Goal: Task Accomplishment & Management: Use online tool/utility

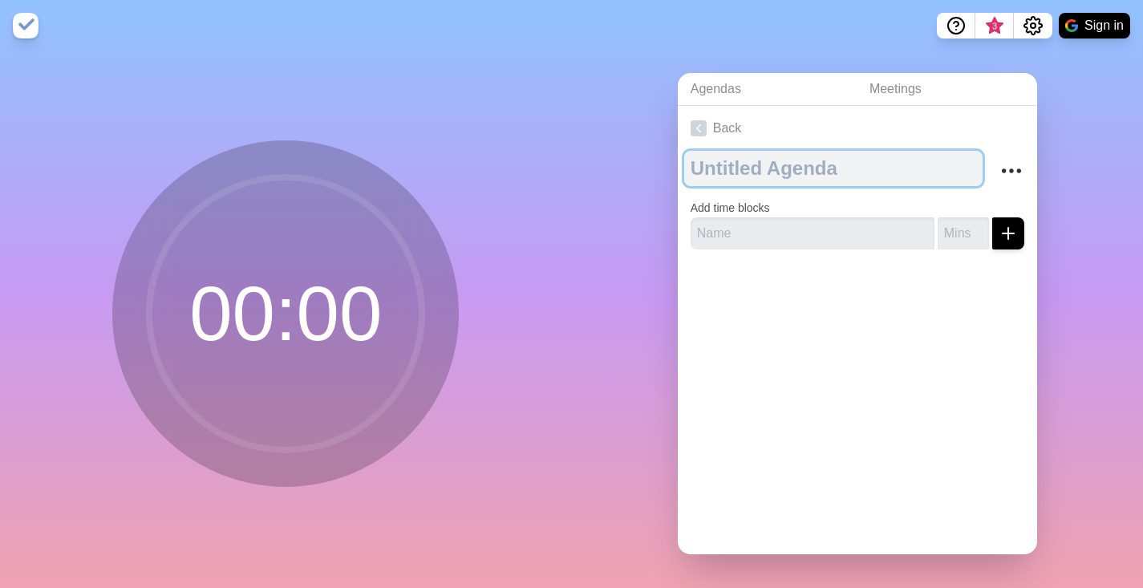
click at [805, 180] on textarea at bounding box center [833, 168] width 298 height 35
type textarea "To Do [DATE]"
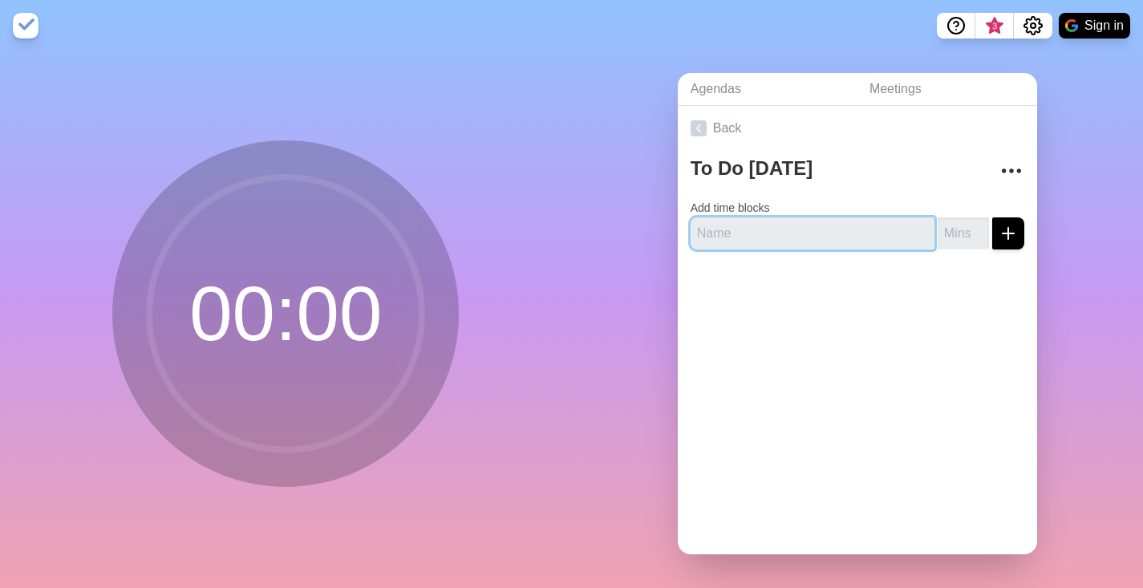
click at [843, 236] on input "text" at bounding box center [813, 233] width 244 height 32
type input "Add pay stubs and finances to folder"
click at [946, 233] on input "number" at bounding box center [963, 233] width 51 height 32
type input "20"
click at [992, 217] on button "submit" at bounding box center [1008, 233] width 32 height 32
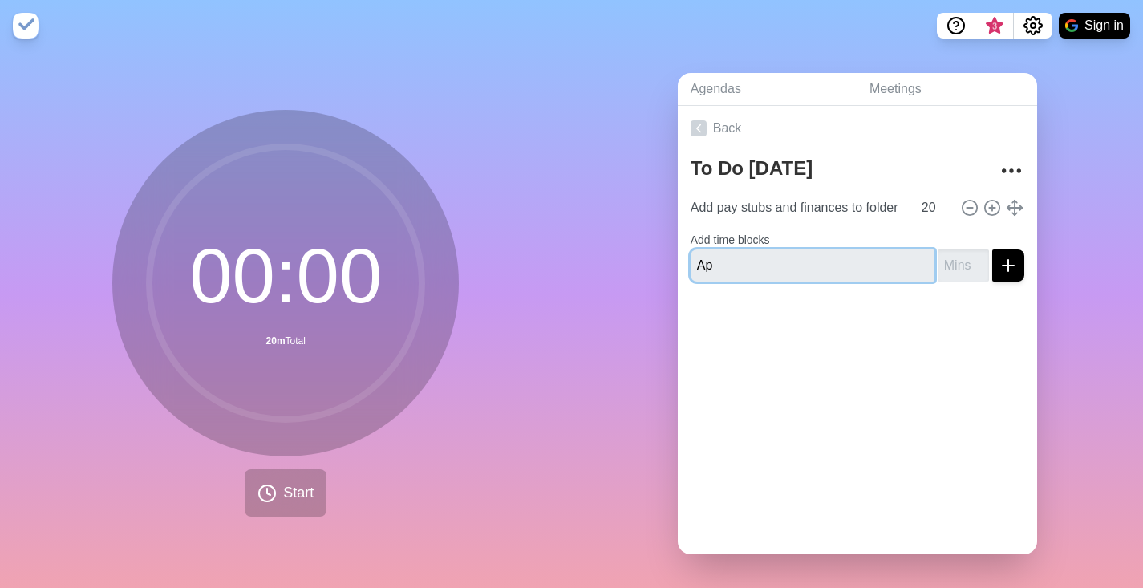
type input "A"
type input "Add Certificates to Linkedin"
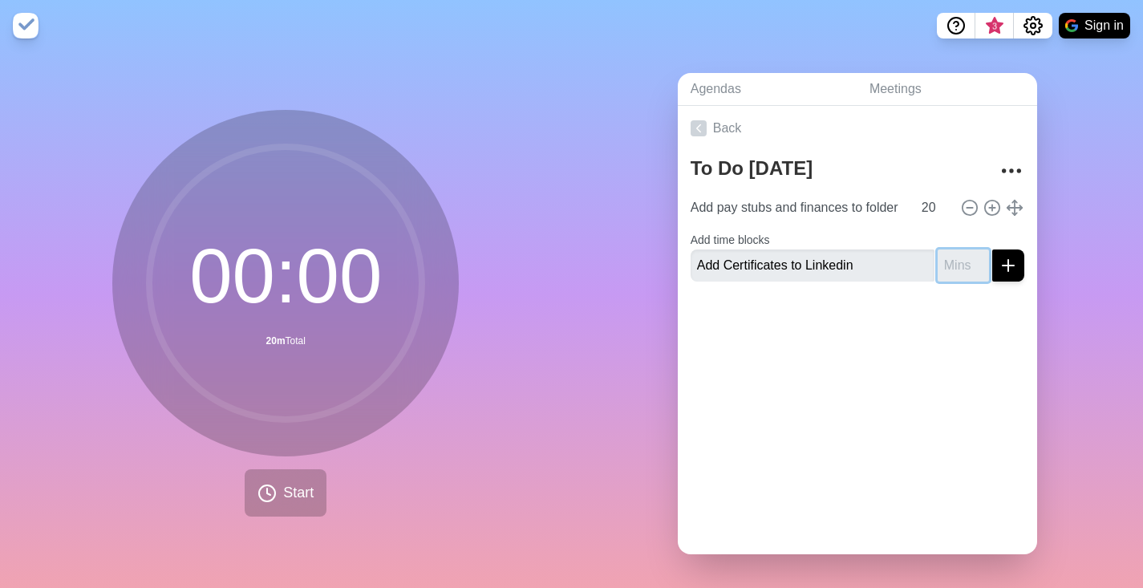
click at [946, 262] on input "number" at bounding box center [963, 265] width 51 height 32
type input "10"
click at [992, 249] on button "submit" at bounding box center [1008, 265] width 32 height 32
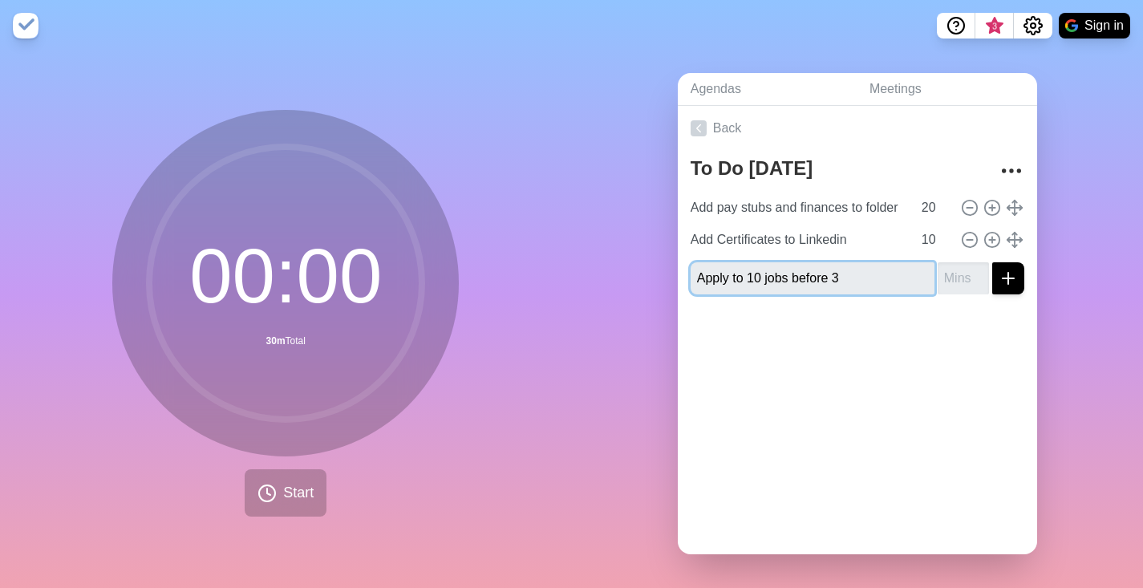
type input "Apply to 10 jobs before 3"
click at [952, 266] on input "number" at bounding box center [963, 278] width 51 height 32
type input "50"
click at [877, 327] on div at bounding box center [857, 339] width 359 height 64
click at [945, 307] on div at bounding box center [857, 339] width 359 height 64
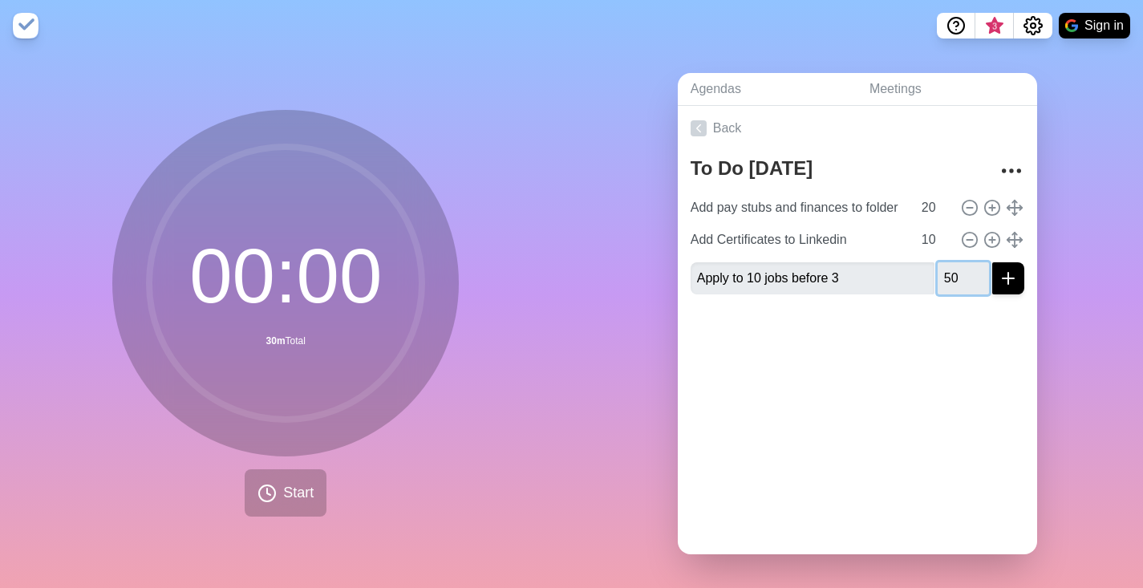
click at [944, 271] on input "50" at bounding box center [963, 278] width 51 height 32
click at [952, 334] on div at bounding box center [857, 339] width 359 height 64
click at [998, 271] on icon "submit" at bounding box center [1007, 278] width 19 height 19
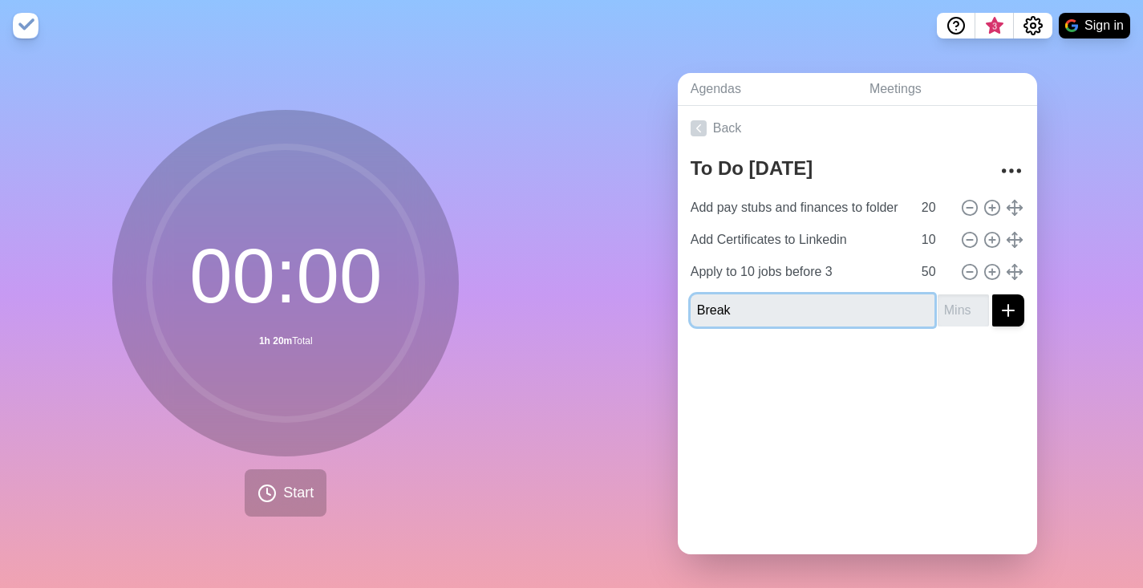
type input "Break"
click at [938, 299] on input "number" at bounding box center [963, 310] width 51 height 32
type input "1"
type input "10"
click at [992, 294] on button "submit" at bounding box center [1008, 310] width 32 height 32
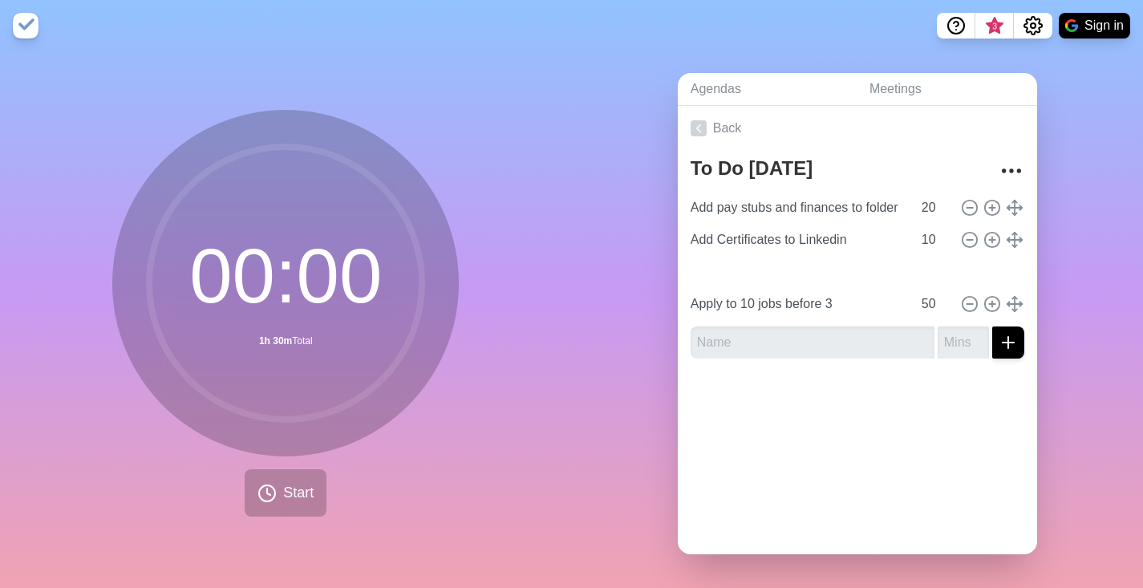
type input "Break"
type input "10"
type input "Apply to 10 jobs before 3"
type input "50"
click at [1083, 30] on button "Sign in" at bounding box center [1094, 26] width 71 height 26
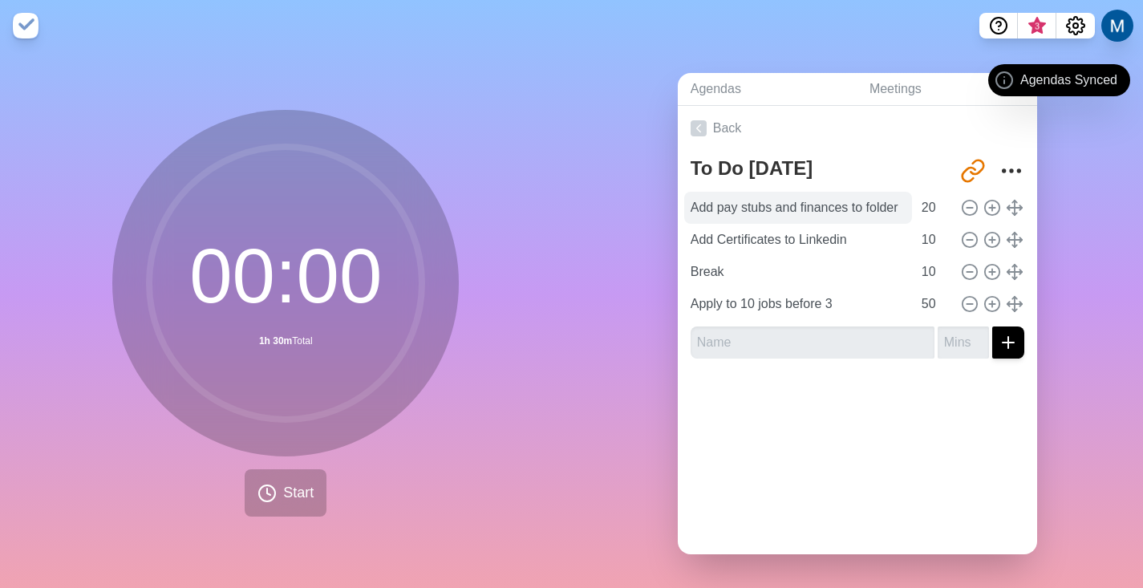
scroll to position [8, 0]
click at [801, 320] on form at bounding box center [858, 339] width 334 height 38
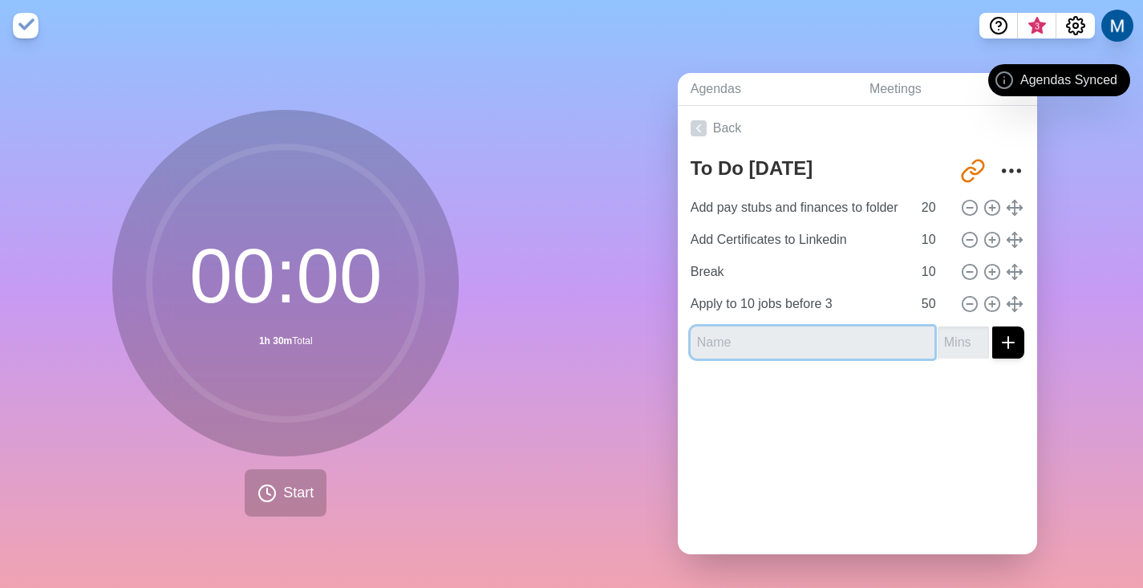
click at [804, 329] on input "text" at bounding box center [813, 342] width 244 height 32
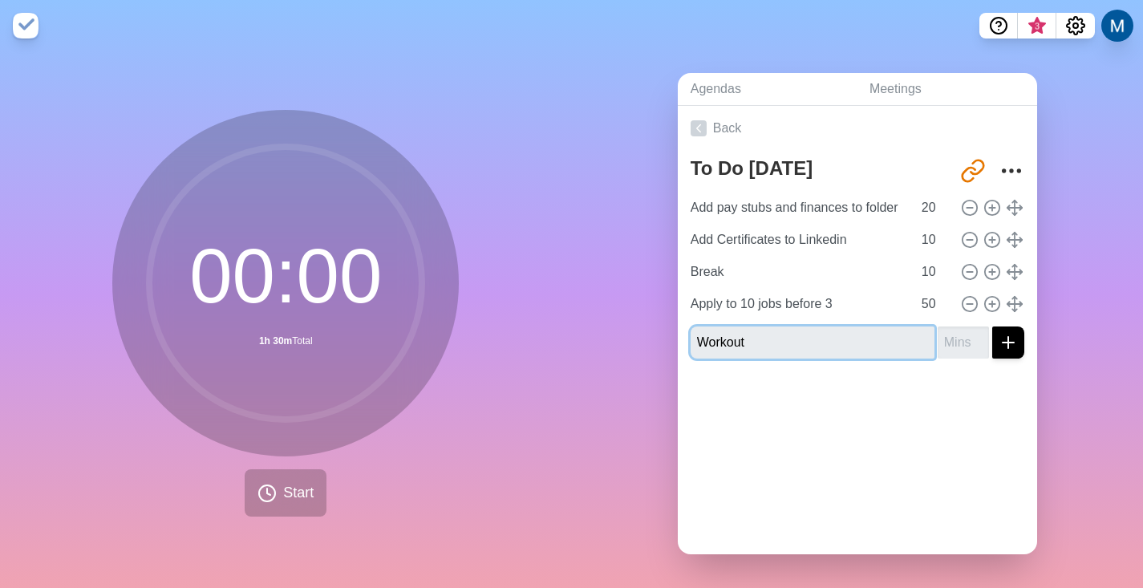
type input "Workout"
click at [938, 336] on input "number" at bounding box center [963, 342] width 51 height 32
type input "1"
type input "60"
click at [992, 326] on button "submit" at bounding box center [1008, 342] width 32 height 32
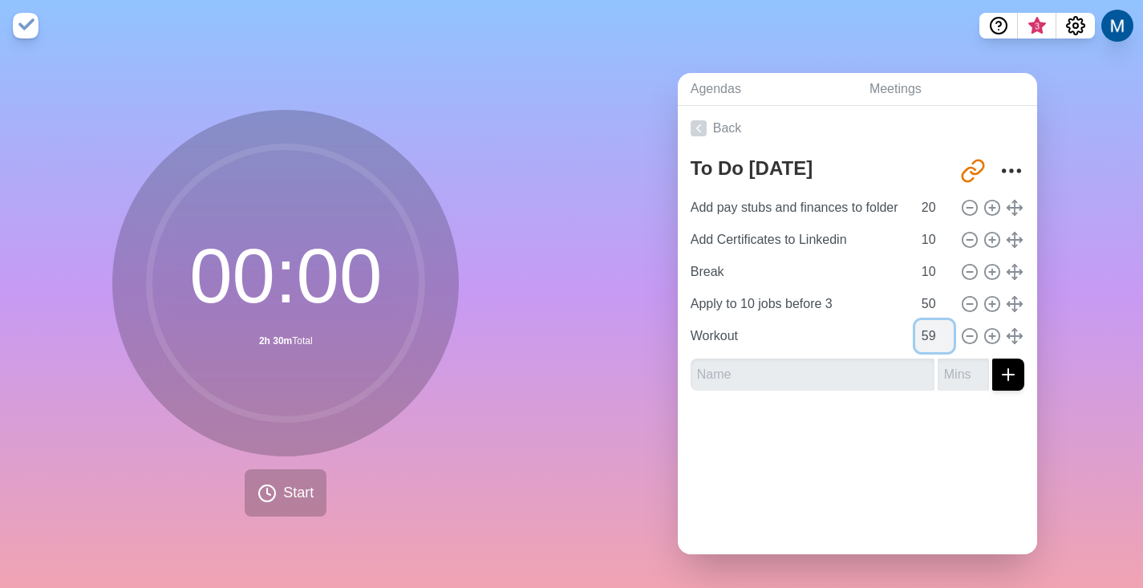
click at [928, 328] on input "59" at bounding box center [934, 336] width 38 height 32
click at [928, 328] on input "58" at bounding box center [934, 336] width 38 height 32
click at [928, 328] on input "57" at bounding box center [934, 336] width 38 height 32
click at [927, 320] on input "58" at bounding box center [934, 336] width 38 height 32
click at [927, 320] on input "59" at bounding box center [934, 336] width 38 height 32
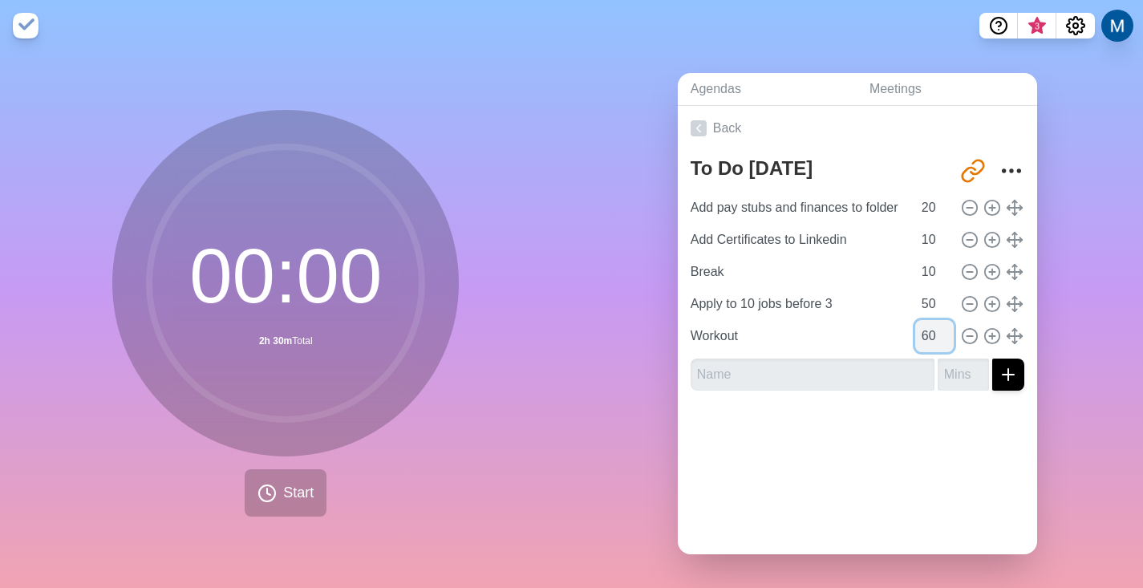
type input "60"
click at [927, 320] on input "60" at bounding box center [934, 336] width 38 height 32
click at [841, 360] on input "text" at bounding box center [813, 374] width 244 height 32
type input "G"
type input "S"
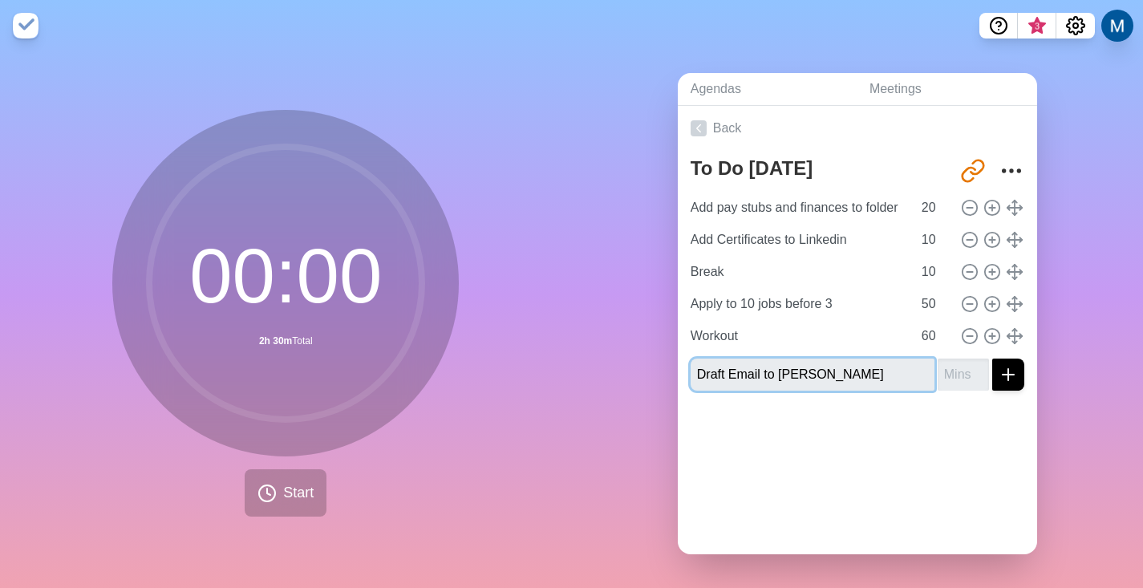
type input "Draft Email to [PERSON_NAME]"
click at [952, 360] on input "number" at bounding box center [963, 374] width 51 height 32
type input "3"
type input "25"
click at [992, 358] on button "submit" at bounding box center [1008, 374] width 32 height 32
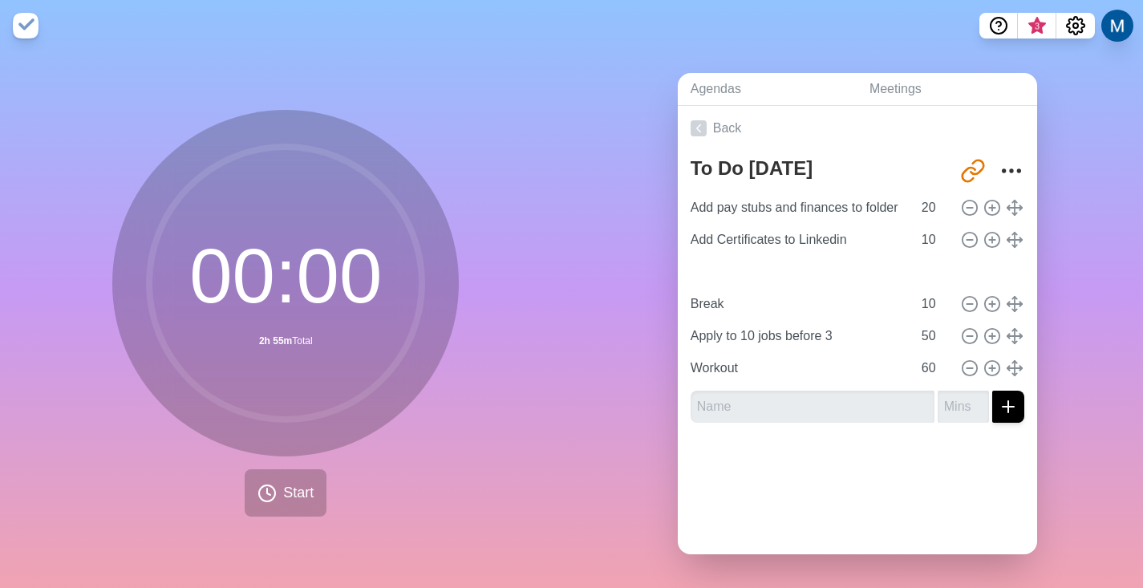
type input "Draft Email to [PERSON_NAME]"
type input "25"
type input "Break"
type input "10"
type input "Apply to 10 jobs before 3"
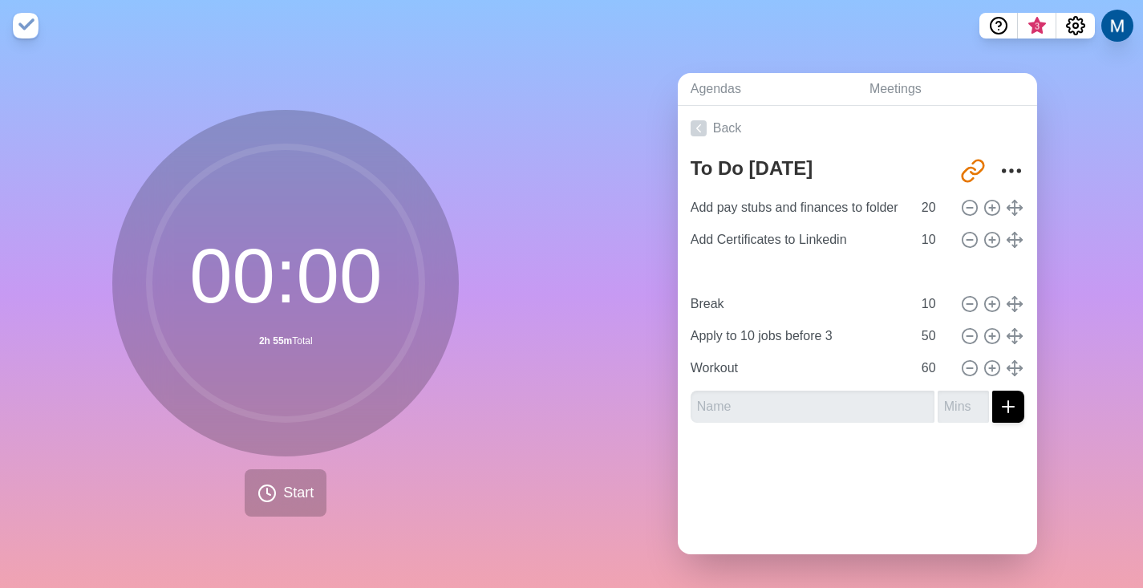
type input "50"
type input "Workout"
type input "60"
type input "Apply to 10 jobs before 3"
type input "50"
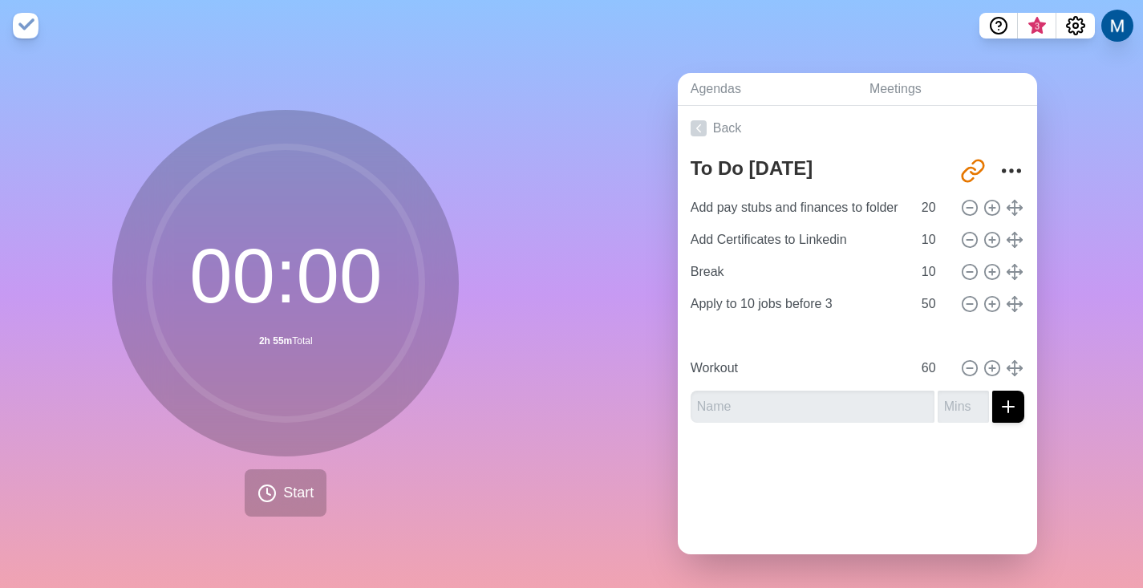
type input "Draft Email to [PERSON_NAME]"
type input "25"
type input "Break"
type input "10"
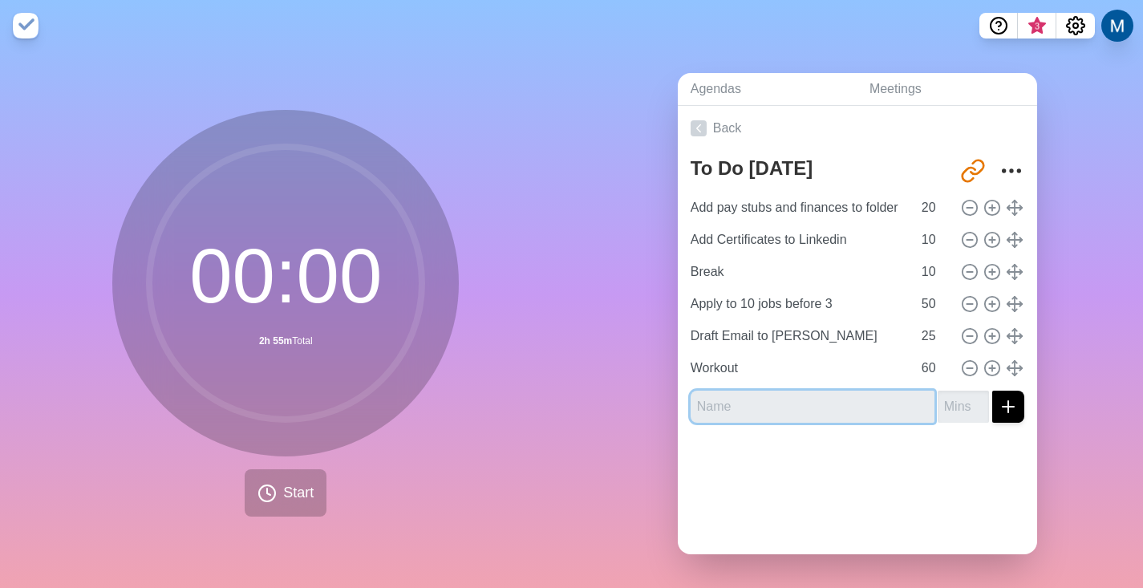
click at [829, 395] on input "text" at bounding box center [813, 407] width 244 height 32
click at [929, 328] on input "24" at bounding box center [934, 336] width 38 height 32
click at [929, 328] on input "23" at bounding box center [934, 336] width 38 height 32
click at [929, 328] on input "22" at bounding box center [934, 336] width 38 height 32
click at [929, 328] on input "21" at bounding box center [934, 336] width 38 height 32
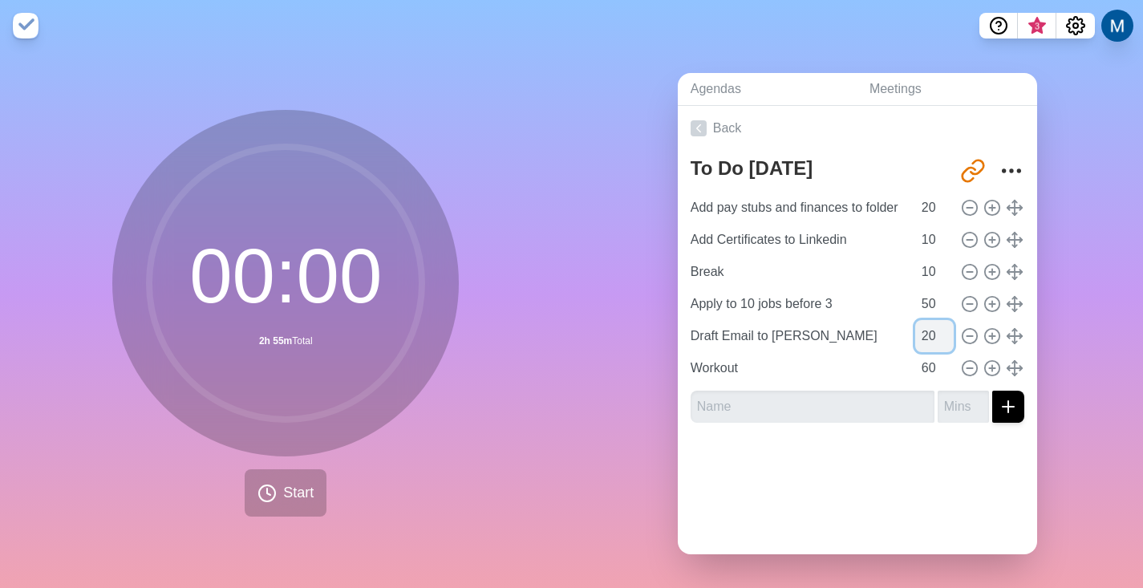
type input "20"
click at [929, 328] on input "20" at bounding box center [934, 336] width 38 height 32
click at [804, 406] on input "text" at bounding box center [813, 407] width 244 height 32
click at [803, 402] on input "text" at bounding box center [813, 407] width 244 height 32
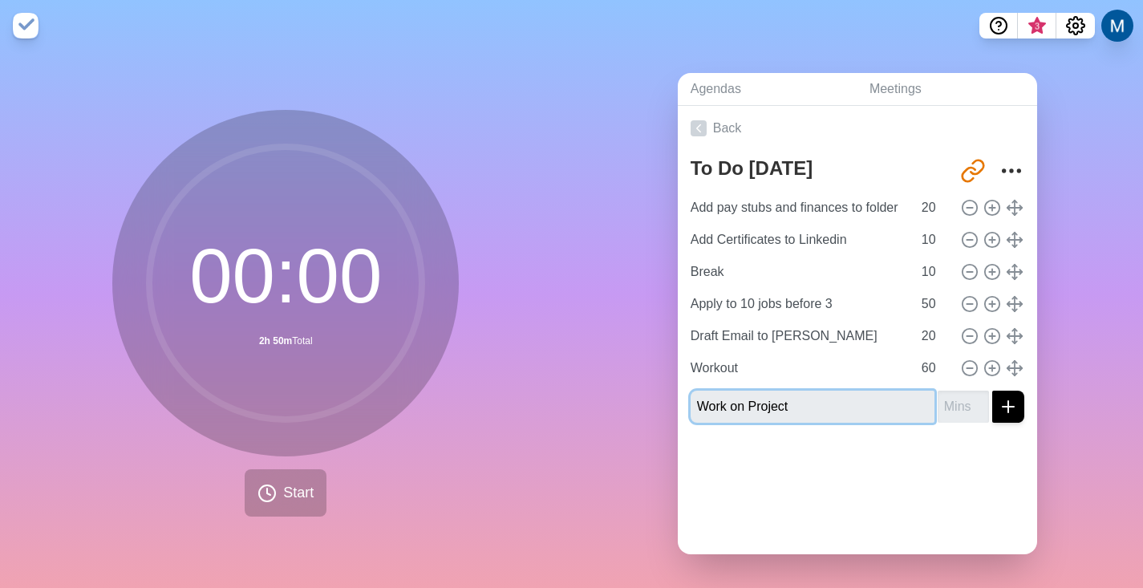
type input "Work on Project"
click at [946, 392] on input "number" at bounding box center [963, 407] width 51 height 32
type input "1"
type input "90"
click at [967, 435] on div at bounding box center [857, 467] width 359 height 64
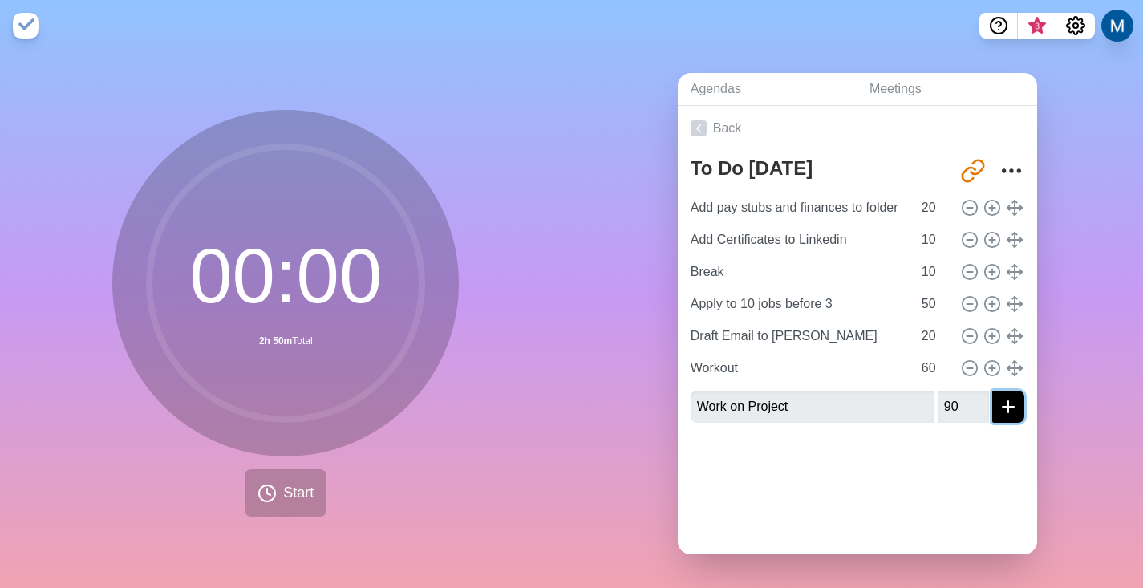
click at [992, 405] on button "submit" at bounding box center [1008, 407] width 32 height 32
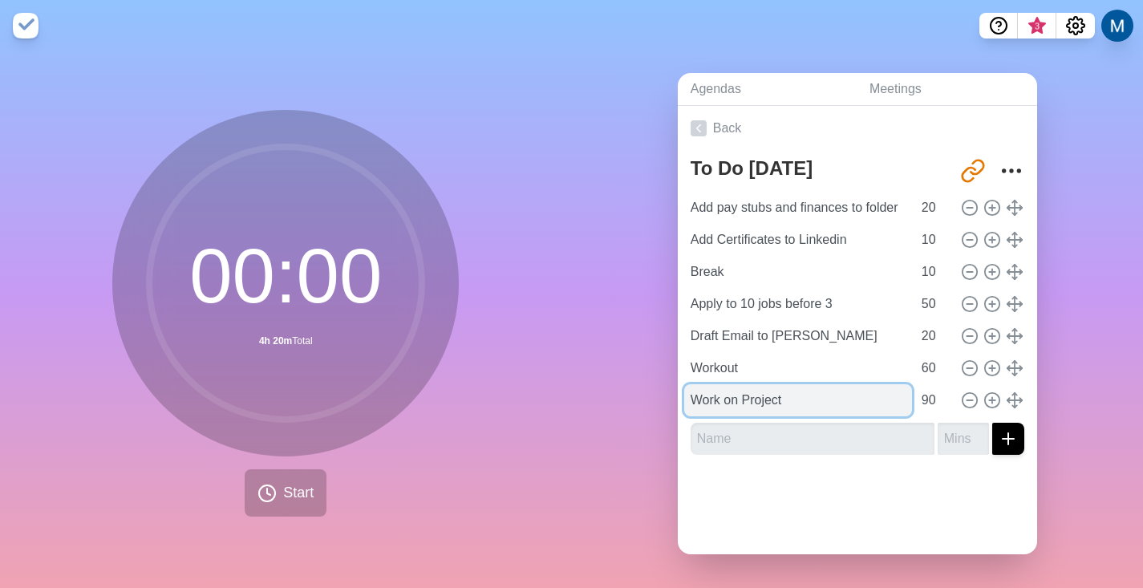
click at [814, 386] on input "Work on Project" at bounding box center [798, 400] width 228 height 32
type input "Work on Project/Certificate"
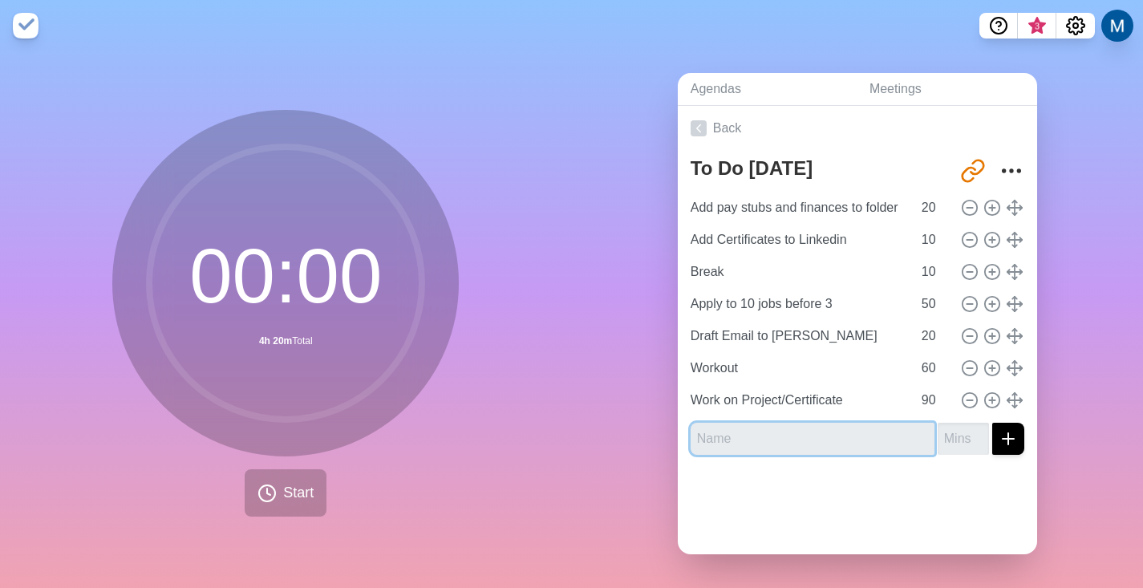
click at [836, 434] on input "text" at bounding box center [813, 439] width 244 height 32
click at [938, 425] on input "number" at bounding box center [963, 439] width 51 height 32
click at [889, 423] on input "Dinner" at bounding box center [813, 439] width 244 height 32
type input "D"
click at [865, 500] on div at bounding box center [857, 500] width 359 height 64
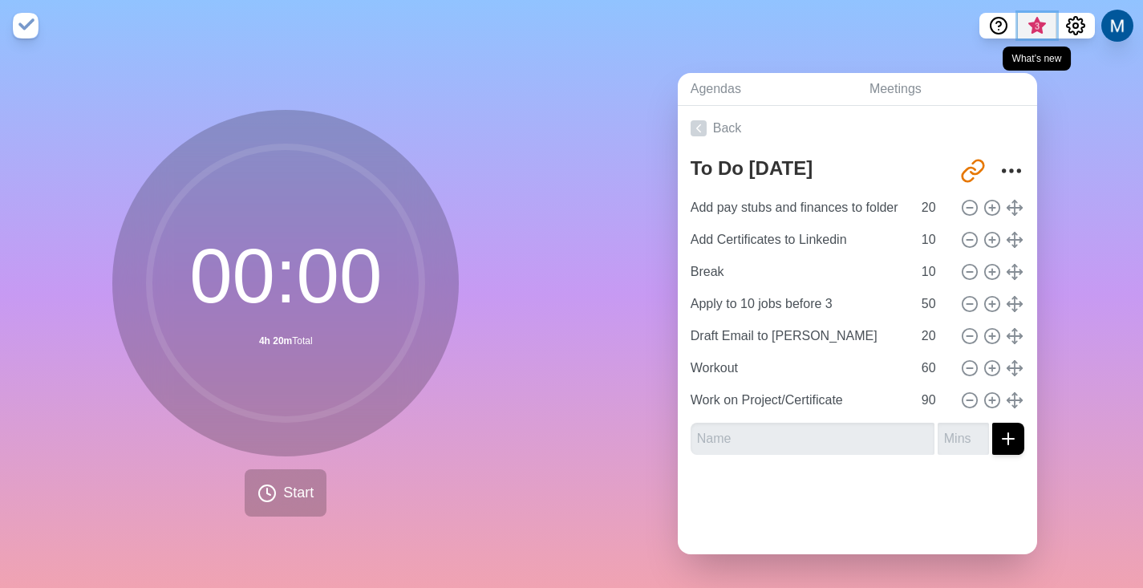
click at [1047, 14] on span "3" at bounding box center [1037, 31] width 26 height 34
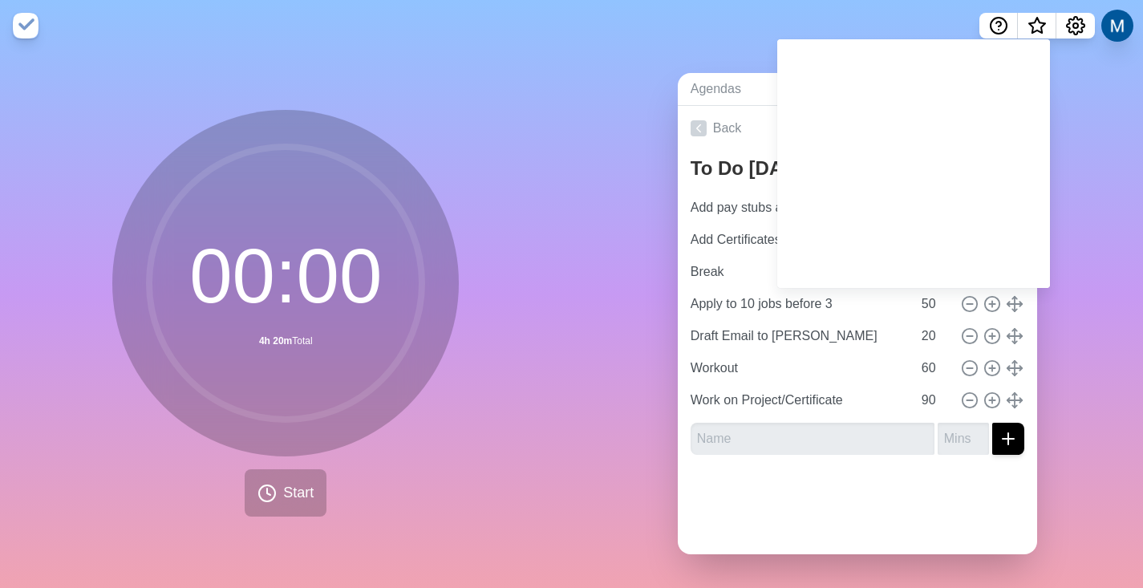
click at [1083, 165] on div "Agendas Meetings Back To Do [DATE] [URL][DOMAIN_NAME] Add pay stubs and finance…" at bounding box center [858, 319] width 572 height 537
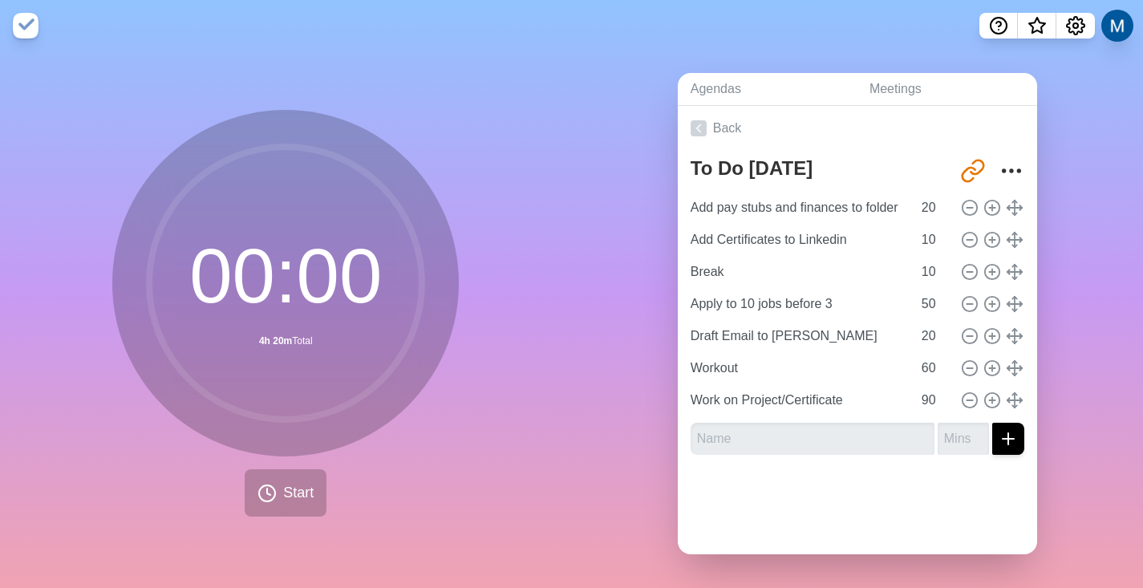
click at [30, 18] on img at bounding box center [26, 26] width 26 height 26
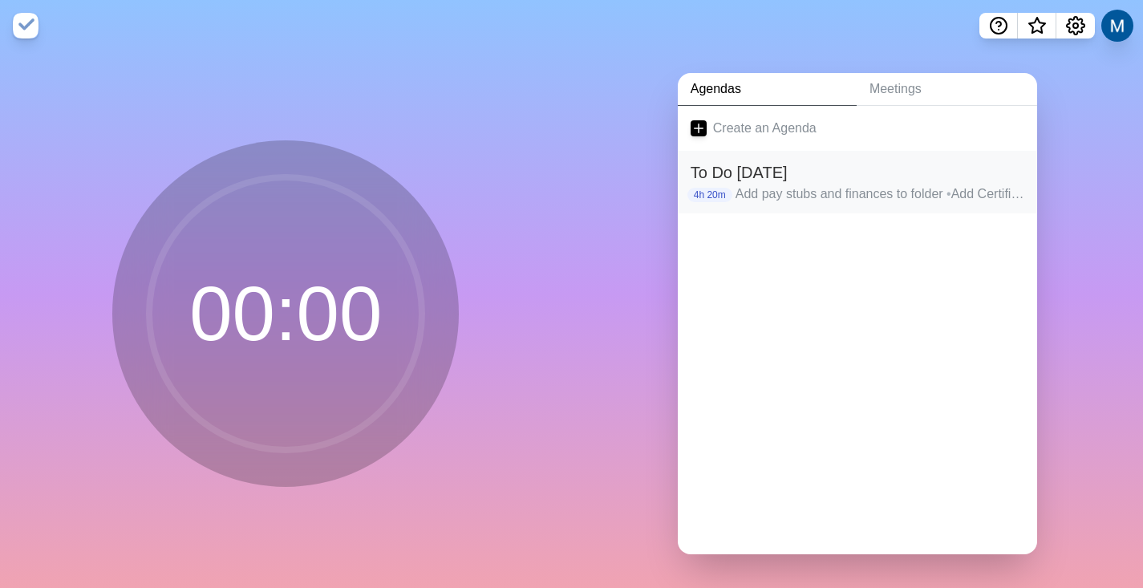
click at [772, 204] on div "To Do [DATE] 4h 20m Add pay stubs and finances to folder • Add Certificates to …" at bounding box center [857, 182] width 359 height 63
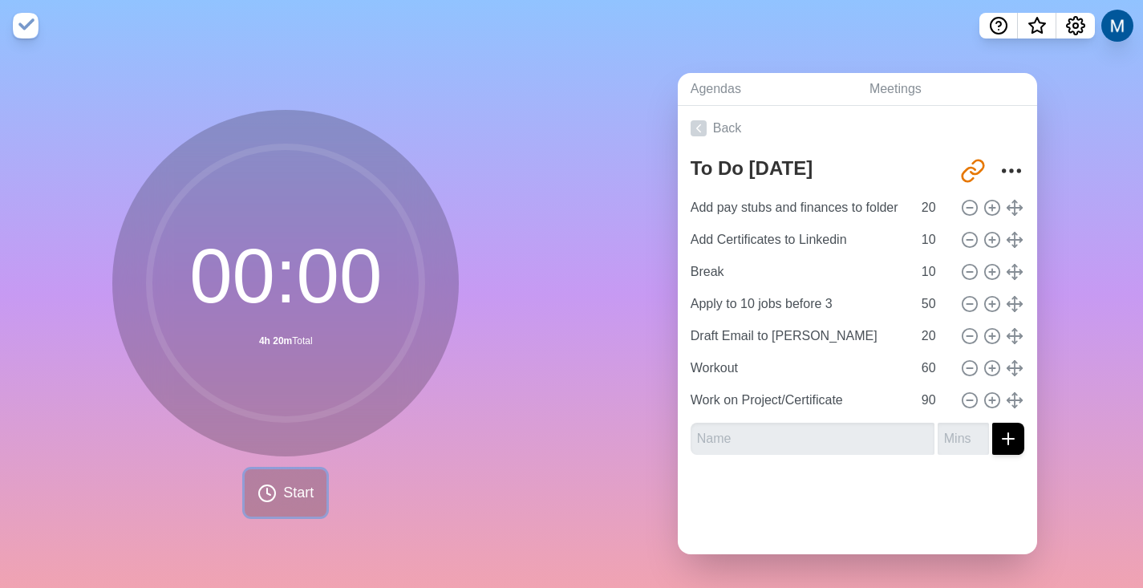
click at [294, 482] on span "Start" at bounding box center [298, 493] width 30 height 22
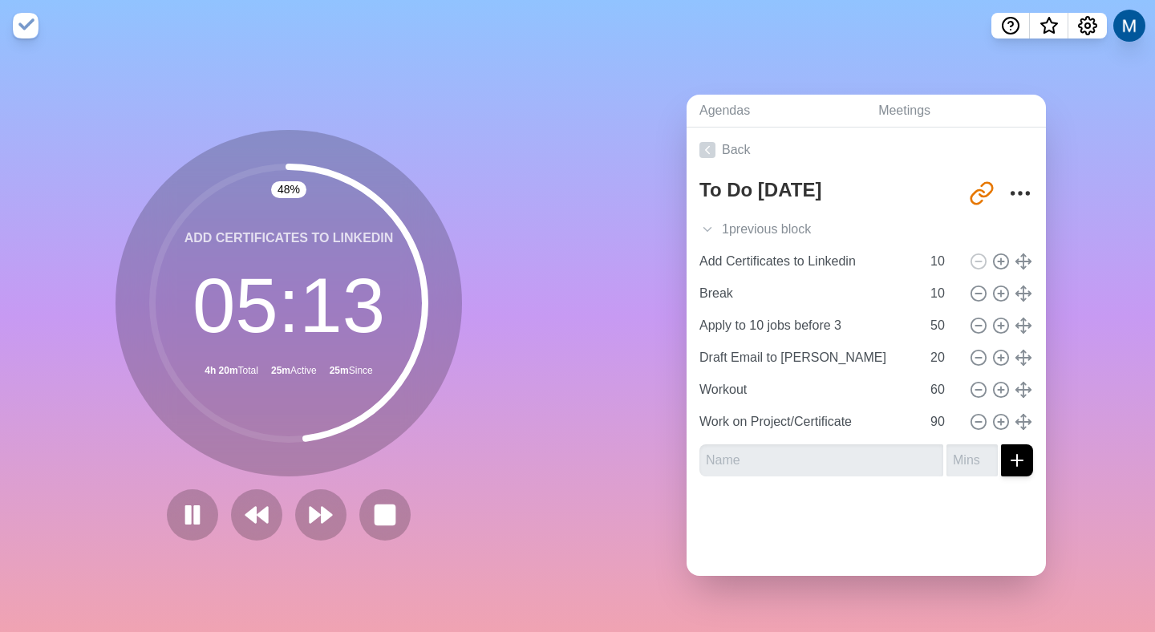
click at [338, 45] on nav at bounding box center [577, 25] width 1155 height 51
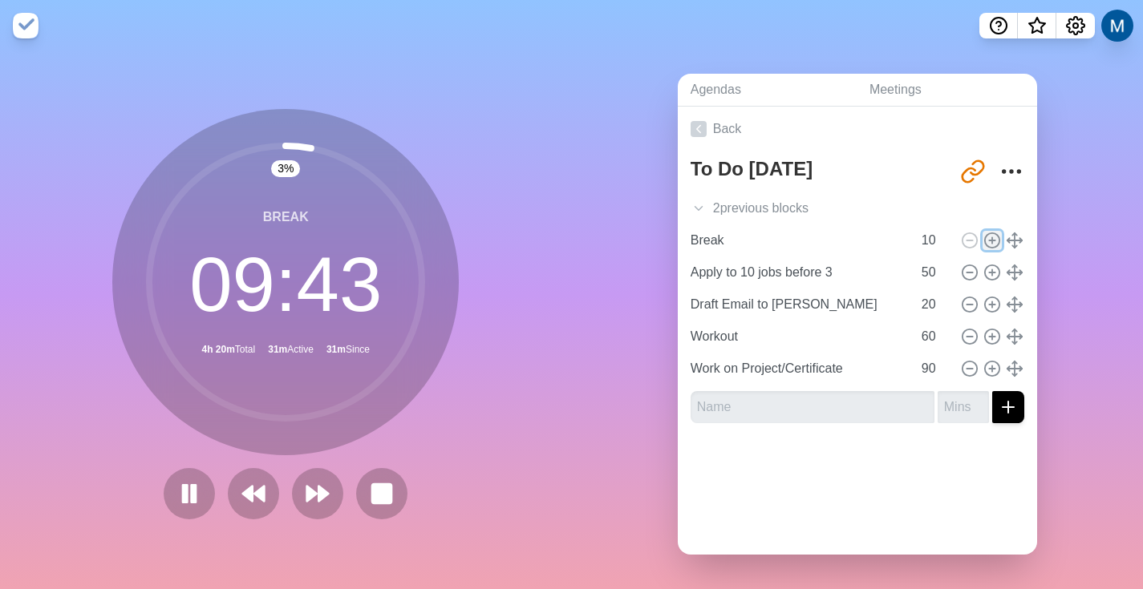
click at [992, 238] on line at bounding box center [992, 240] width 0 height 6
type input "Break"
type input "10"
type input "Apply to 10 jobs before 3"
type input "50"
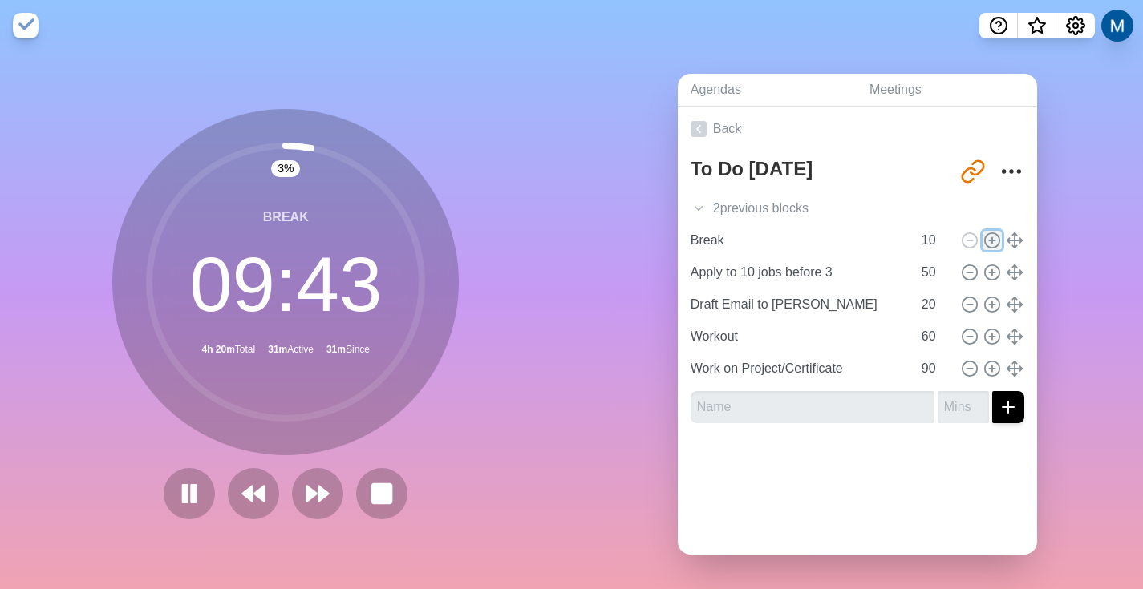
type input "Draft Email to [PERSON_NAME]"
type input "20"
type input "Workout"
type input "60"
click at [992, 238] on line at bounding box center [992, 240] width 0 height 6
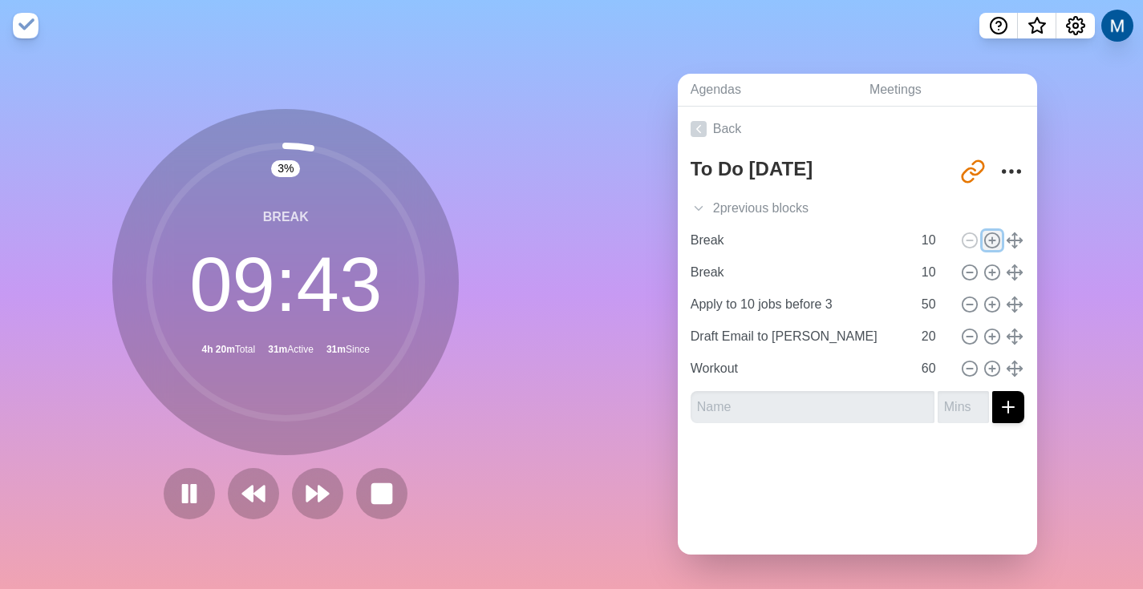
type input "Break"
type input "10"
type input "Apply to 10 jobs before 3"
type input "50"
type input "Draft Email to [PERSON_NAME]"
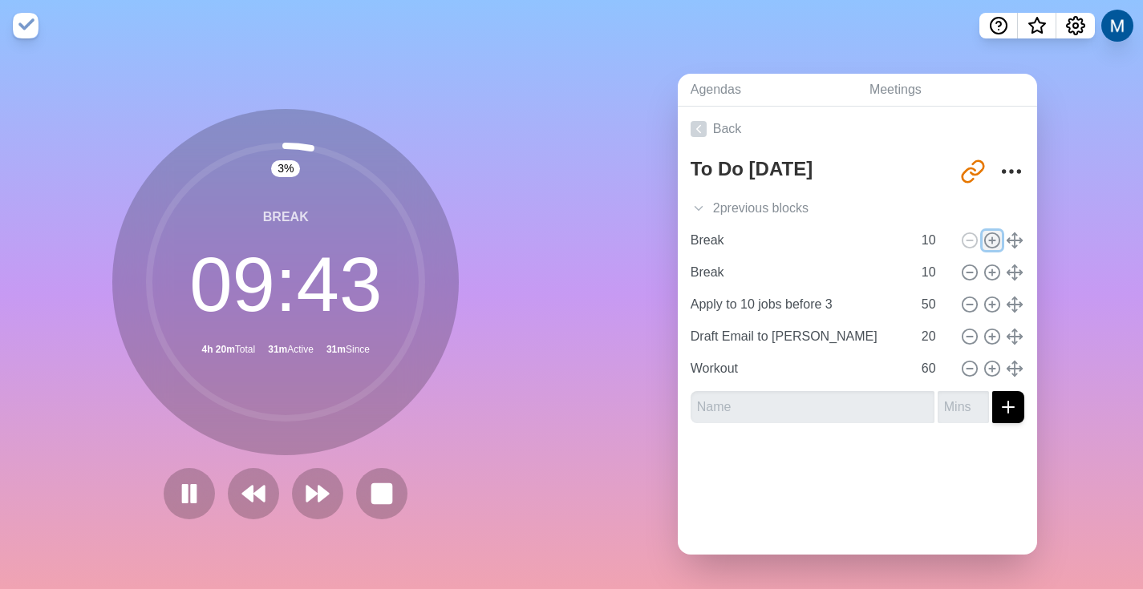
type input "20"
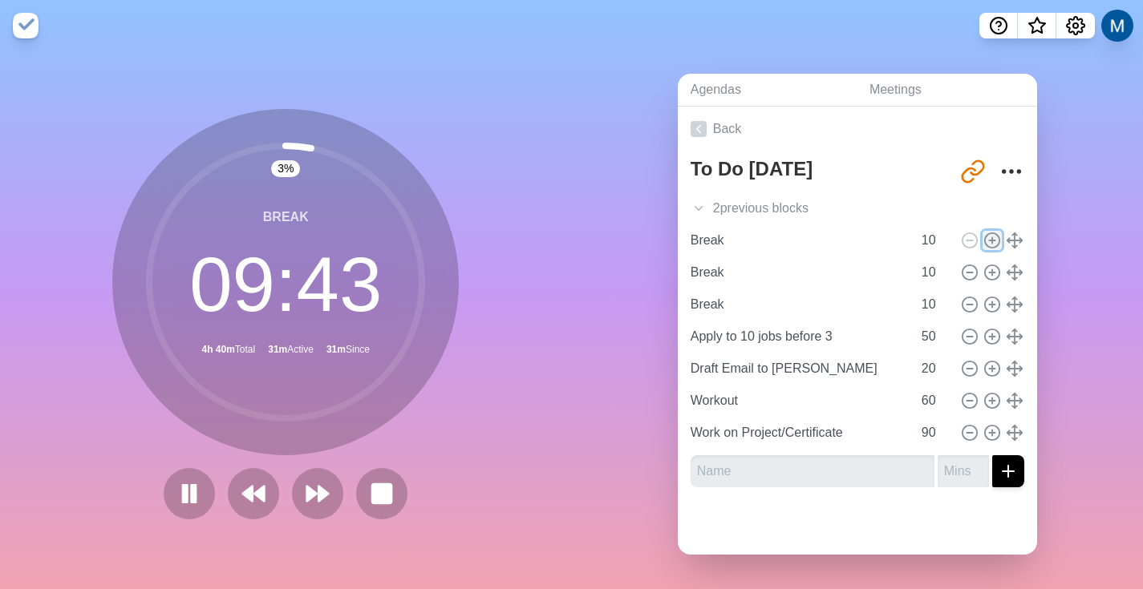
click at [992, 238] on line at bounding box center [992, 240] width 0 height 6
type input "Break"
type input "10"
type input "Apply to 10 jobs before 3"
type input "50"
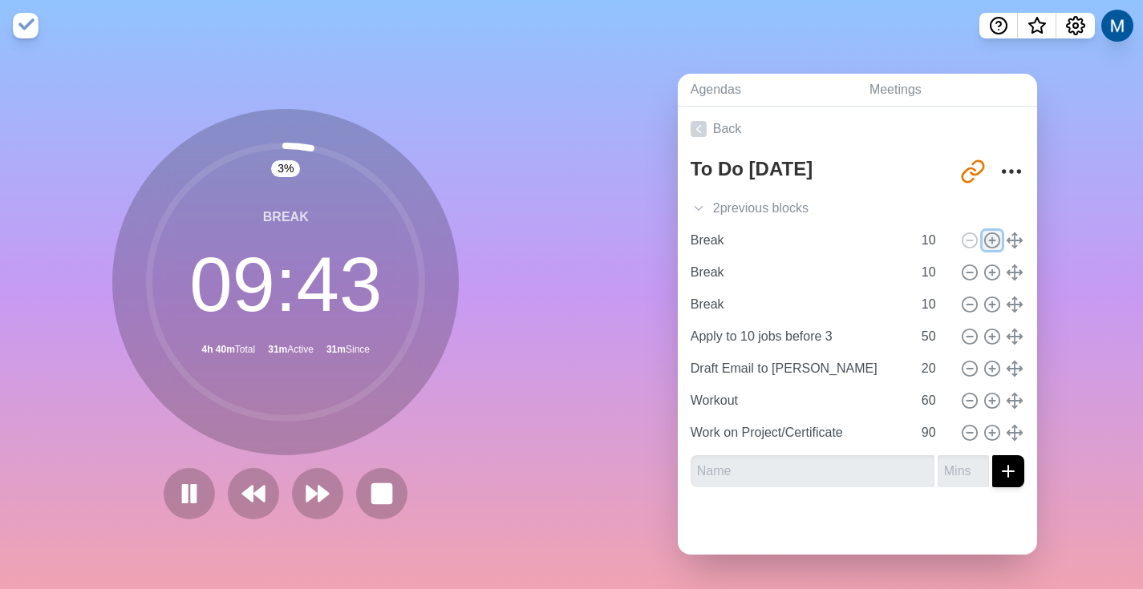
type input "Draft Email to [PERSON_NAME]"
type input "20"
type input "Workout"
type input "60"
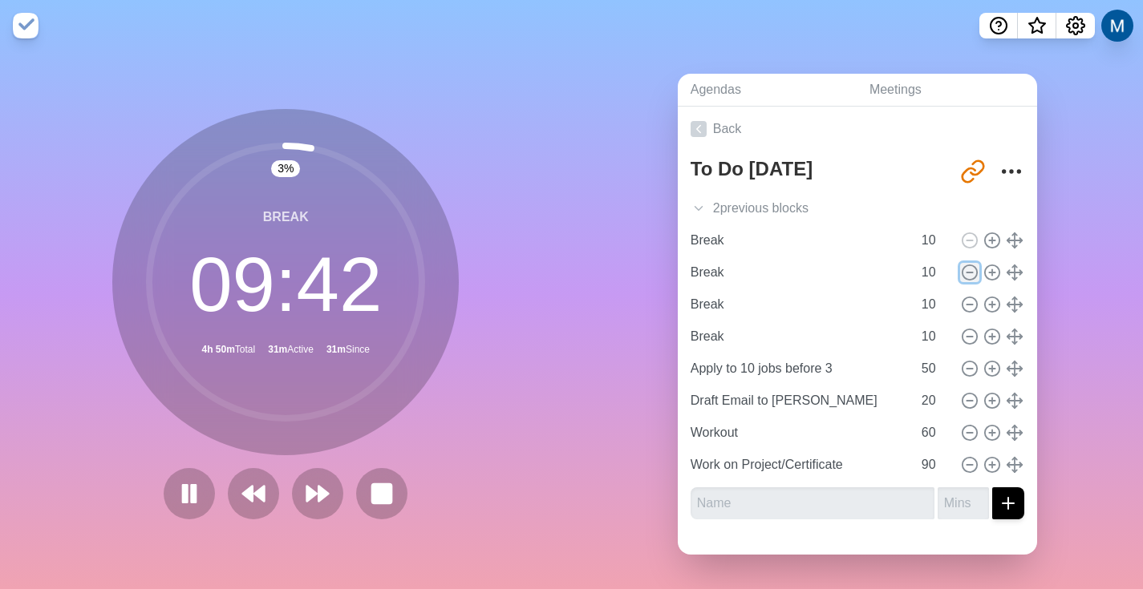
click at [961, 267] on icon at bounding box center [970, 273] width 18 height 18
type input "Apply to 10 jobs before 3"
type input "50"
type input "Draft Email to [PERSON_NAME]"
type input "20"
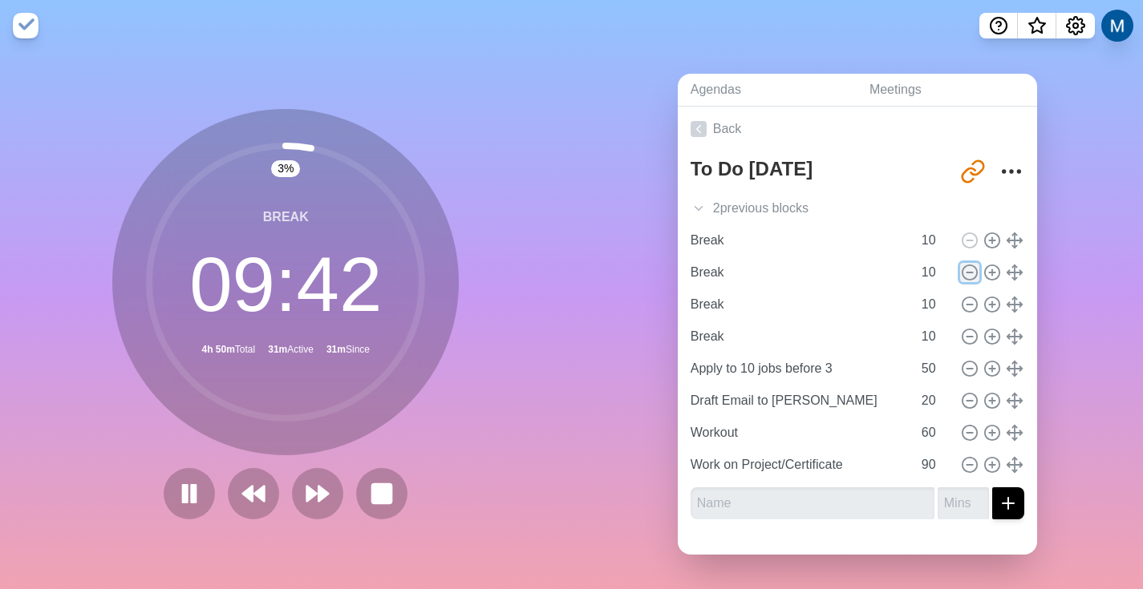
type input "Workout"
type input "60"
type input "Work on Project/Certificate"
type input "90"
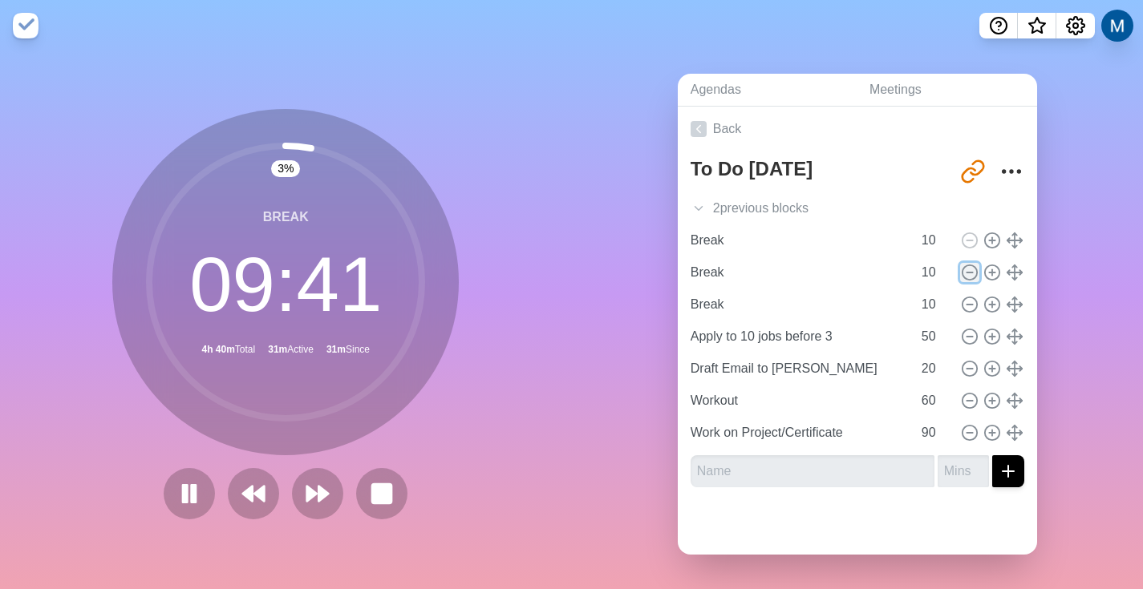
click at [961, 267] on icon at bounding box center [970, 273] width 18 height 18
type input "Apply to 10 jobs before 3"
type input "50"
type input "Draft Email to [PERSON_NAME]"
type input "20"
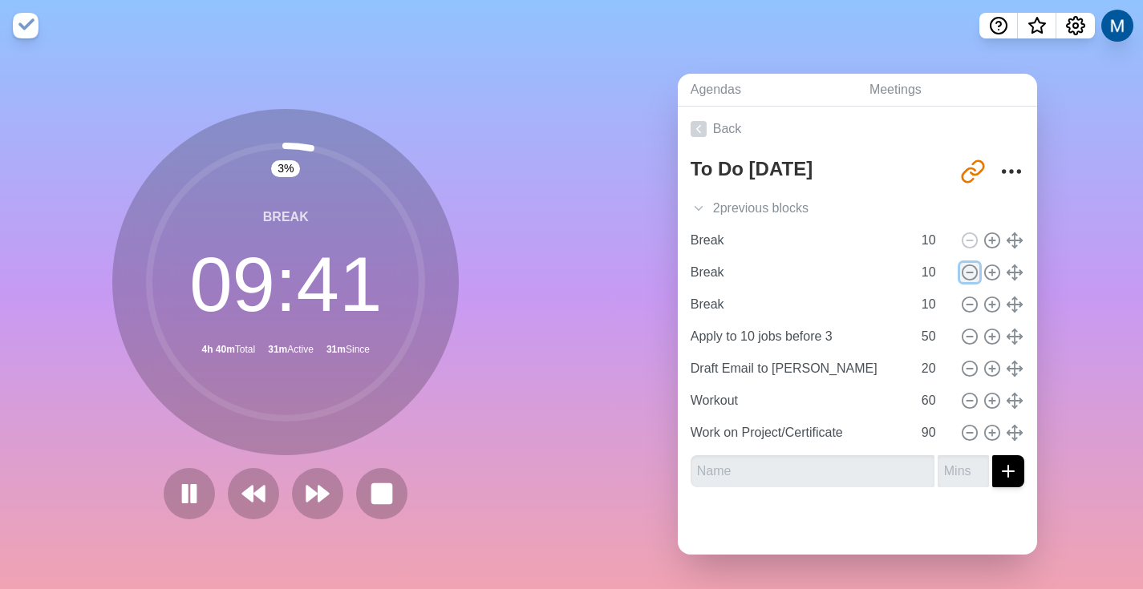
type input "Workout"
type input "60"
type input "Work on Project/Certificate"
type input "90"
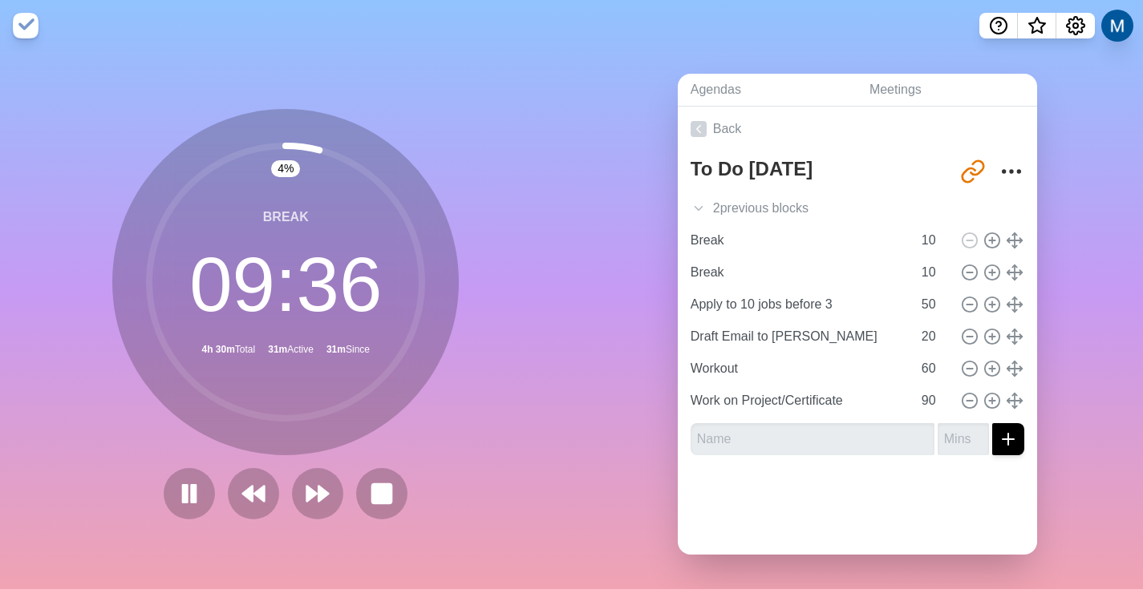
click at [1068, 308] on div "Agendas Meetings Back To Do [DATE] [URL][DOMAIN_NAME] 2 previous block s Add pa…" at bounding box center [858, 320] width 572 height 538
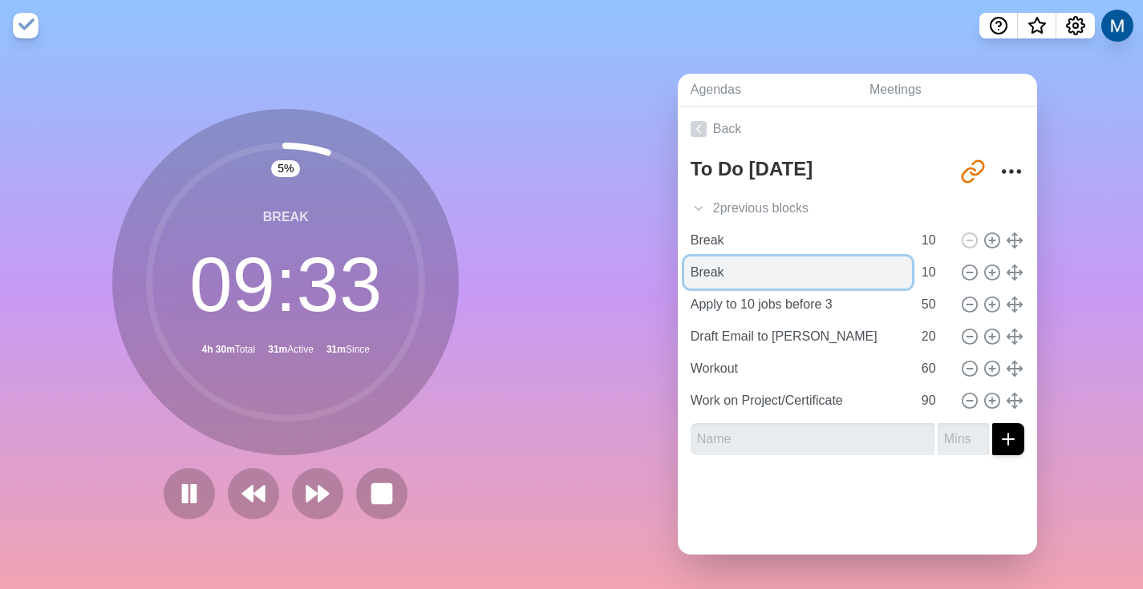
click at [787, 273] on input "Break" at bounding box center [798, 273] width 228 height 32
type input "Break 2- To adjust for more time"
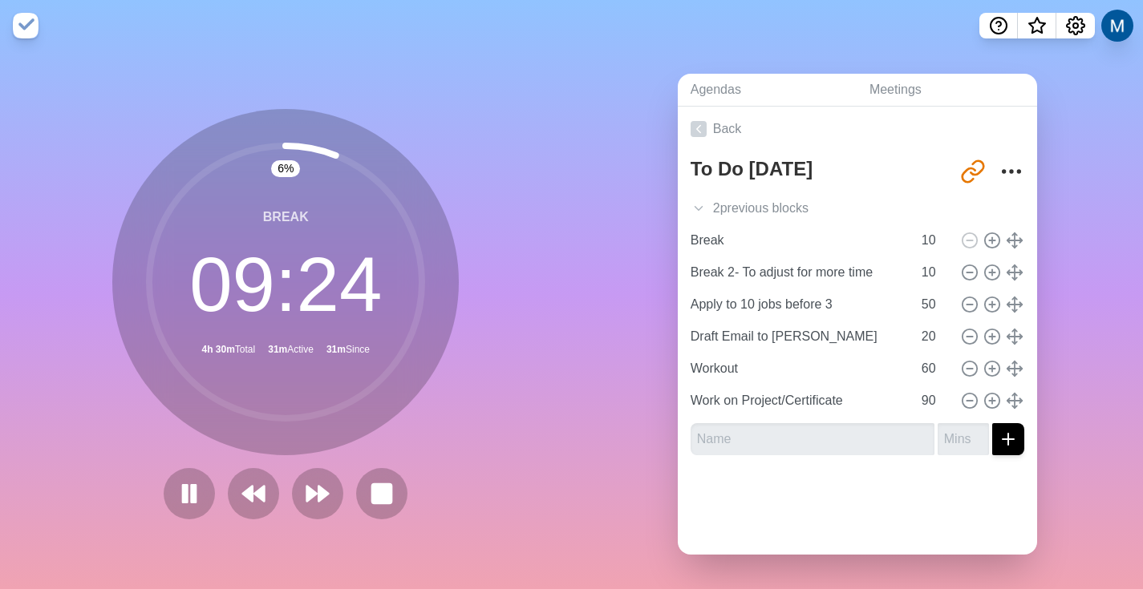
click at [1055, 291] on div "Agendas Meetings Back To Do [DATE] [URL][DOMAIN_NAME] 2 previous block s Add pa…" at bounding box center [858, 320] width 572 height 538
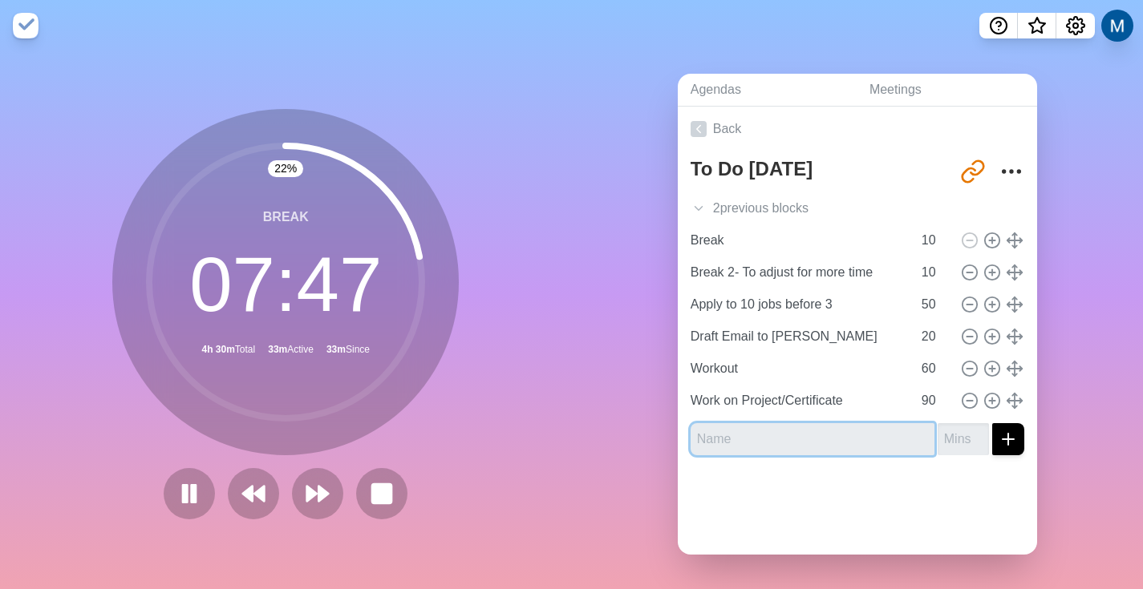
click at [790, 431] on input "text" at bounding box center [813, 439] width 244 height 32
type input "Apply to some more jobs 10 more"
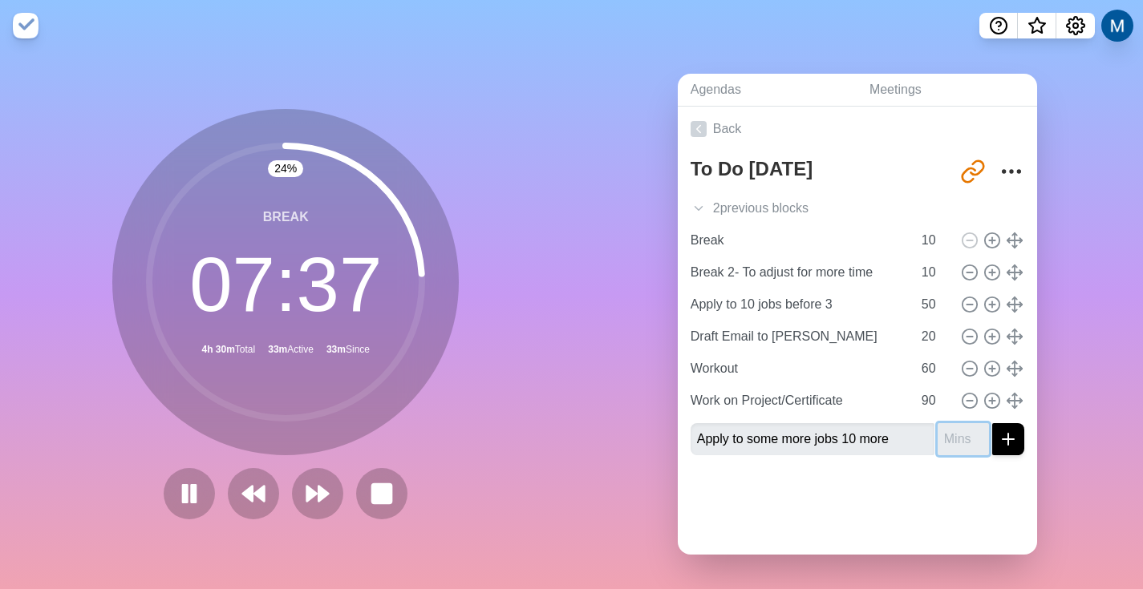
click at [938, 438] on input "number" at bounding box center [963, 439] width 51 height 32
type input "60"
click at [992, 423] on button "submit" at bounding box center [1008, 439] width 32 height 32
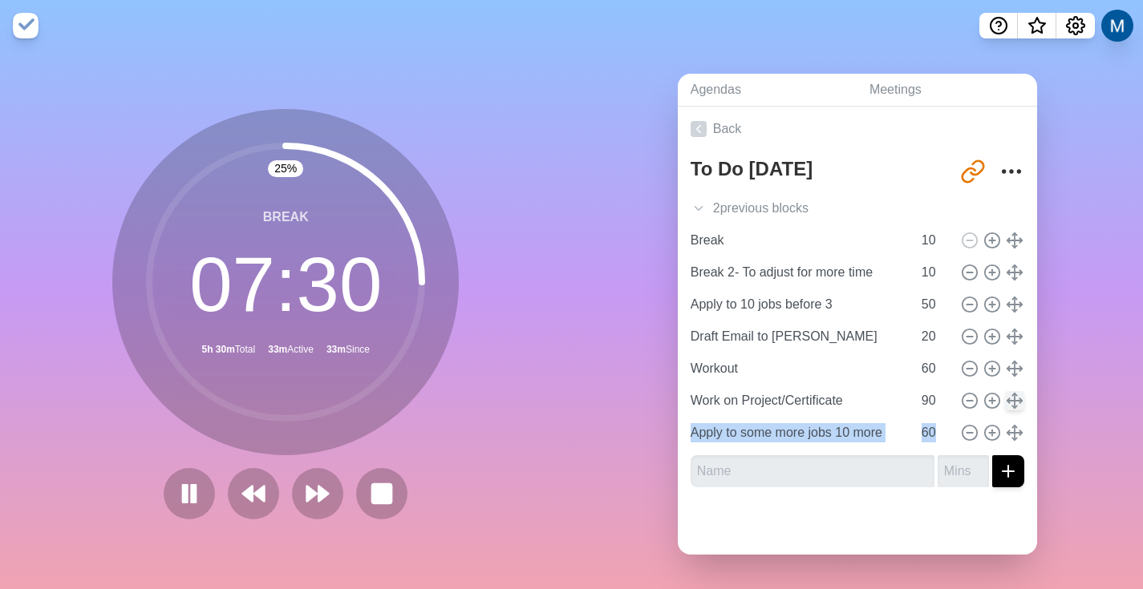
drag, startPoint x: 999, startPoint y: 439, endPoint x: 1002, endPoint y: 404, distance: 34.6
click at [1002, 404] on div "Add pay stubs and finances to folder 20 Add Certificates to Linkedin 10 Break 1…" at bounding box center [858, 337] width 334 height 225
click at [1066, 434] on div "Agendas Meetings Back To Do [DATE] [URL][DOMAIN_NAME] 2 previous block s Add pa…" at bounding box center [858, 320] width 572 height 538
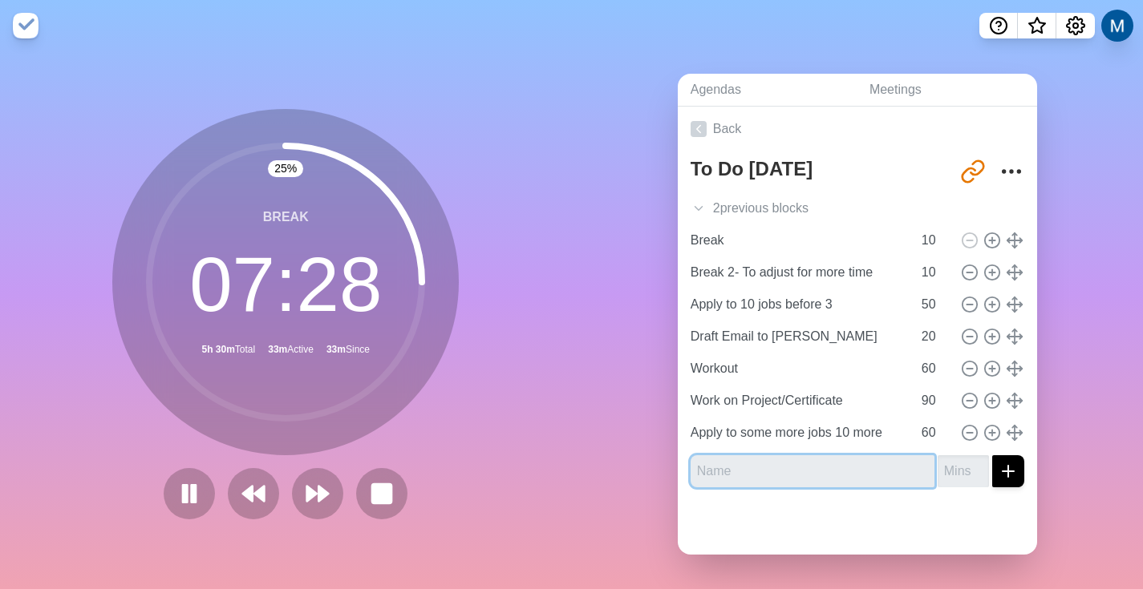
click at [876, 456] on input "text" at bounding box center [813, 472] width 244 height 32
type input "C"
type input "Break- Eat"
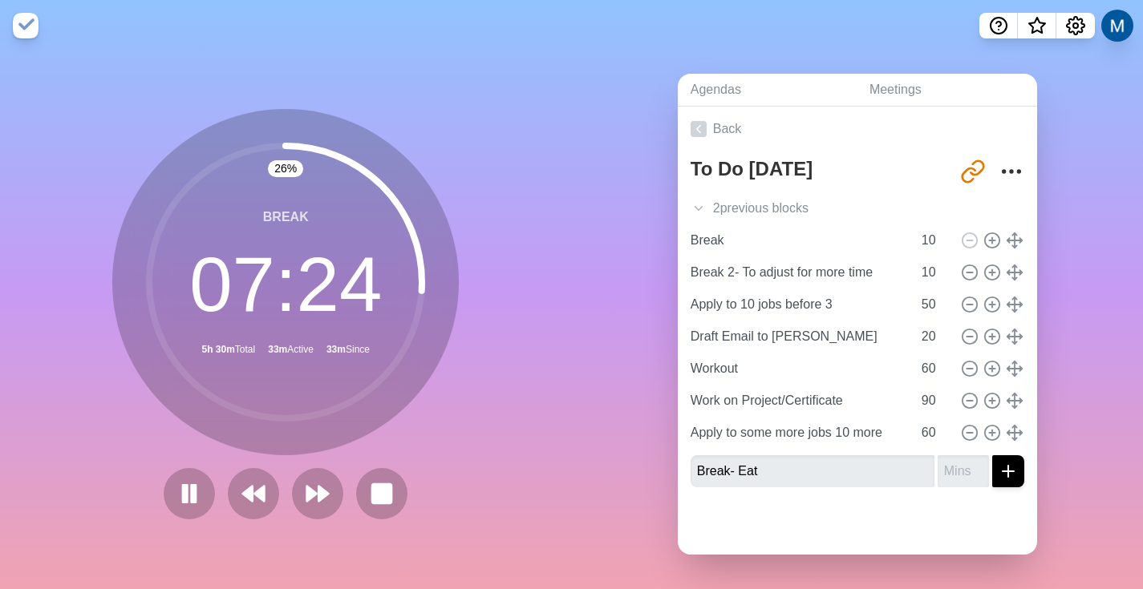
click at [1073, 467] on div "Agendas Meetings Back To Do [DATE] [URL][DOMAIN_NAME] 2 previous block s Add pa…" at bounding box center [858, 320] width 572 height 538
click at [938, 469] on input "number" at bounding box center [963, 472] width 51 height 32
type input "40"
click at [992, 456] on button "submit" at bounding box center [1008, 472] width 32 height 32
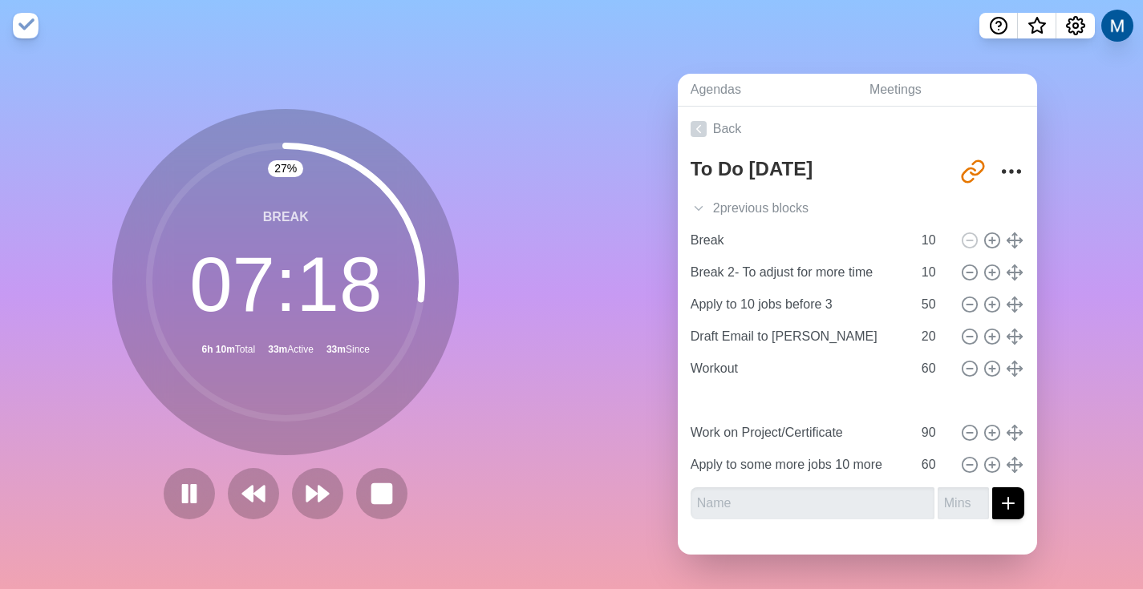
type input "Break- Eat"
type input "40"
type input "Work on Project/Certificate"
type input "90"
type input "Apply to some more jobs 10 more"
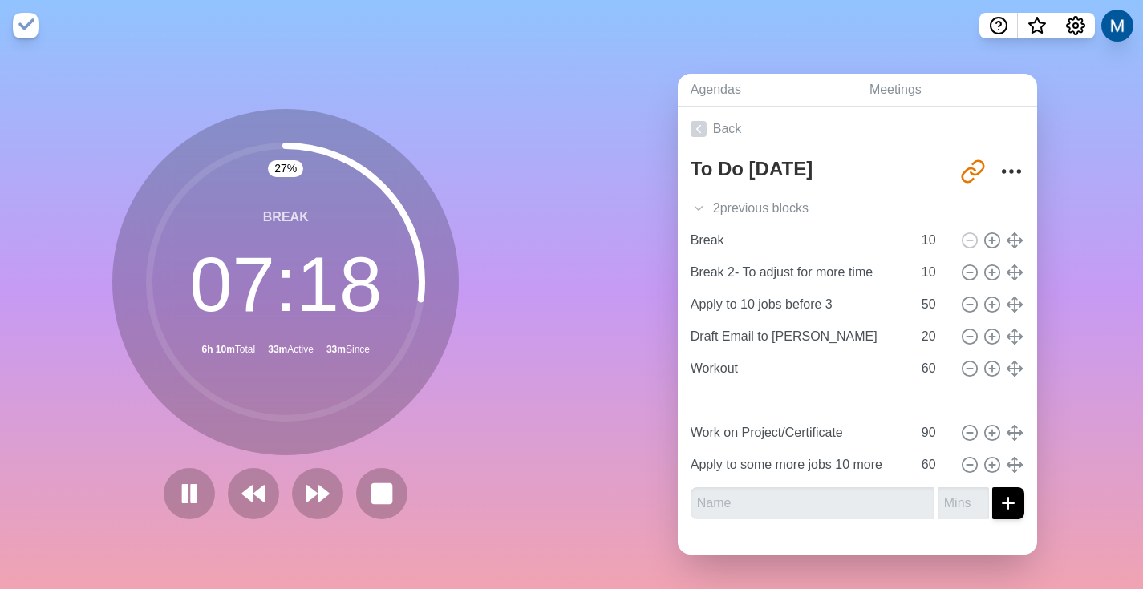
type input "60"
click at [1067, 361] on div "Agendas Meetings Back To Do [DATE] [URL][DOMAIN_NAME] 2 previous block s Add pa…" at bounding box center [858, 320] width 572 height 538
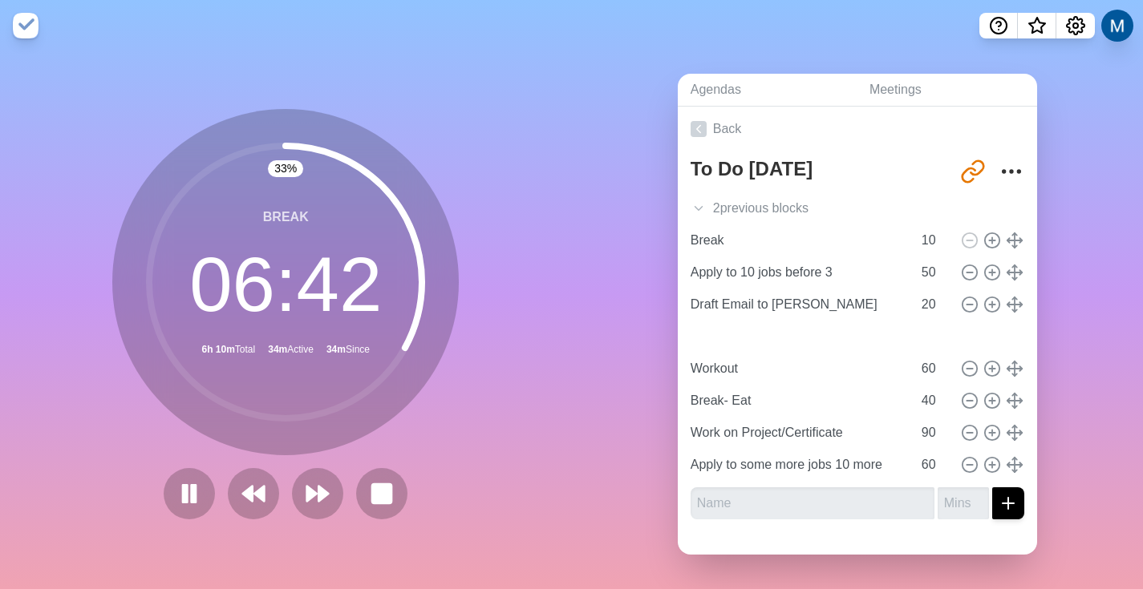
type input "Draft Email to [PERSON_NAME]"
type input "20"
type input "Break 2- To adjust for more time"
type input "10"
type input "Apply to 10 jobs before 3"
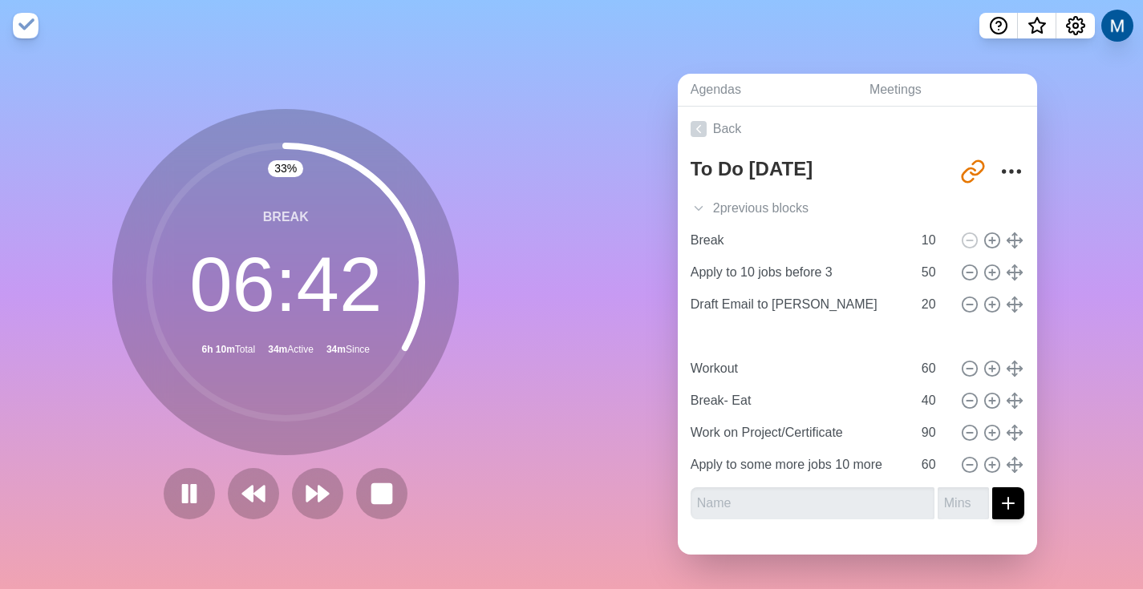
type input "50"
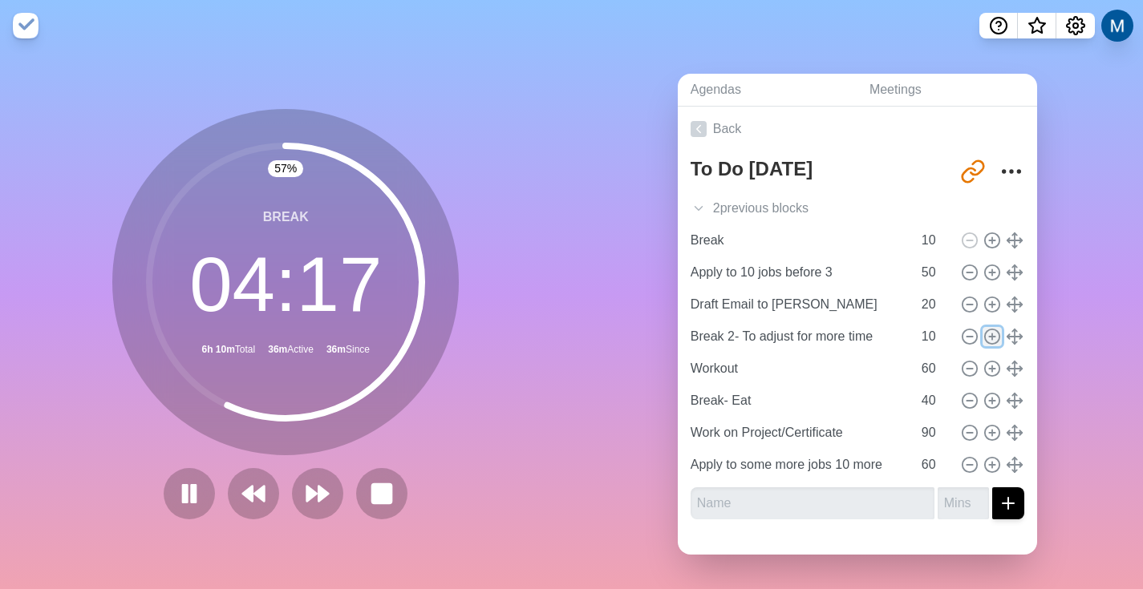
click at [985, 337] on circle at bounding box center [992, 336] width 14 height 14
type input "Break 2- To adjust for more time"
type input "10"
type input "Workout"
type input "60"
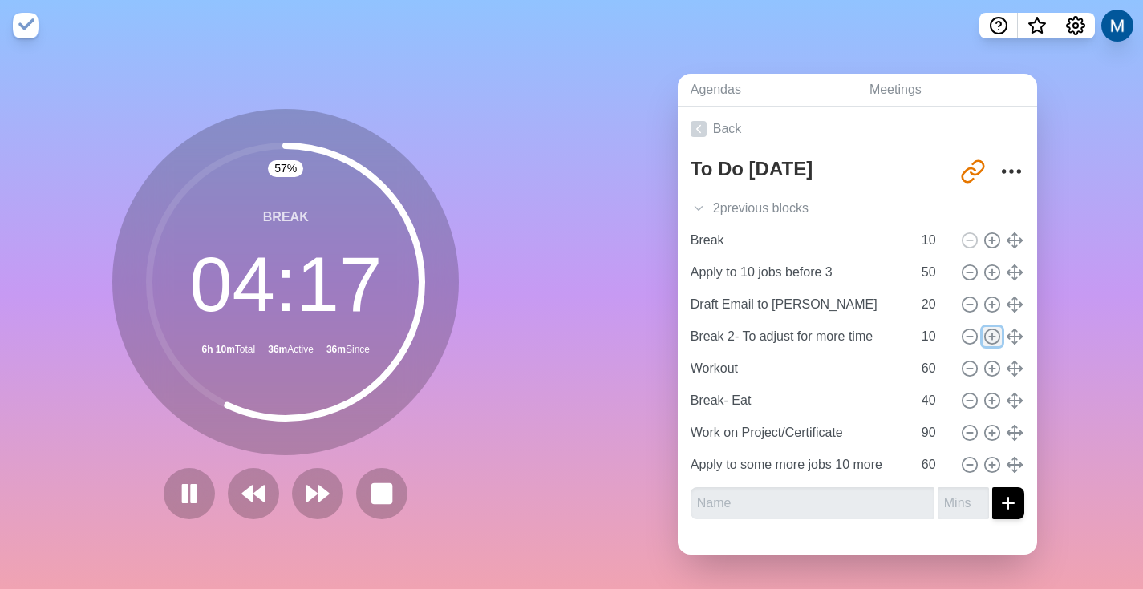
type input "Break- Eat"
type input "40"
type input "Work on Project/Certificate"
type input "90"
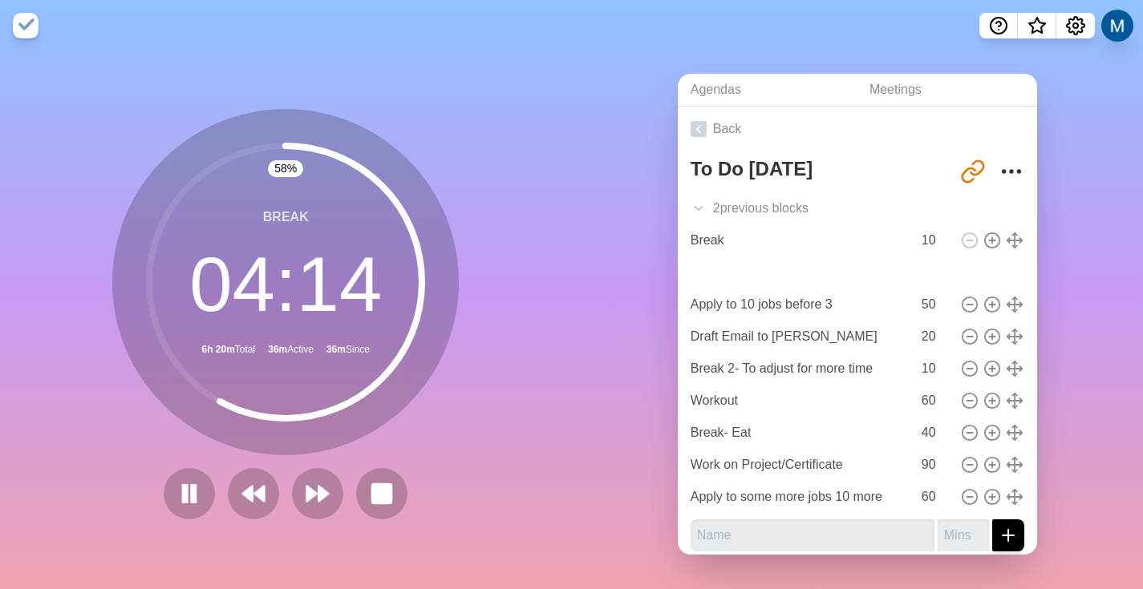
type input "Break 2- To adjust for more time"
type input "10"
type input "Apply to 10 jobs before 3"
type input "50"
type input "Draft Email to [PERSON_NAME]"
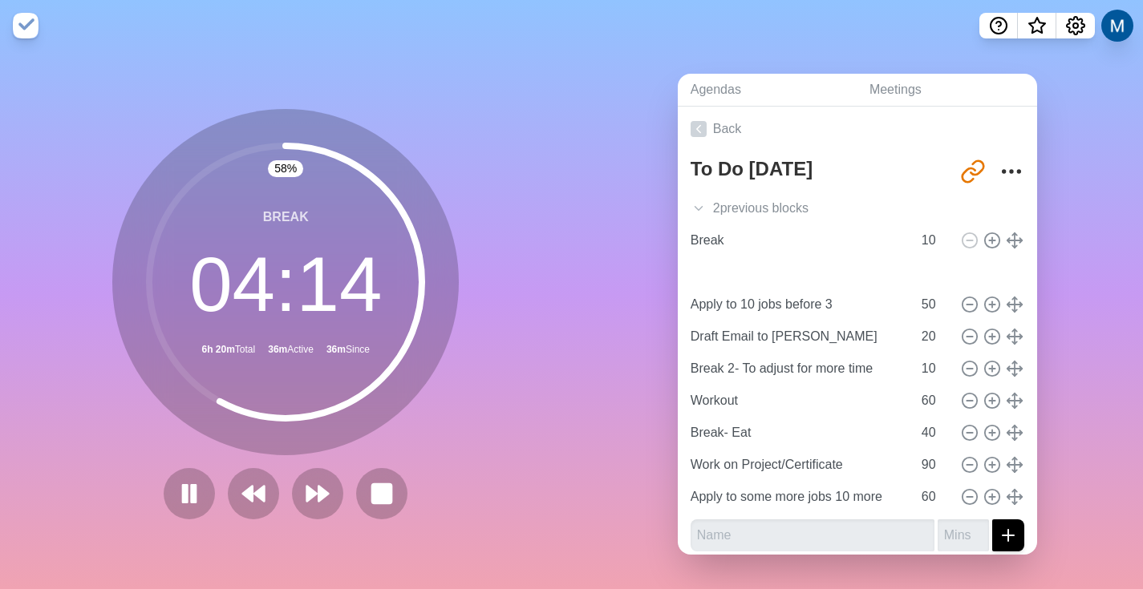
type input "20"
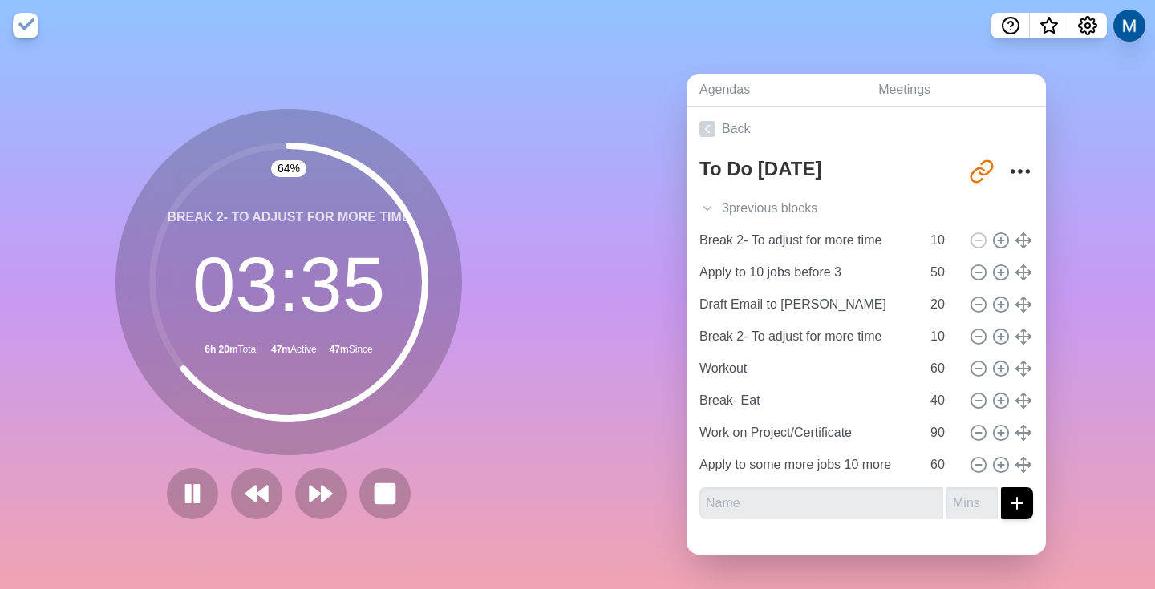
drag, startPoint x: 990, startPoint y: 371, endPoint x: 1140, endPoint y: 286, distance: 171.3
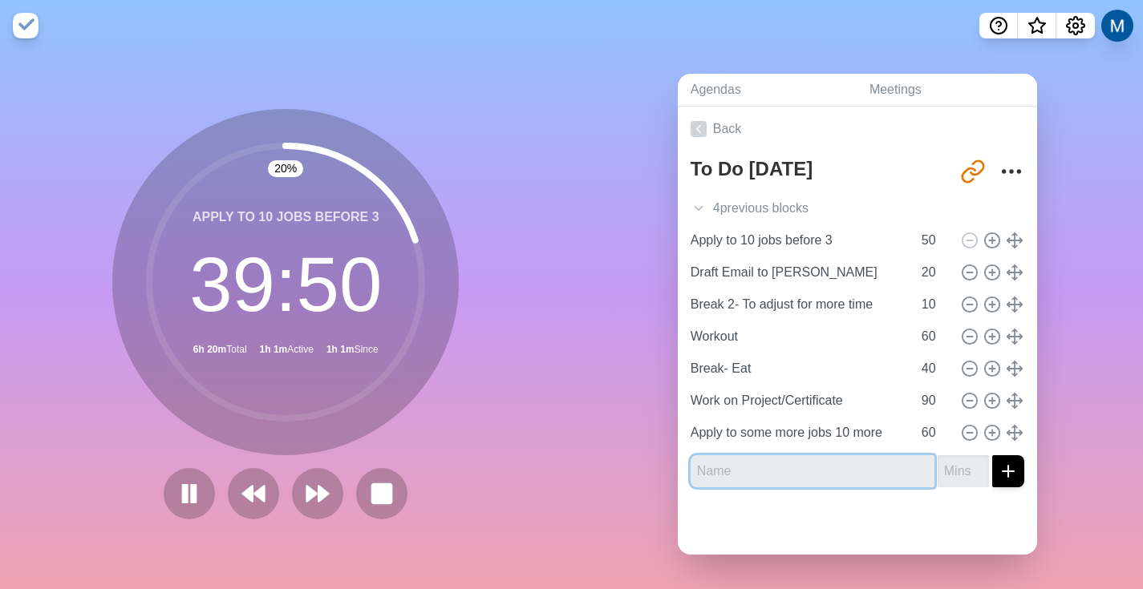
click at [731, 468] on input "text" at bounding box center [813, 472] width 244 height 32
type input "A"
type input "Adjust for more time"
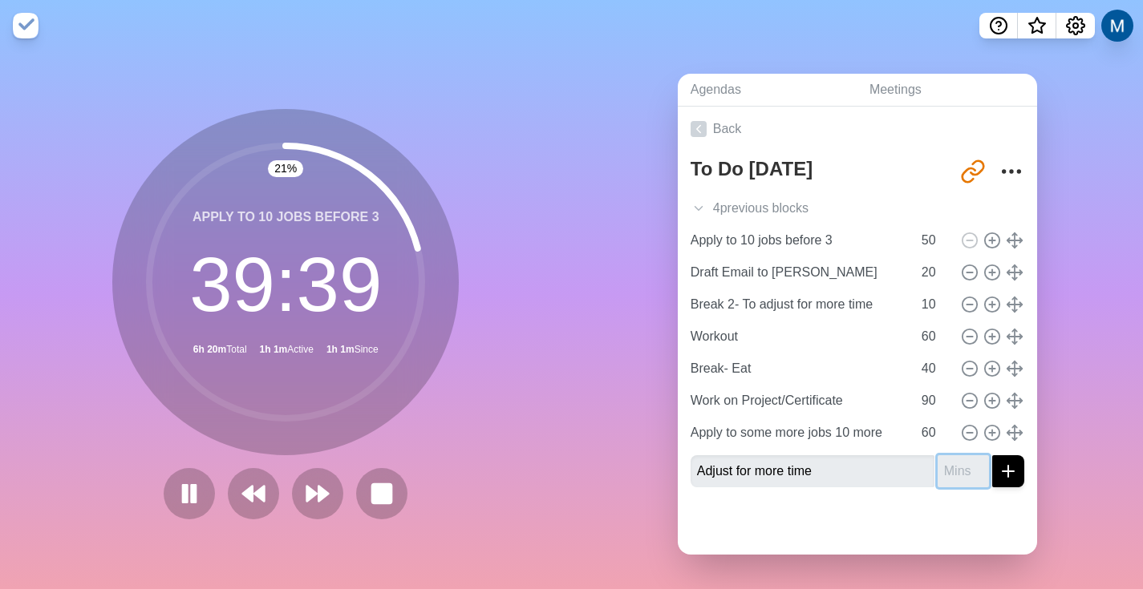
click at [948, 468] on input "number" at bounding box center [963, 472] width 51 height 32
type input "15"
click at [992, 456] on button "submit" at bounding box center [1008, 472] width 32 height 32
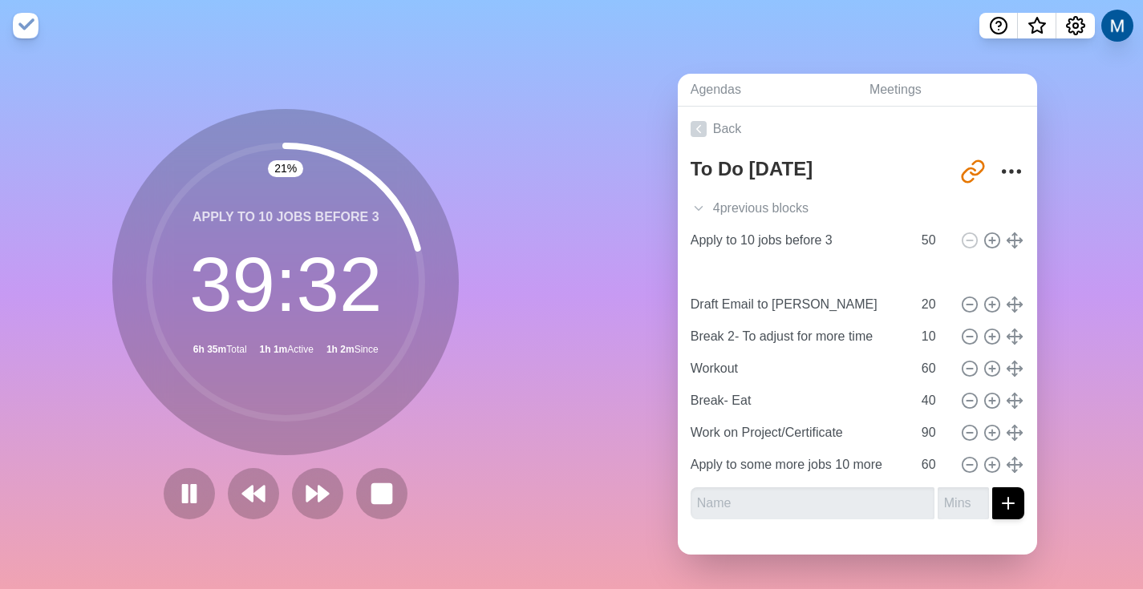
type input "Adjust for more time"
type input "15"
type input "Draft Email to [PERSON_NAME]"
type input "20"
type input "Break 2- To adjust for more time"
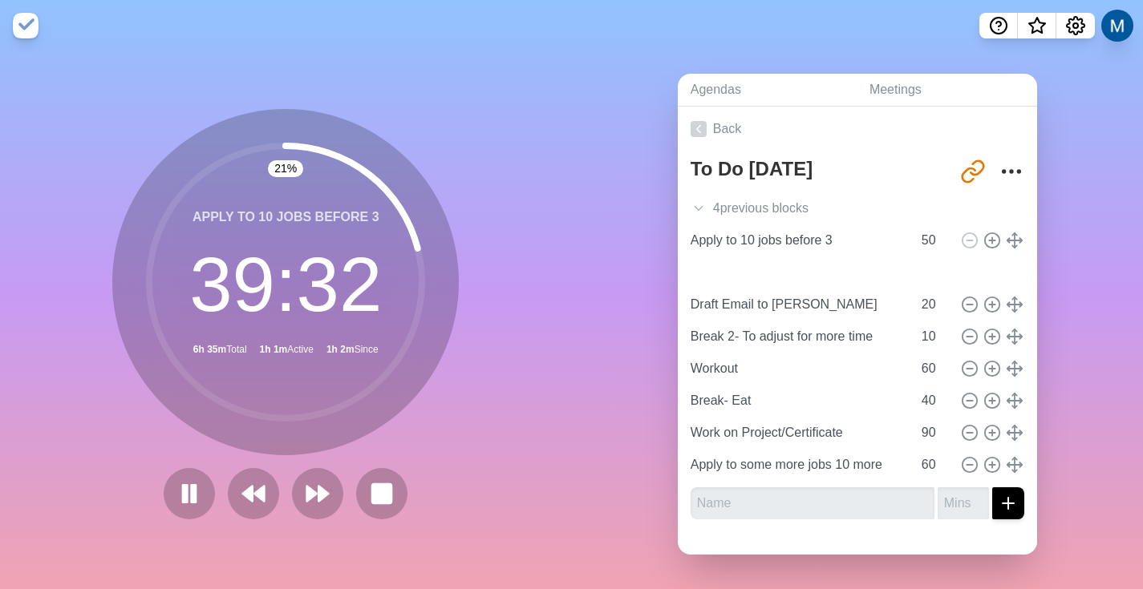
type input "10"
type input "Workout"
type input "60"
type input "Break- Eat"
type input "40"
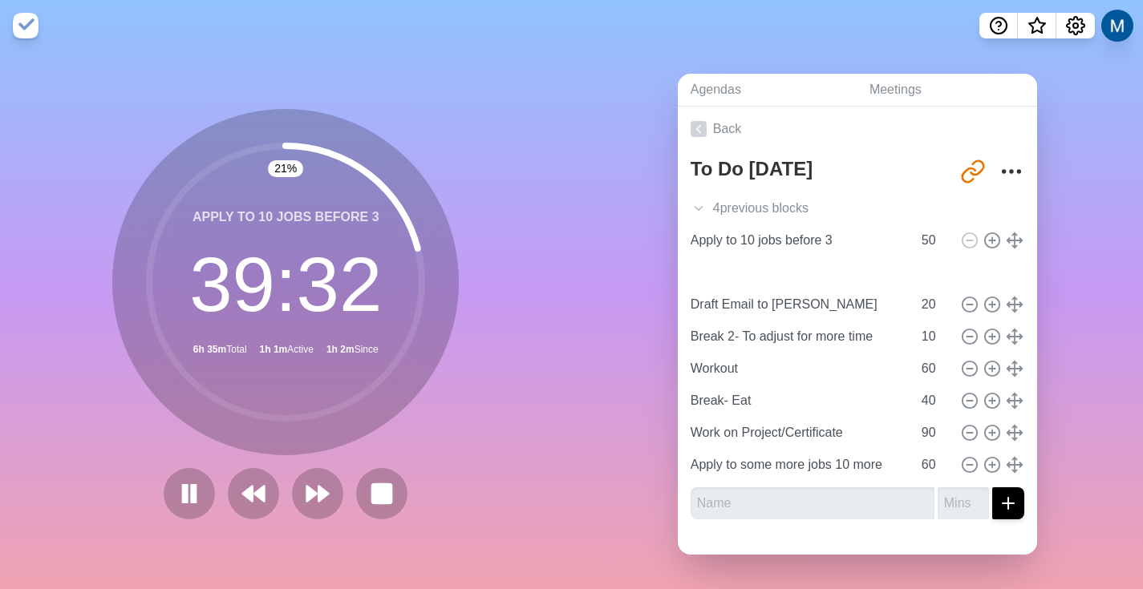
type input "Work on Project/Certificate"
type input "90"
type input "Apply to some more jobs 10 more"
type input "60"
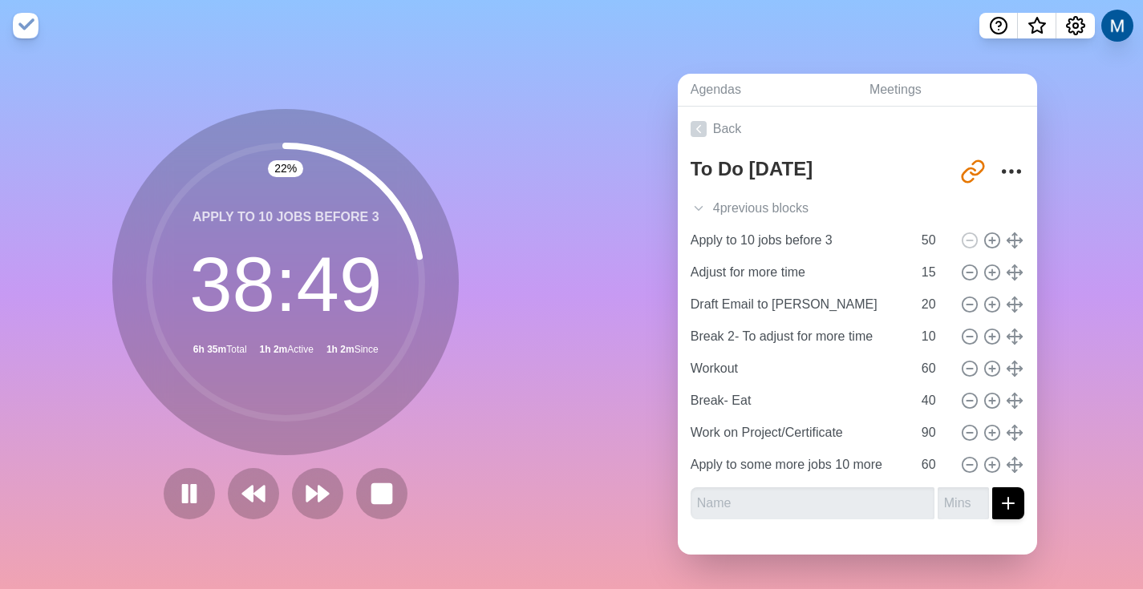
drag, startPoint x: 991, startPoint y: 464, endPoint x: 1153, endPoint y: 305, distance: 226.9
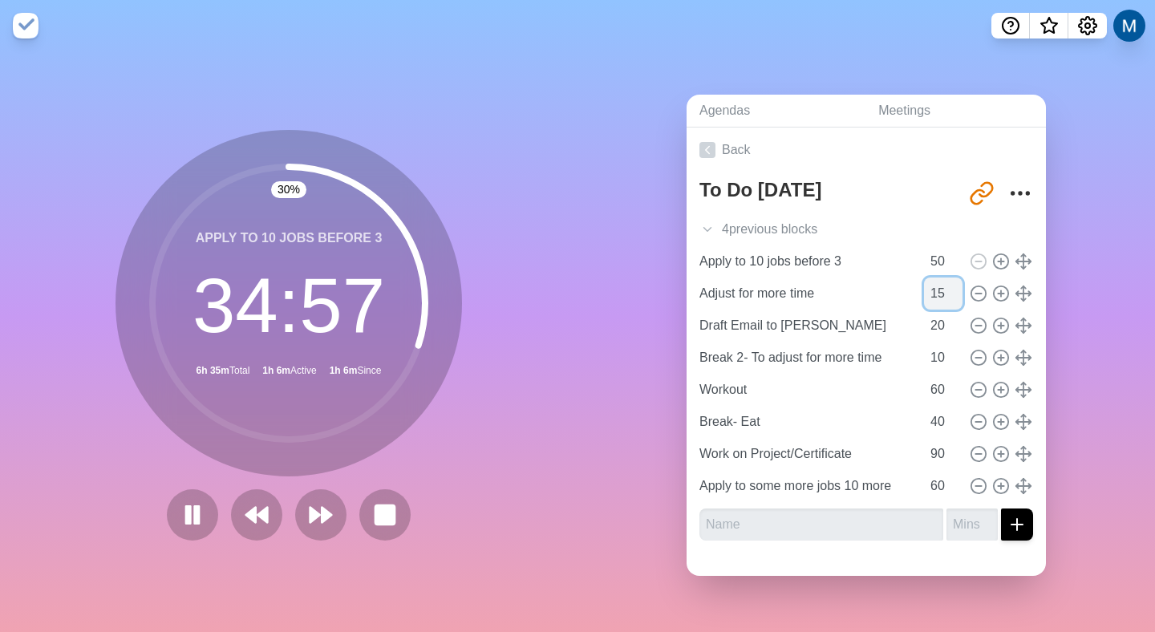
click at [924, 288] on input "15" at bounding box center [943, 293] width 38 height 32
click at [933, 283] on input "16" at bounding box center [943, 293] width 38 height 32
click at [932, 283] on input "17" at bounding box center [943, 293] width 38 height 32
click at [931, 284] on input "18" at bounding box center [943, 293] width 38 height 32
click at [931, 284] on input "19" at bounding box center [943, 293] width 38 height 32
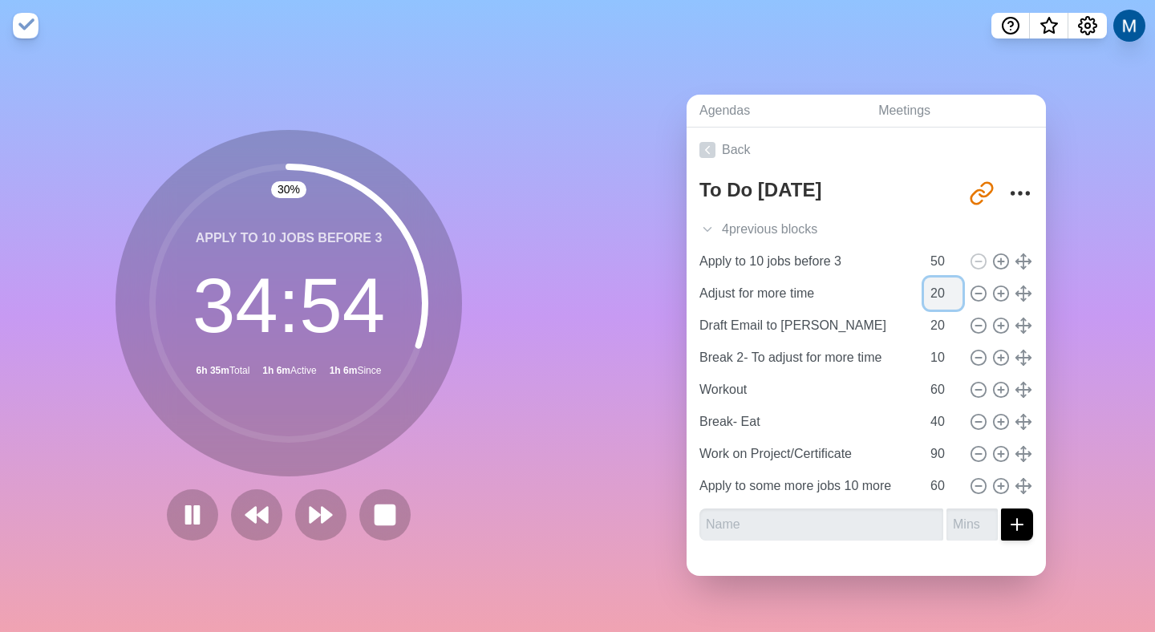
type input "20"
click at [934, 281] on input "20" at bounding box center [943, 293] width 38 height 32
click at [1121, 323] on div "Agendas Meetings Back To Do [DATE] [URL][DOMAIN_NAME] 4 previous block s Add pa…" at bounding box center [865, 341] width 577 height 581
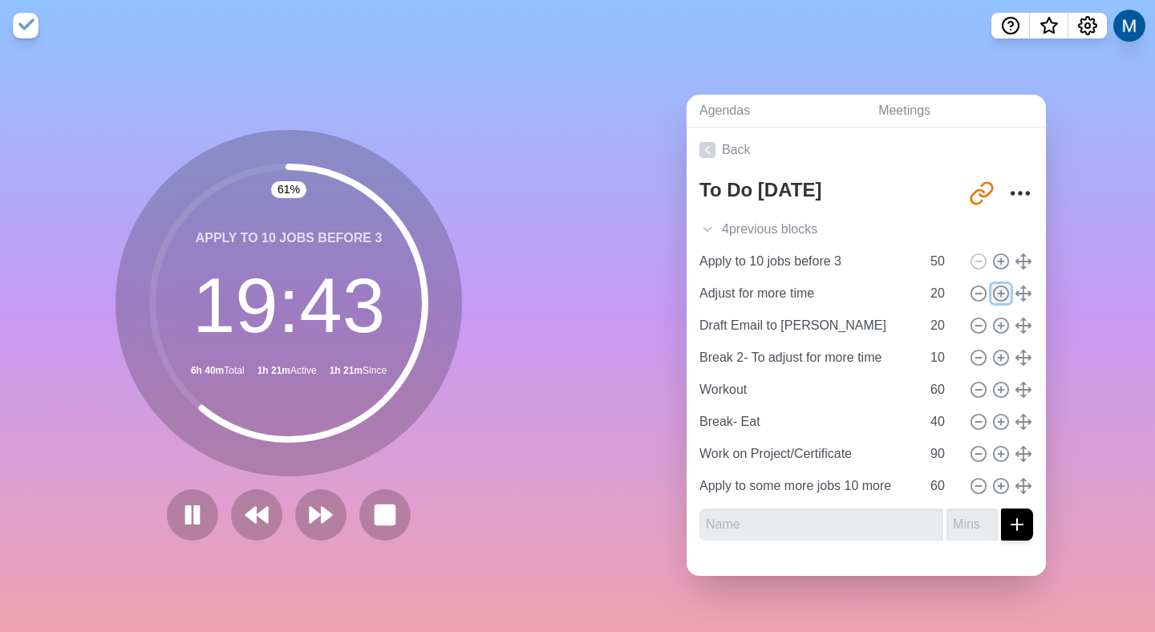
click at [992, 289] on icon at bounding box center [1001, 294] width 18 height 18
type input "Adjust for more time"
type input "Draft Email to [PERSON_NAME]"
type input "20"
type input "Break 2- To adjust for more time"
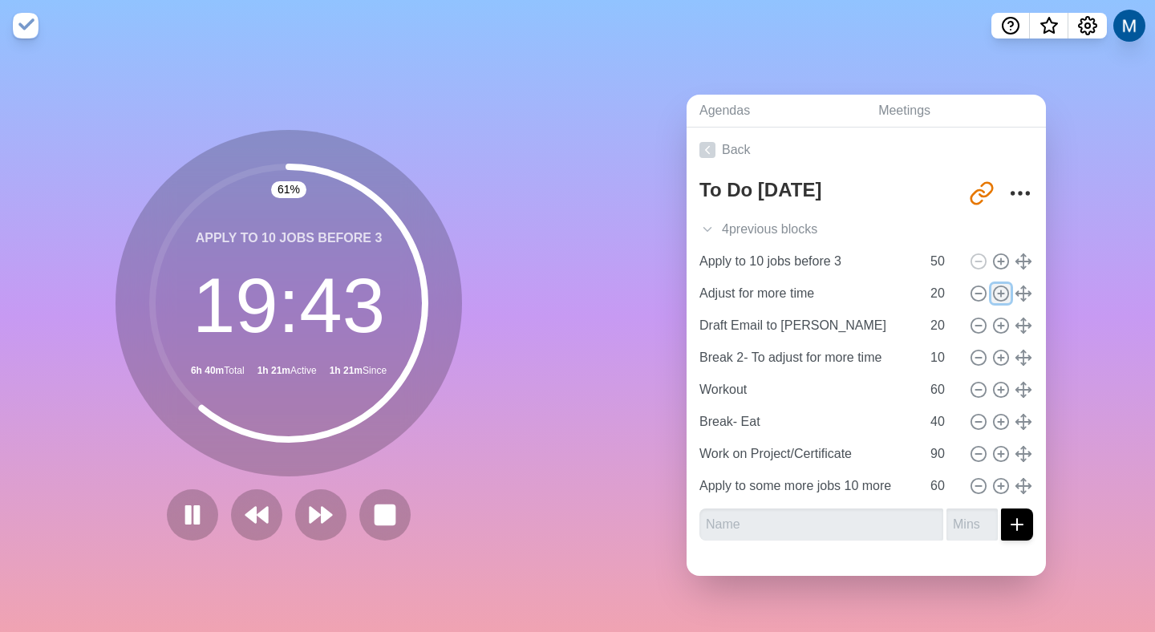
type input "10"
type input "Workout"
type input "60"
type input "Break- Eat"
type input "40"
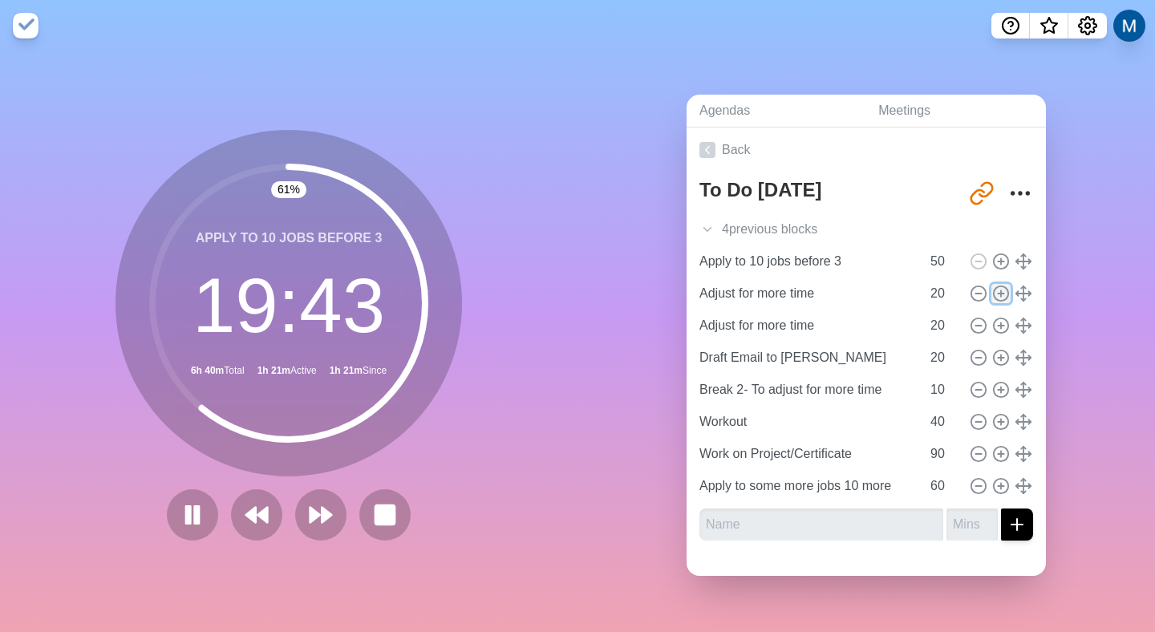
type input "Work on Project/Certificate"
type input "90"
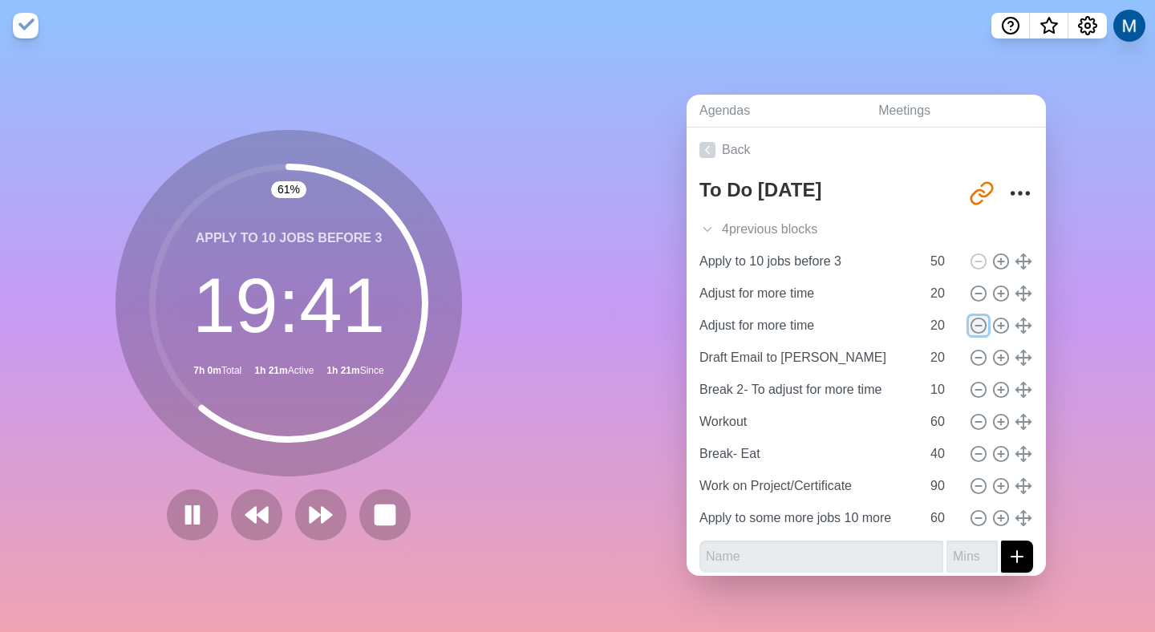
click at [970, 321] on icon at bounding box center [979, 326] width 18 height 18
type input "Draft Email to [PERSON_NAME]"
type input "Break 2- To adjust for more time"
type input "10"
type input "Workout"
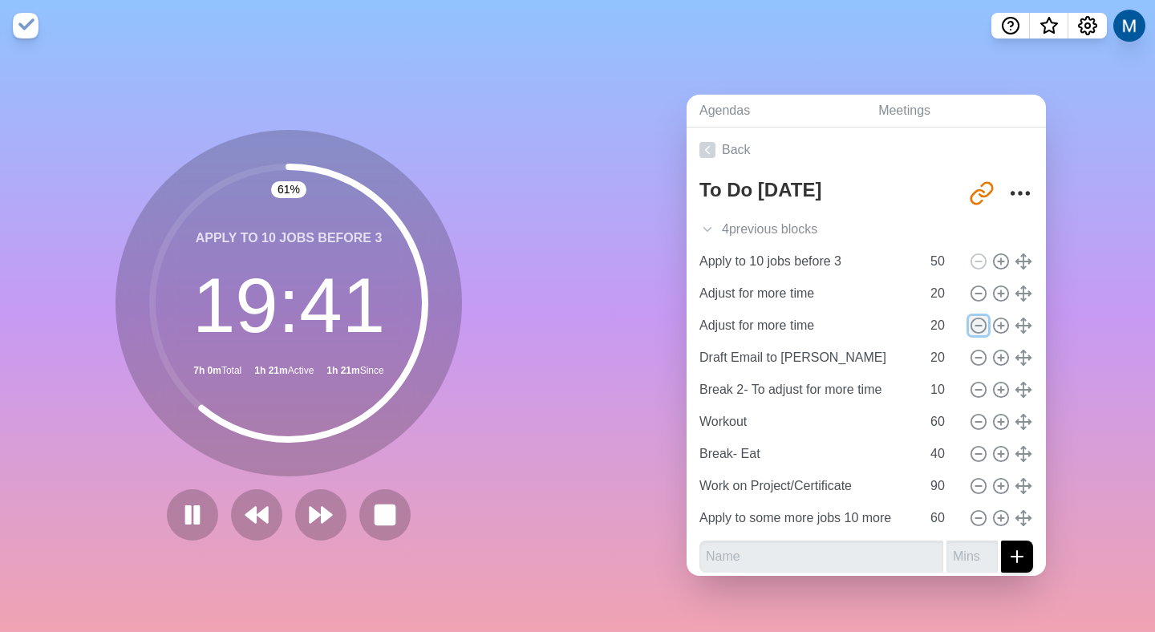
type input "60"
type input "Break- Eat"
type input "40"
type input "Work on Project/Certificate"
type input "90"
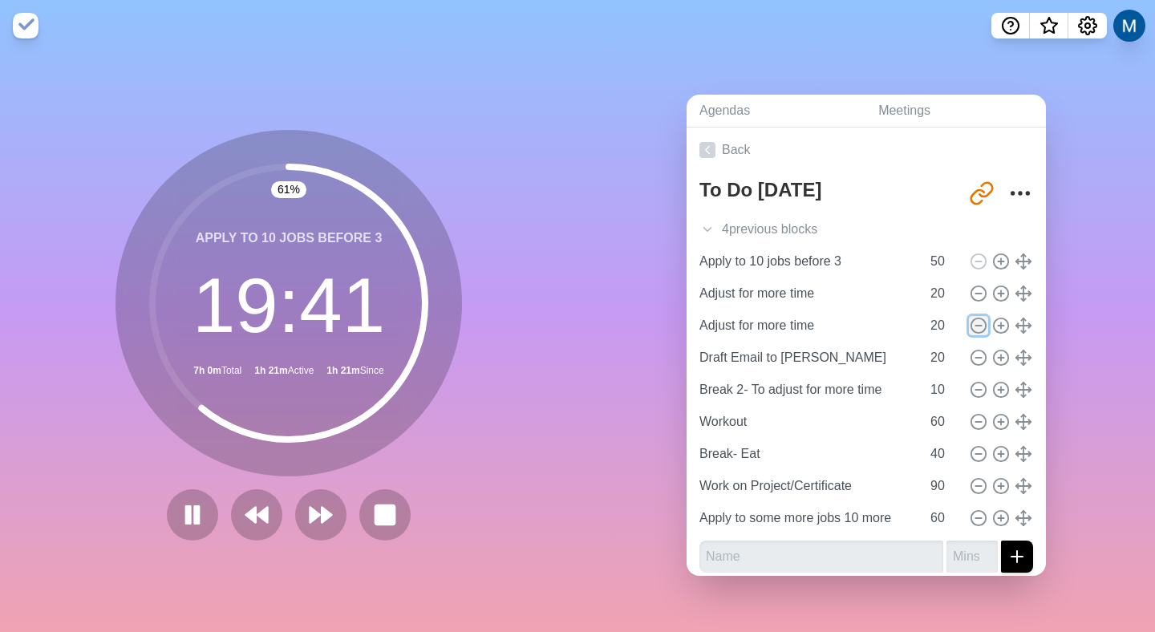
type input "Apply to some more jobs 10 more"
type input "60"
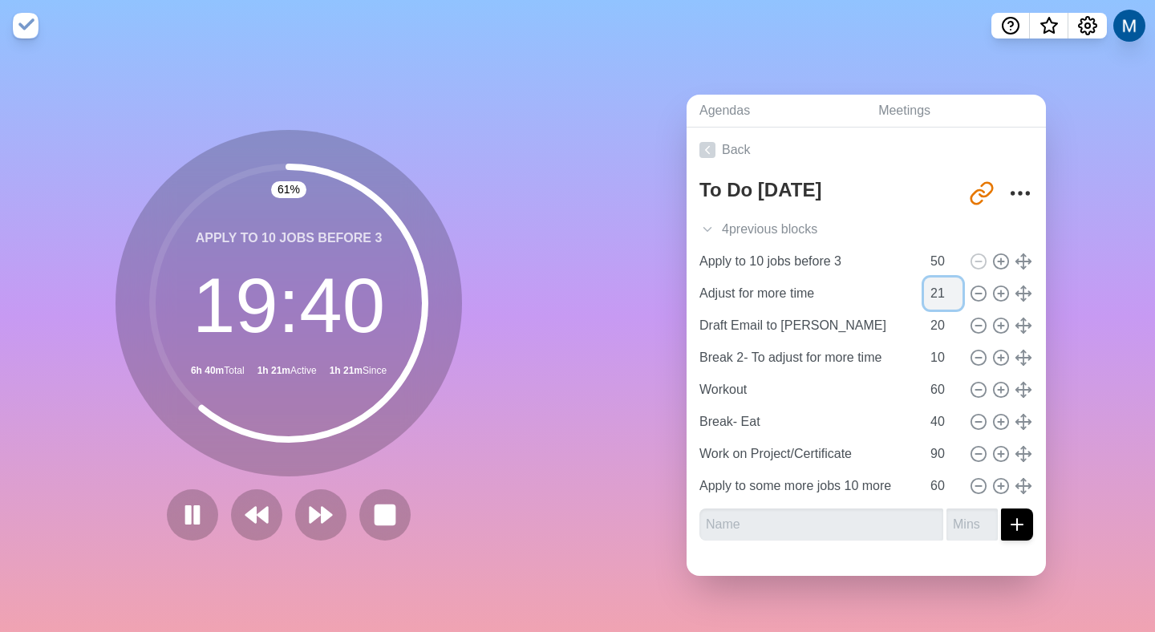
click at [931, 283] on input "21" at bounding box center [943, 293] width 38 height 32
click at [931, 283] on input "22" at bounding box center [943, 293] width 38 height 32
click at [932, 283] on input "23" at bounding box center [943, 293] width 38 height 32
click at [932, 283] on input "24" at bounding box center [943, 293] width 38 height 32
click at [932, 283] on input "25" at bounding box center [943, 293] width 38 height 32
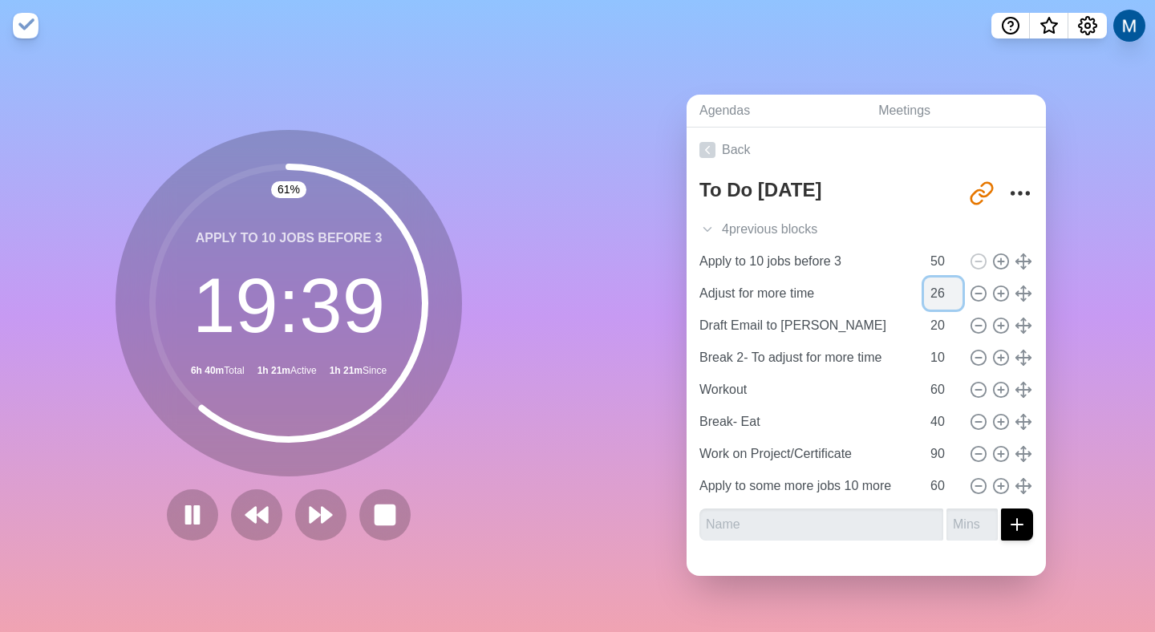
click at [933, 283] on input "26" at bounding box center [943, 293] width 38 height 32
click at [933, 283] on input "27" at bounding box center [943, 293] width 38 height 32
click at [933, 283] on input "28" at bounding box center [943, 293] width 38 height 32
click at [933, 283] on input "29" at bounding box center [943, 293] width 38 height 32
click at [933, 283] on input "30" at bounding box center [943, 293] width 38 height 32
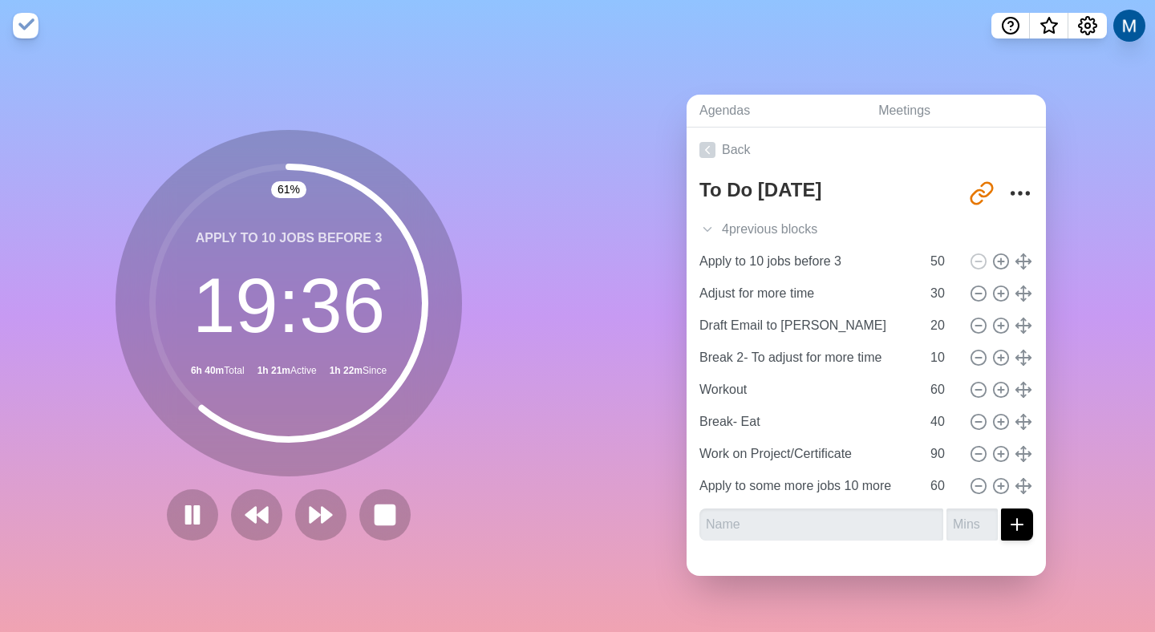
click at [873, 71] on div "Agendas Meetings Back To Do [DATE] [URL][DOMAIN_NAME] 4 previous block s Add pa…" at bounding box center [865, 341] width 577 height 581
click at [924, 293] on input "30" at bounding box center [943, 293] width 38 height 32
click at [934, 283] on input "31" at bounding box center [943, 293] width 38 height 32
click at [934, 282] on input "32" at bounding box center [943, 293] width 38 height 32
click at [934, 282] on input "33" at bounding box center [943, 293] width 38 height 32
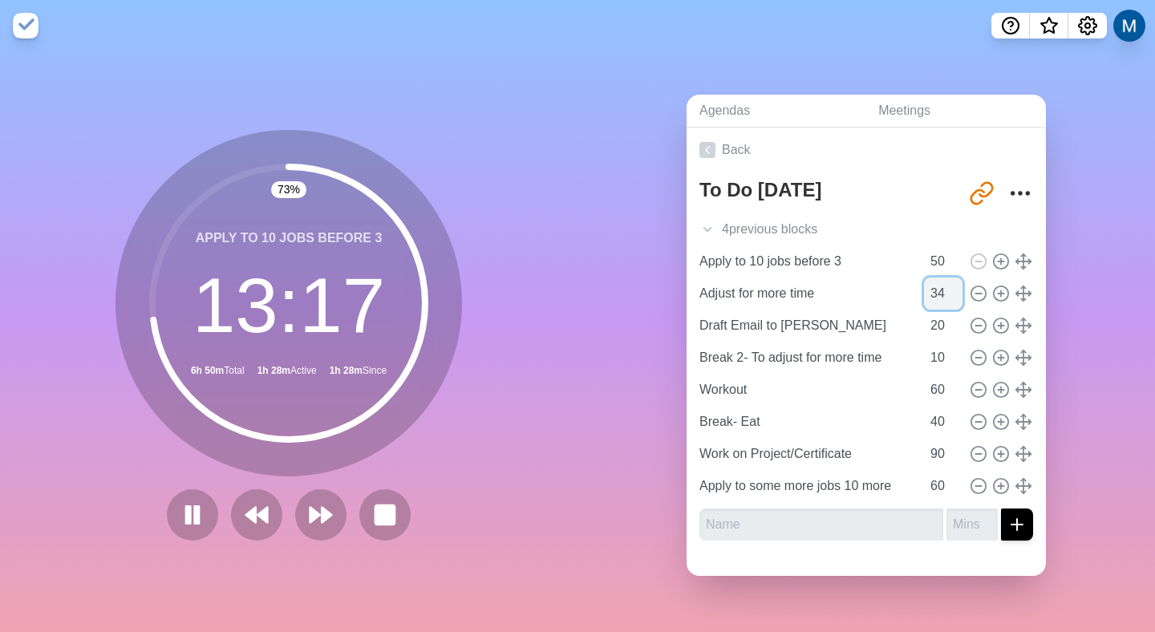
click at [934, 282] on input "34" at bounding box center [943, 293] width 38 height 32
click at [935, 282] on input "35" at bounding box center [943, 293] width 38 height 32
click at [935, 282] on input "36" at bounding box center [943, 293] width 38 height 32
click at [935, 282] on input "37" at bounding box center [943, 293] width 38 height 32
click at [935, 282] on input "38" at bounding box center [943, 293] width 38 height 32
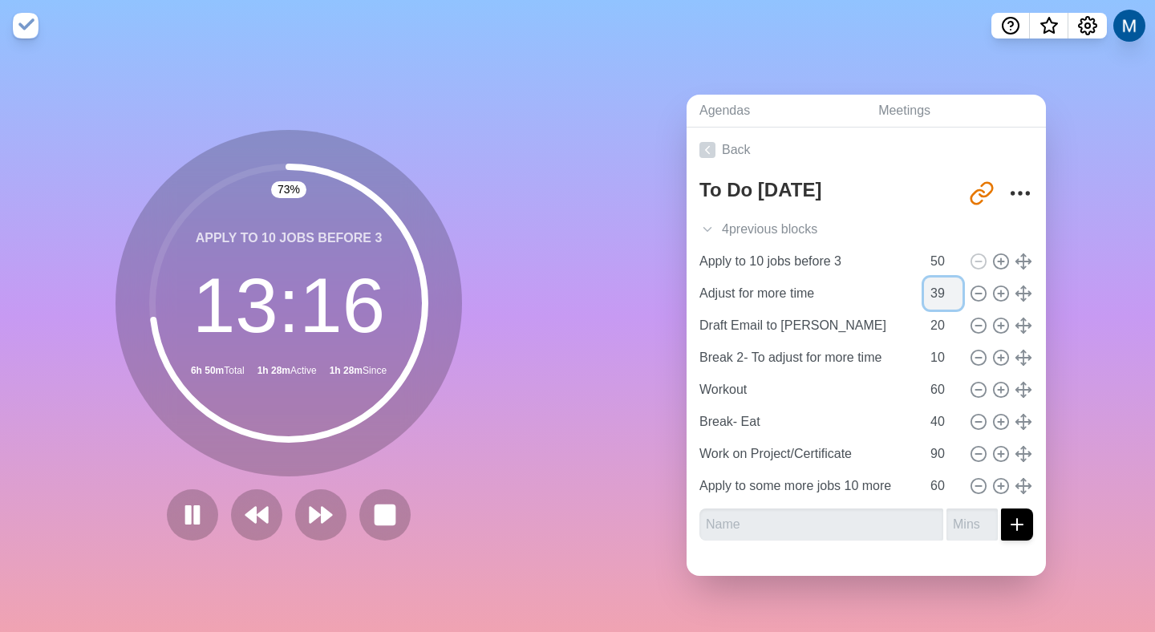
click at [934, 282] on input "39" at bounding box center [943, 293] width 38 height 32
click at [935, 282] on input "40" at bounding box center [943, 293] width 38 height 32
click at [935, 282] on input "41" at bounding box center [943, 293] width 38 height 32
click at [936, 282] on input "42" at bounding box center [943, 293] width 38 height 32
click at [936, 282] on input "43" at bounding box center [943, 293] width 38 height 32
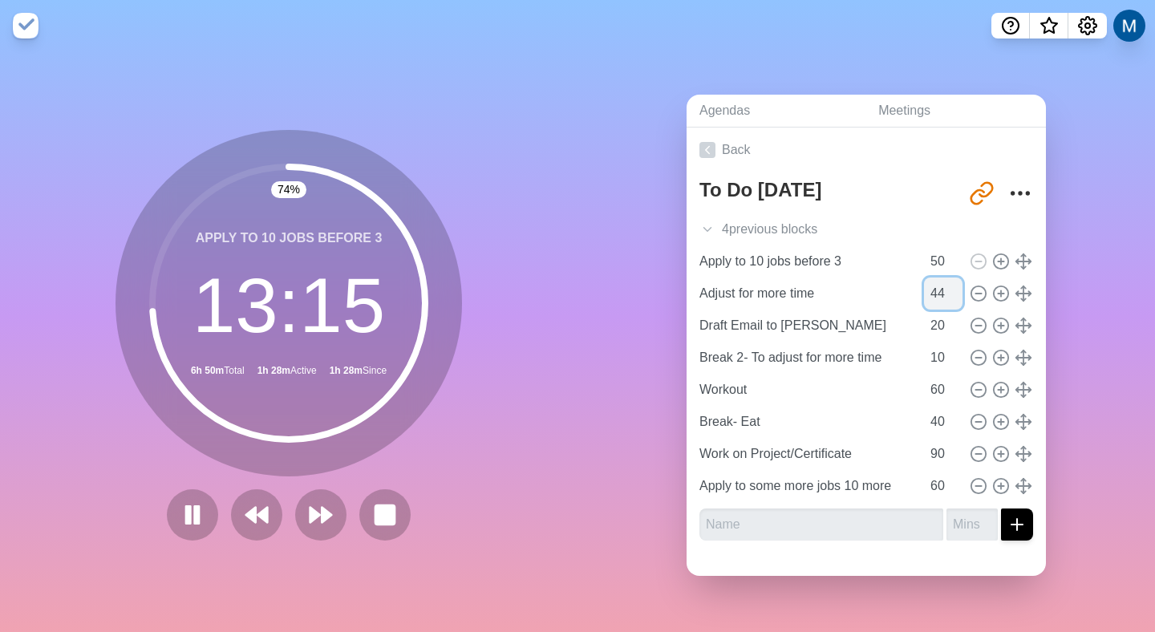
click at [936, 282] on input "44" at bounding box center [943, 293] width 38 height 32
click at [936, 282] on input "45" at bounding box center [943, 293] width 38 height 32
click at [940, 280] on input "46" at bounding box center [943, 293] width 38 height 32
click at [940, 280] on input "47" at bounding box center [943, 293] width 38 height 32
click at [940, 280] on input "48" at bounding box center [943, 293] width 38 height 32
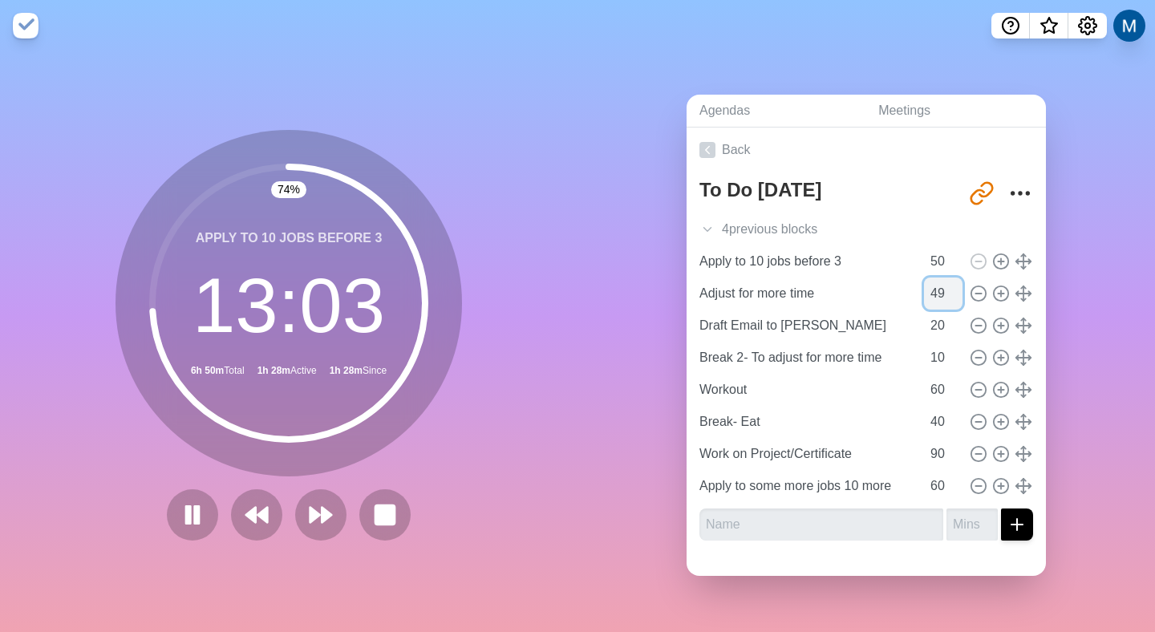
click at [941, 280] on input "49" at bounding box center [943, 293] width 38 height 32
type input "50"
click at [941, 280] on input "50" at bounding box center [943, 293] width 38 height 32
click at [596, 66] on div "Agendas Meetings Back To Do [DATE] [URL][DOMAIN_NAME] 4 previous block s Add pa…" at bounding box center [865, 341] width 577 height 581
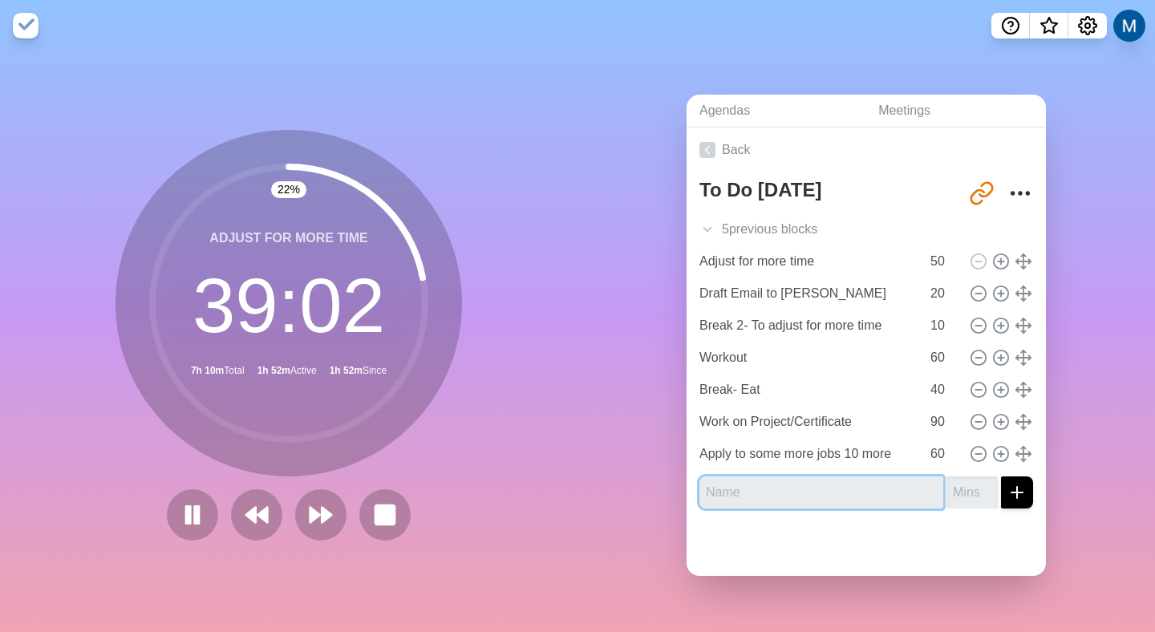
drag, startPoint x: 804, startPoint y: 478, endPoint x: 804, endPoint y: 486, distance: 8.1
click at [804, 480] on input "text" at bounding box center [821, 492] width 244 height 32
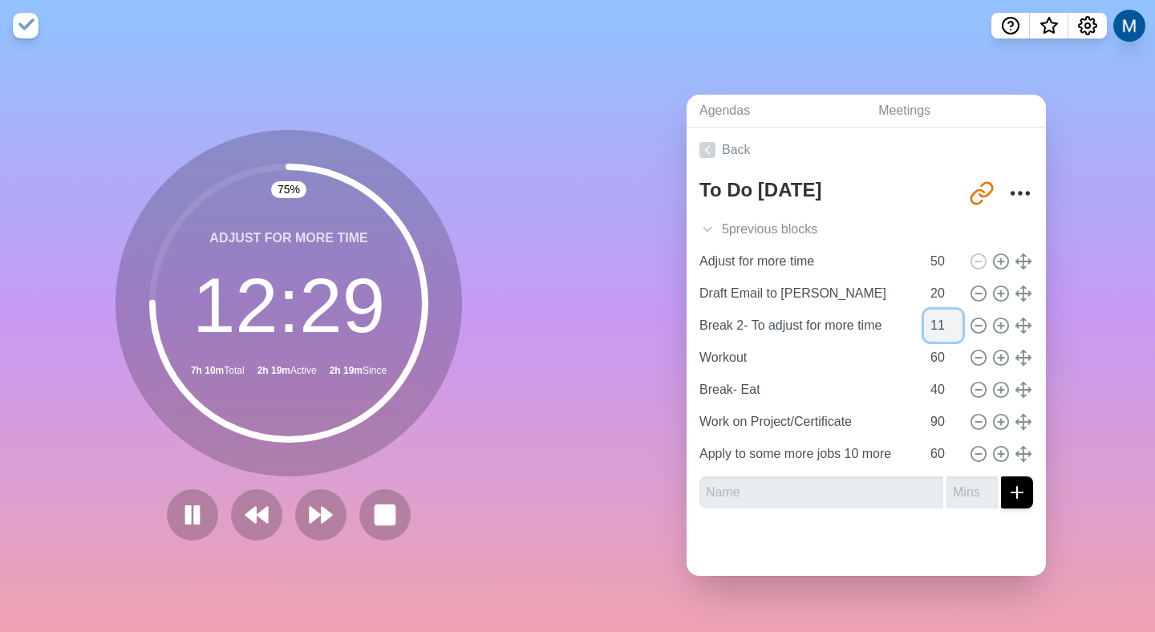
click at [938, 315] on input "11" at bounding box center [943, 326] width 38 height 32
click at [938, 315] on input "12" at bounding box center [943, 326] width 38 height 32
click at [933, 316] on input "13" at bounding box center [943, 326] width 38 height 32
click at [932, 316] on input "14" at bounding box center [943, 326] width 38 height 32
type input "15"
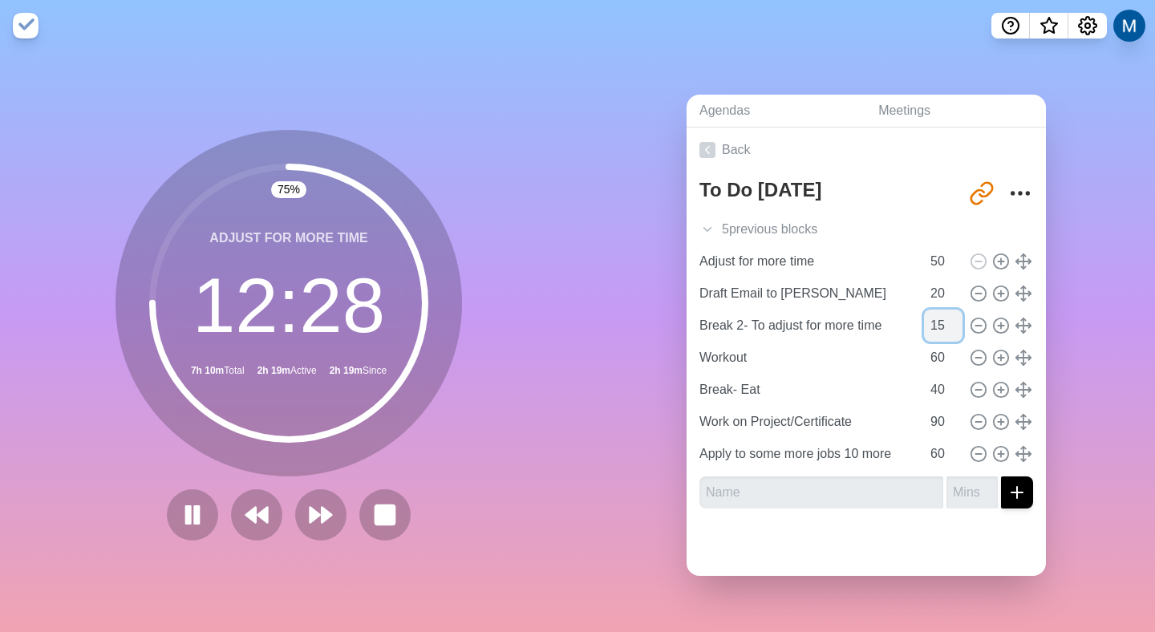
click at [932, 316] on input "15" at bounding box center [943, 326] width 38 height 32
type input "Break 2- To adjust for more time"
type input "15"
type input "Draft Email to [PERSON_NAME]"
type input "20"
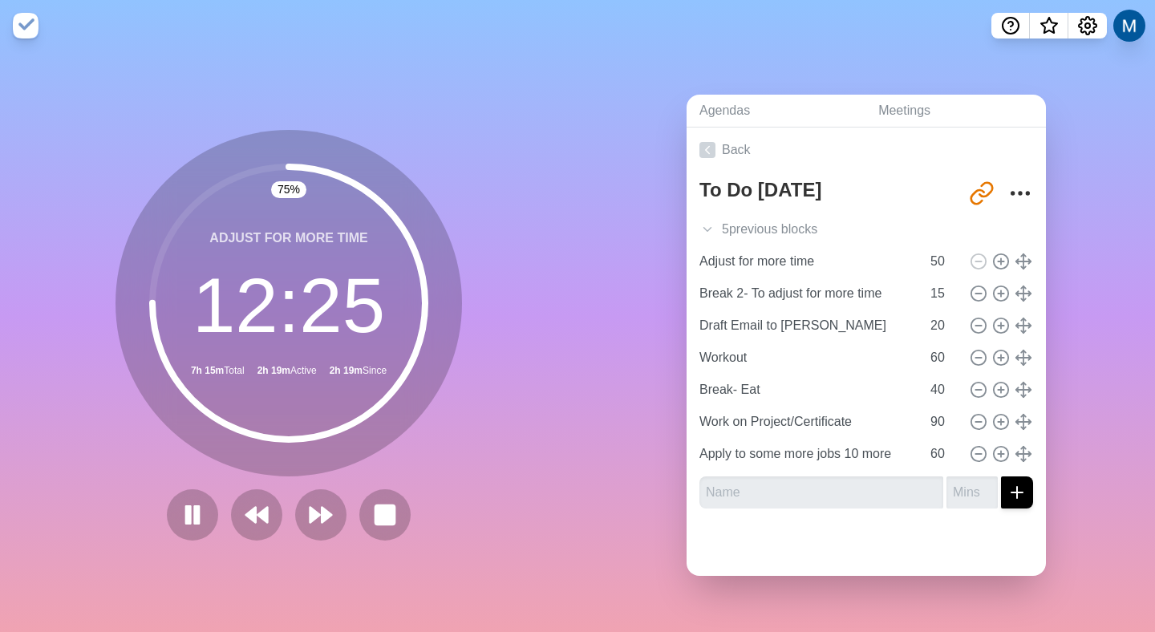
click at [1077, 284] on div "Agendas Meetings Back To Do [DATE] [URL][DOMAIN_NAME] 5 previous block s Add pa…" at bounding box center [865, 341] width 577 height 581
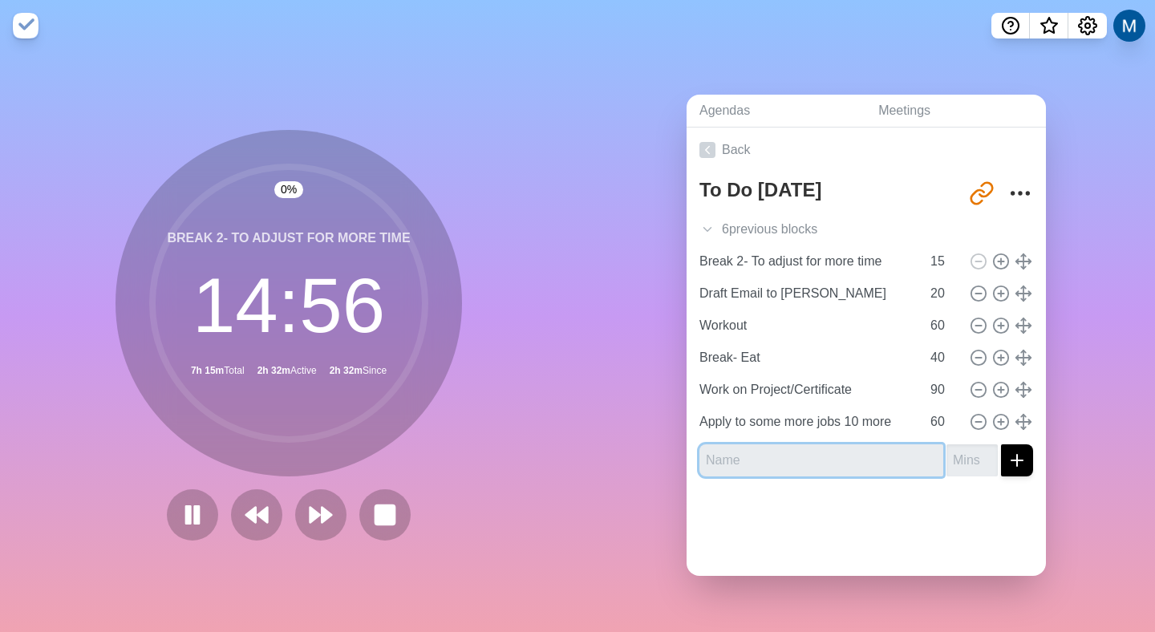
click at [764, 455] on input "text" at bounding box center [821, 460] width 244 height 32
drag, startPoint x: 811, startPoint y: 448, endPoint x: 802, endPoint y: 452, distance: 9.7
click at [810, 448] on input "Apply to Roblox APm (Write Cover Letter)" at bounding box center [821, 460] width 244 height 32
click at [799, 452] on input "Apply to Roblox APm (Write Cover Letter)" at bounding box center [821, 460] width 244 height 32
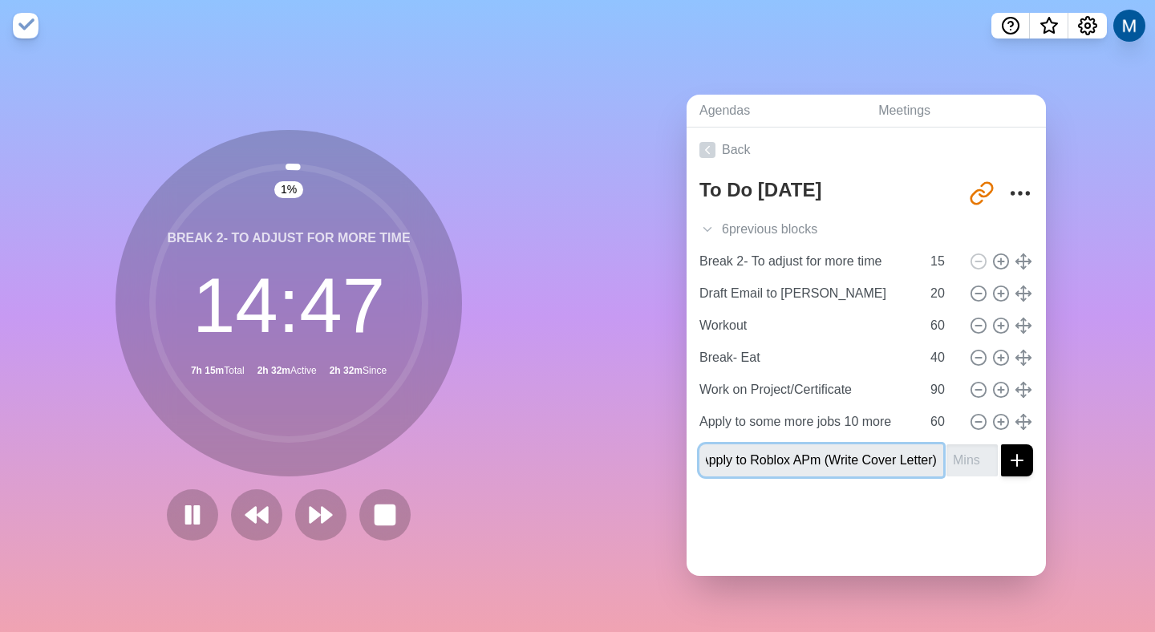
click at [800, 452] on input "Apply to Roblox APm (Write Cover Letter)" at bounding box center [821, 460] width 244 height 32
click at [788, 452] on input "Apply to Roblox APm (Write Cover Letter)" at bounding box center [821, 460] width 244 height 32
type input "Apply to Roblox APM (Write Cover Letter)"
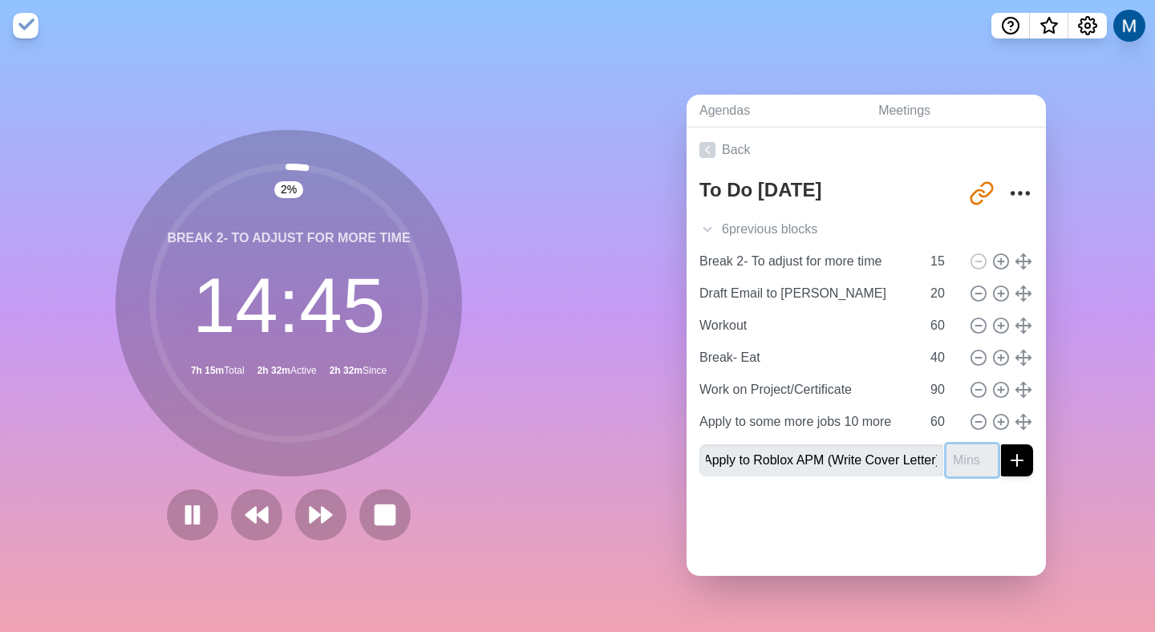
click at [949, 457] on input "number" at bounding box center [971, 460] width 51 height 32
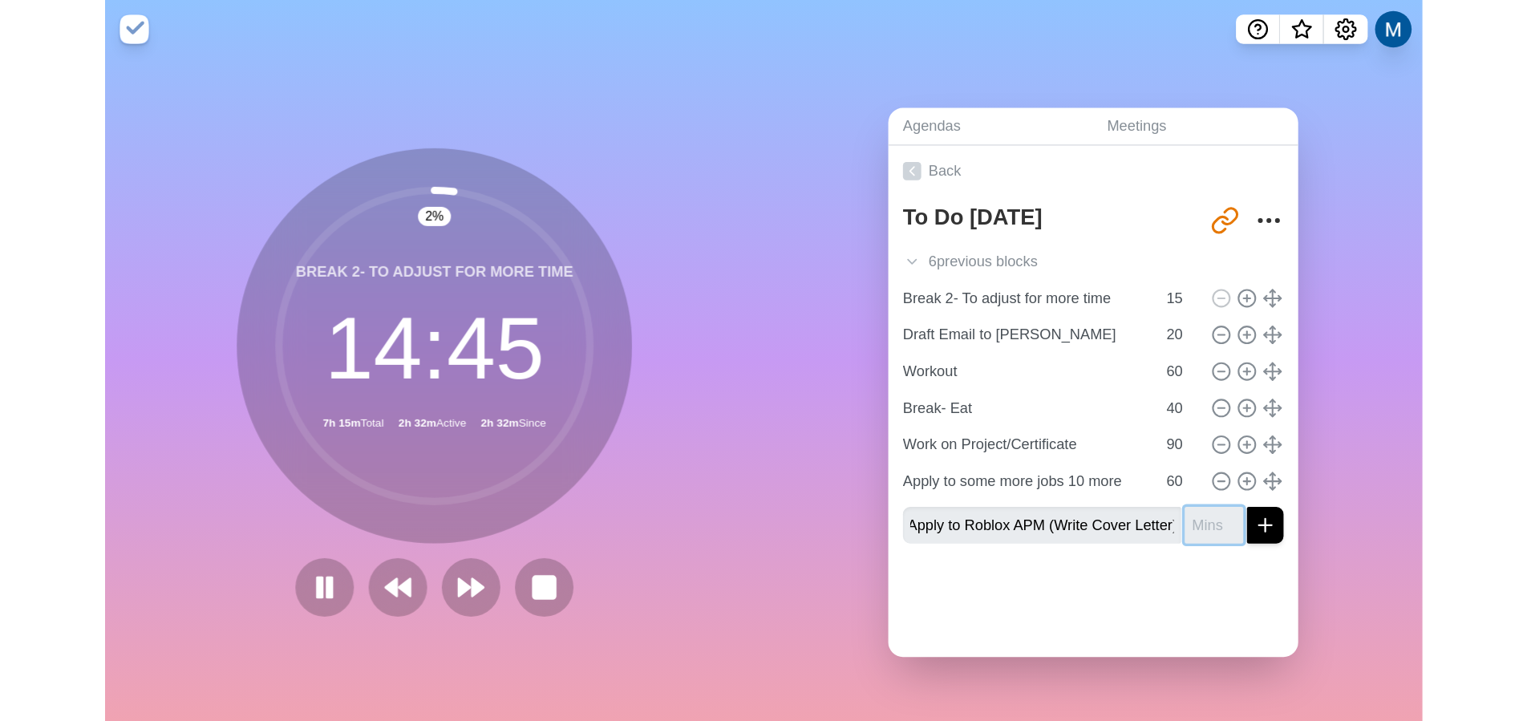
scroll to position [0, 0]
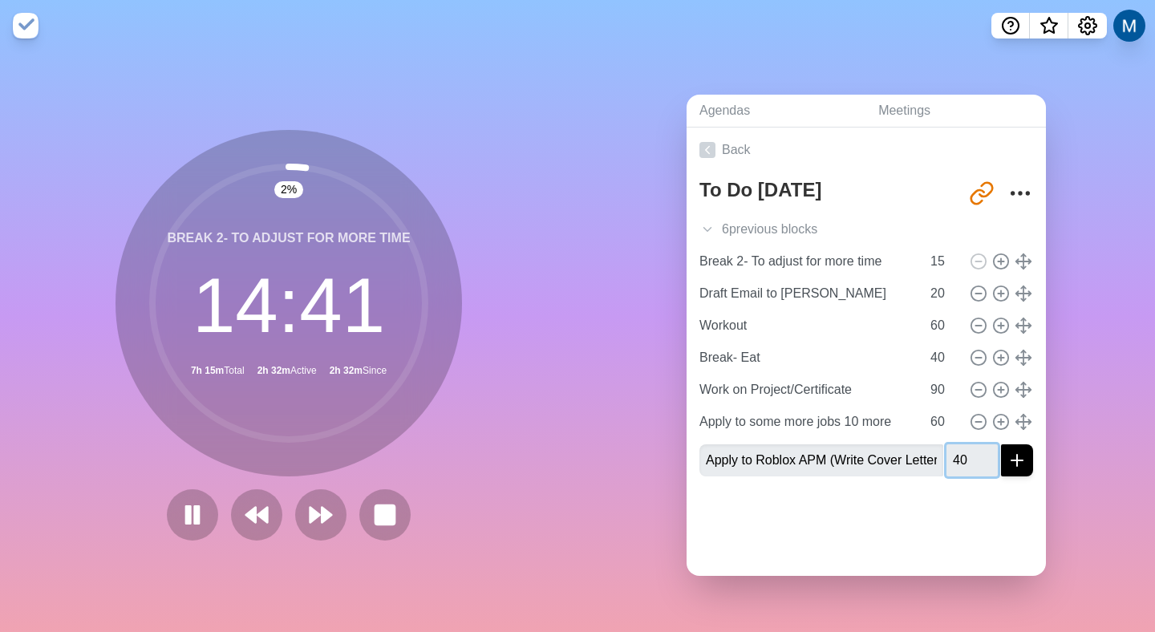
type input "40"
click at [955, 492] on div at bounding box center [866, 521] width 359 height 64
click at [988, 504] on div at bounding box center [866, 521] width 359 height 64
drag, startPoint x: 1022, startPoint y: 470, endPoint x: 1035, endPoint y: 465, distance: 14.5
click at [1022, 470] on div "To Do [DATE] [URL][DOMAIN_NAME] 6 previous block s Add pay stubs and finances t…" at bounding box center [866, 330] width 359 height 317
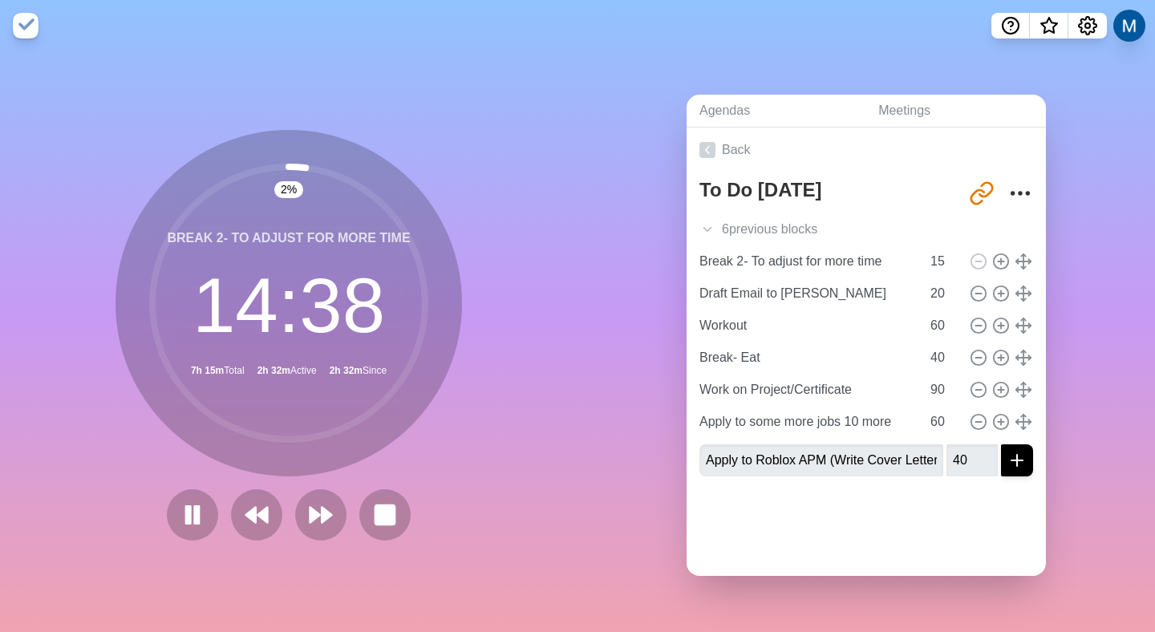
click at [1043, 461] on div "Agendas Meetings Back To Do [DATE] [URL][DOMAIN_NAME] 6 previous block s Add pa…" at bounding box center [865, 341] width 577 height 581
click at [1001, 454] on button "submit" at bounding box center [1017, 460] width 32 height 32
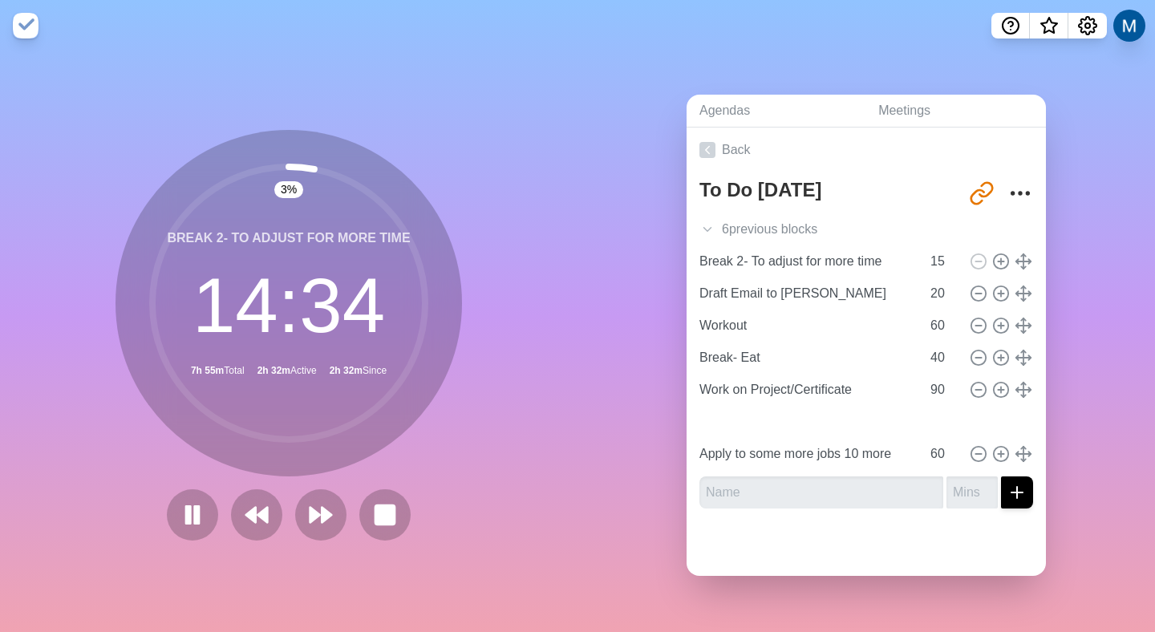
type input "Apply to Roblox APM (Write Cover Letter)"
type input "40"
type input "Apply to some more jobs 10 more"
type input "60"
type input "Apply to Roblox APM (Write Cover Letter)"
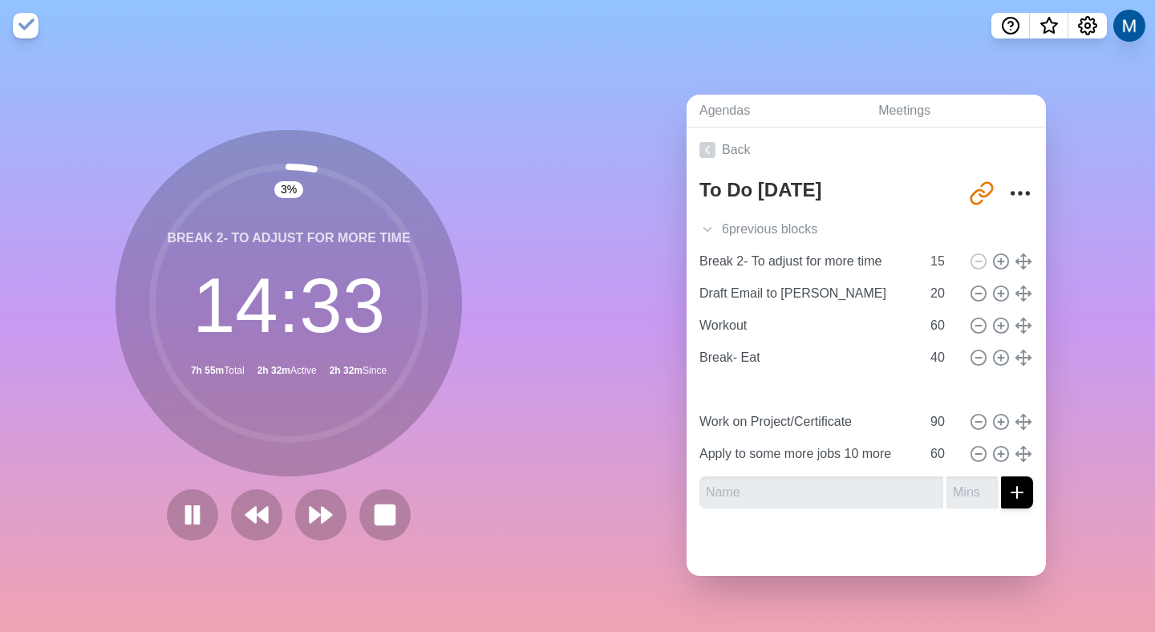
type input "40"
type input "Work on Project/Certificate"
type input "90"
click at [1061, 400] on div "Agendas Meetings Back To Do [DATE] [URL][DOMAIN_NAME] 6 previous block s Add pa…" at bounding box center [865, 341] width 577 height 581
click at [703, 225] on icon at bounding box center [707, 229] width 16 height 16
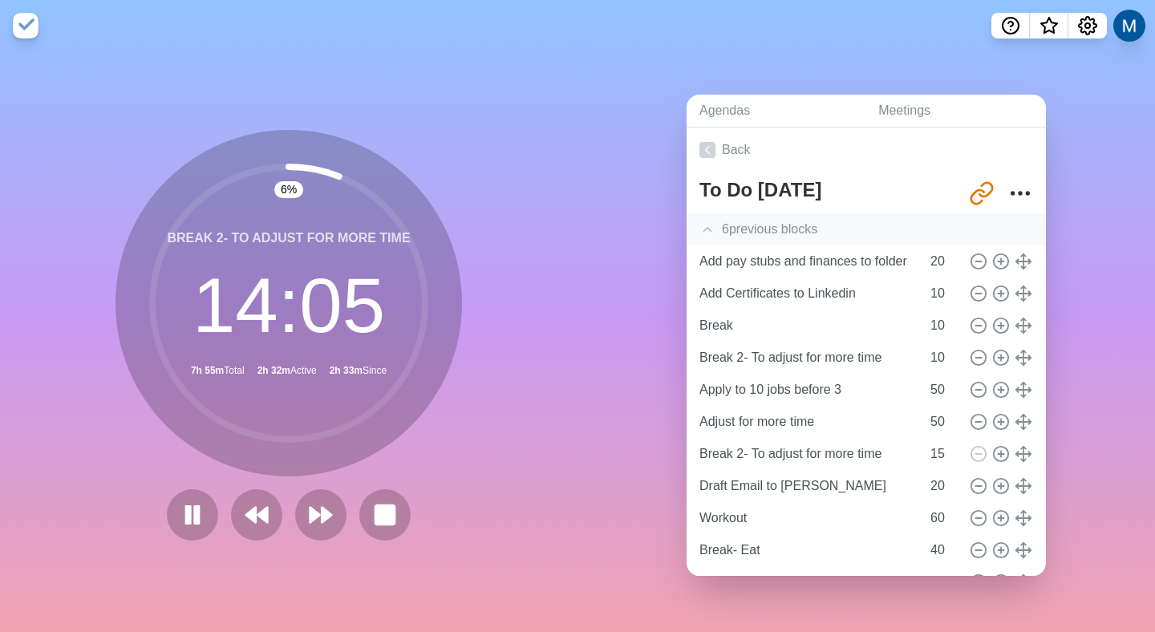
click at [703, 225] on icon at bounding box center [707, 229] width 16 height 16
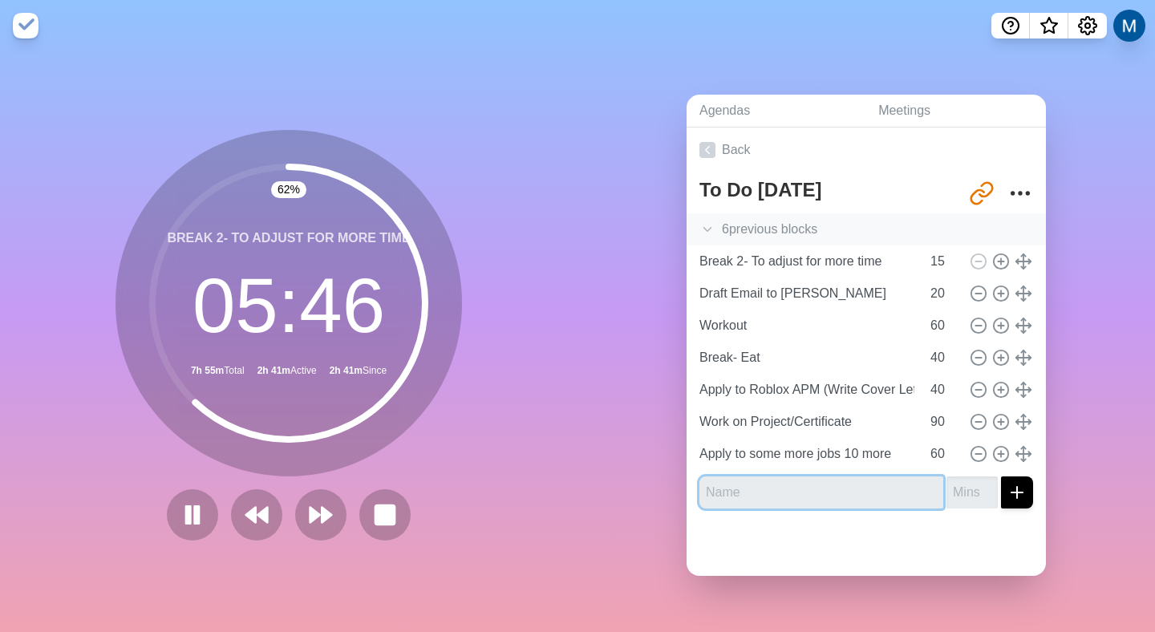
click at [801, 489] on input "text" at bounding box center [821, 492] width 244 height 32
type input "b"
click at [883, 493] on input "Break- because I was interuppted" at bounding box center [821, 492] width 244 height 32
click at [851, 496] on input "Break- because I was interupted" at bounding box center [821, 492] width 244 height 32
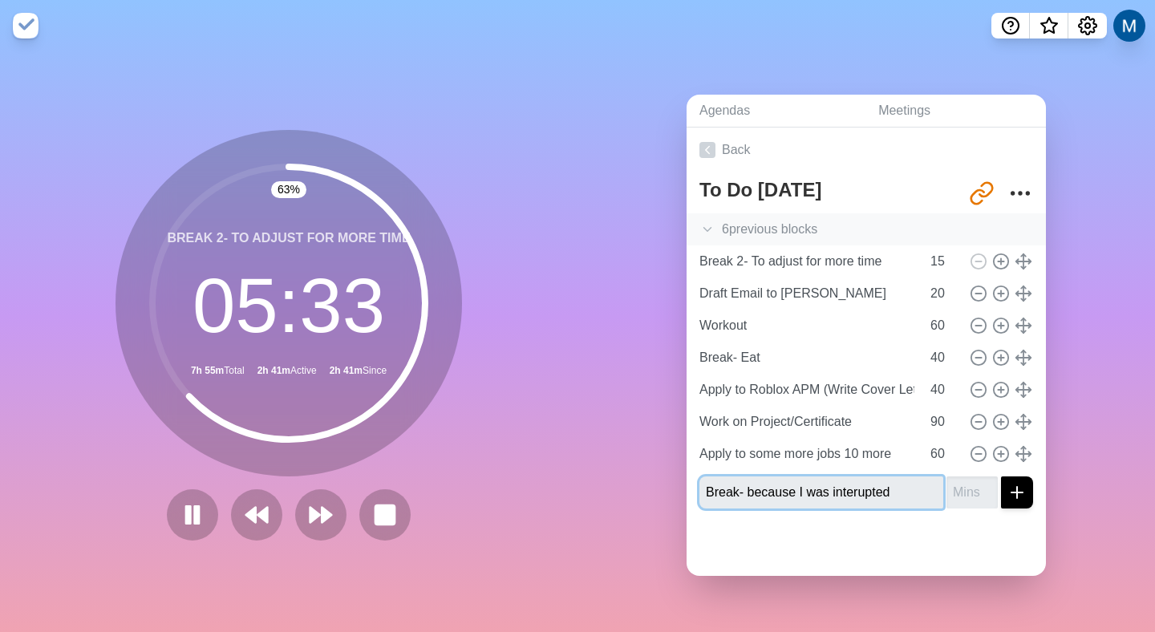
click at [850, 478] on input "Break- because I was interupted" at bounding box center [821, 492] width 244 height 32
type input "Break- because I was interrupted"
click at [960, 488] on input "number" at bounding box center [971, 492] width 51 height 32
type input "15"
click at [1001, 476] on button "submit" at bounding box center [1017, 492] width 32 height 32
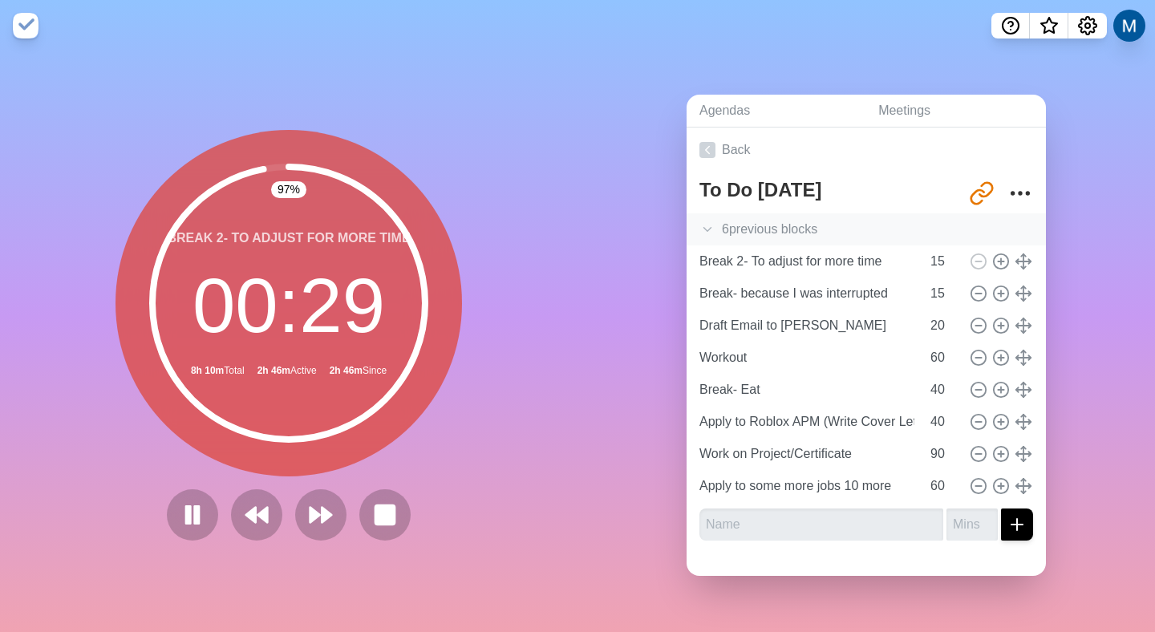
drag, startPoint x: 1000, startPoint y: 481, endPoint x: 1125, endPoint y: 207, distance: 301.5
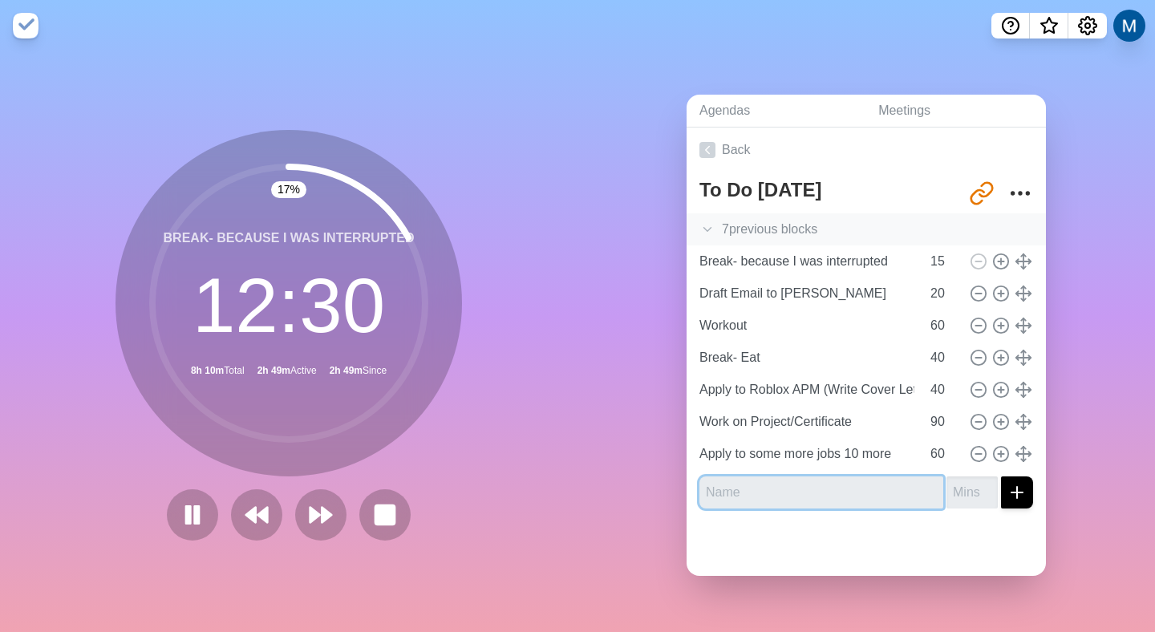
click at [728, 484] on input "text" at bounding box center [821, 492] width 244 height 32
click at [966, 483] on input "1" at bounding box center [971, 492] width 51 height 32
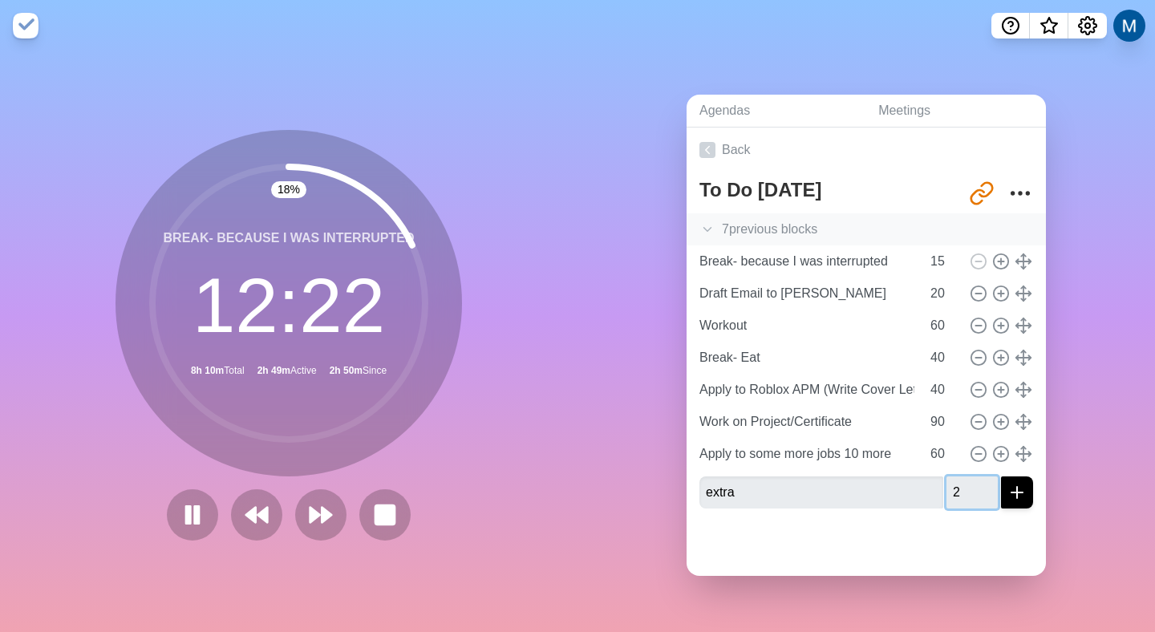
click at [964, 479] on input "2" at bounding box center [971, 492] width 51 height 32
click at [964, 479] on input "3" at bounding box center [971, 492] width 51 height 32
click at [964, 480] on input "4" at bounding box center [971, 492] width 51 height 32
click at [964, 480] on input "5" at bounding box center [971, 492] width 51 height 32
click at [1017, 487] on line "submit" at bounding box center [1017, 492] width 0 height 11
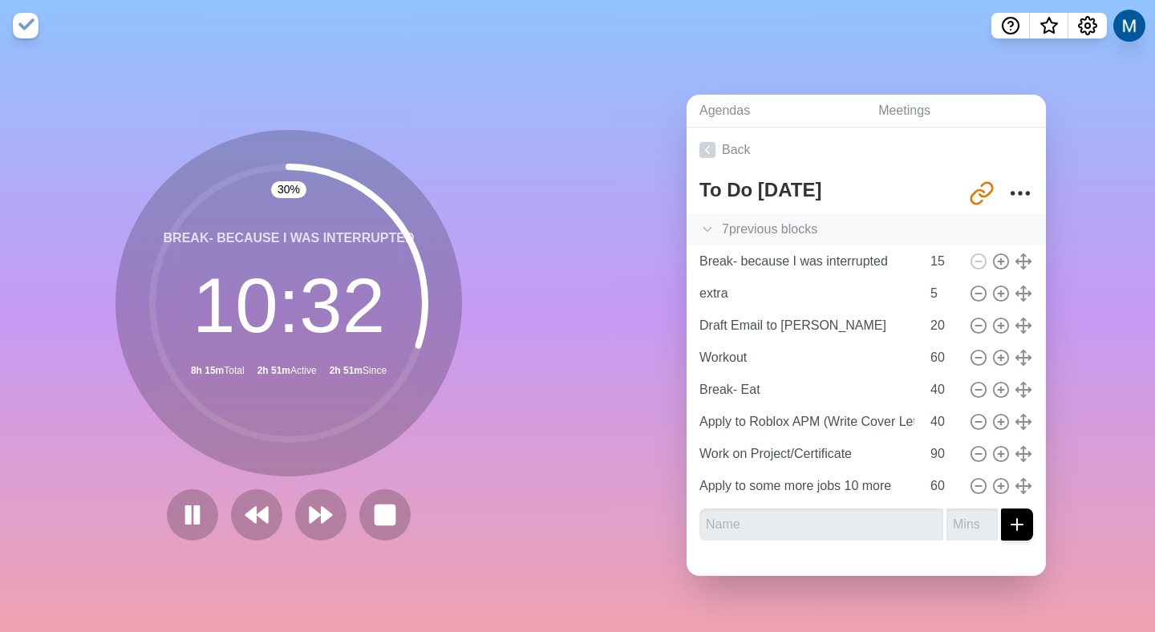
click at [1043, 295] on div "Agendas Meetings Back To Do [DATE] [URL][DOMAIN_NAME] 7 previous block s Add pa…" at bounding box center [865, 341] width 577 height 581
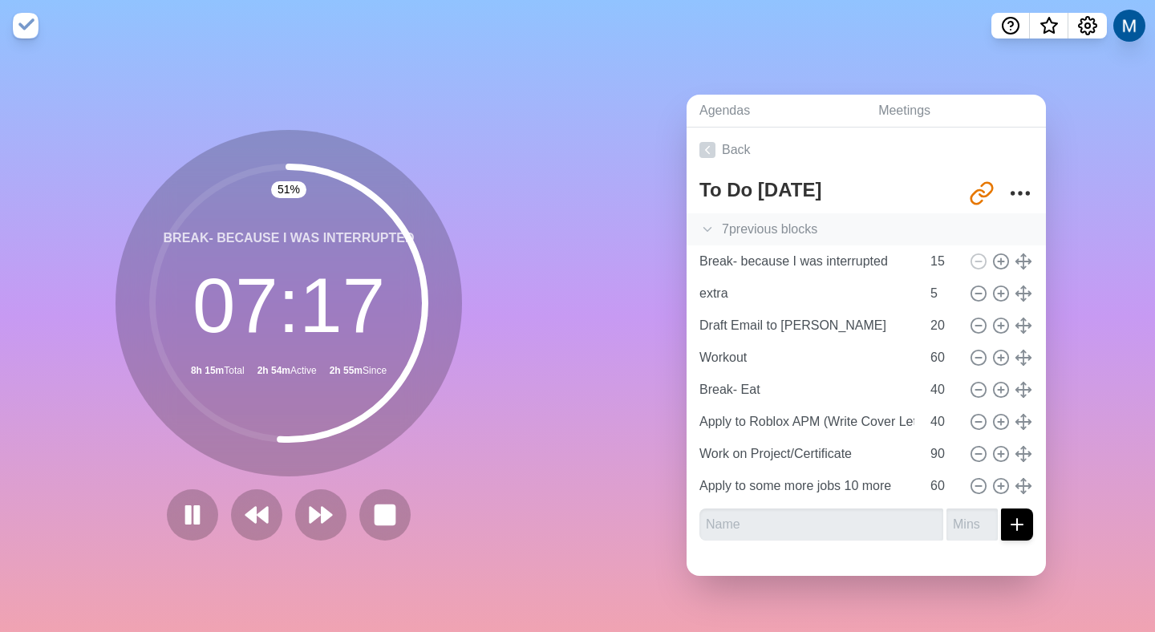
click at [992, 298] on div "extra 5" at bounding box center [866, 293] width 346 height 32
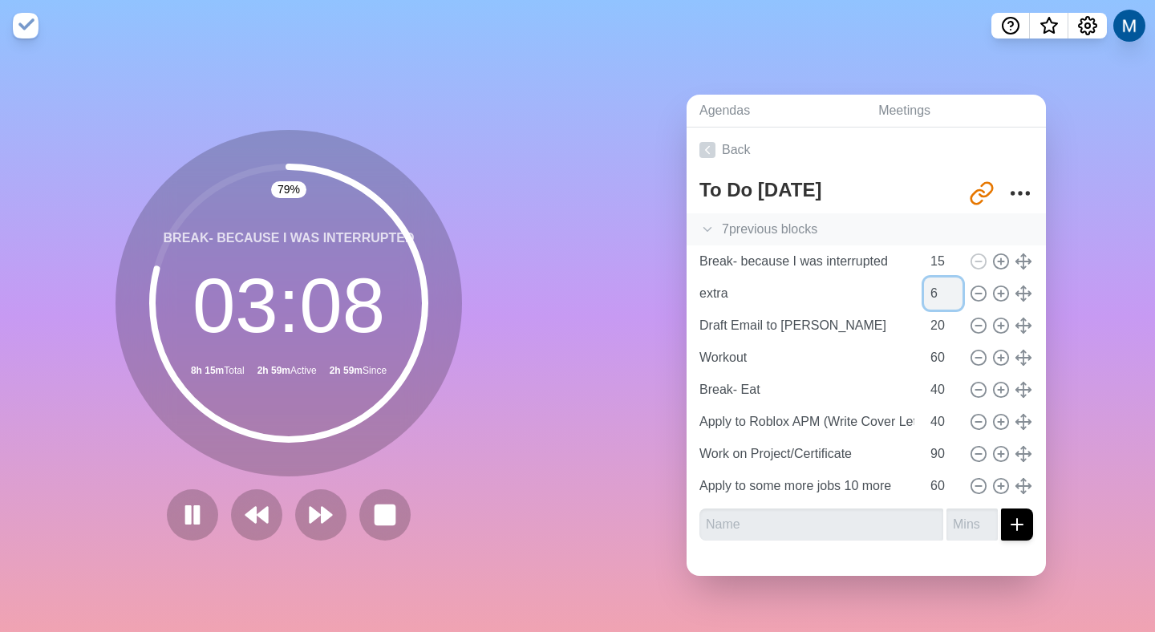
click at [938, 284] on input "6" at bounding box center [943, 293] width 38 height 32
click at [938, 284] on input "7" at bounding box center [943, 293] width 38 height 32
click at [938, 284] on input "8" at bounding box center [943, 293] width 38 height 32
click at [938, 284] on input "9" at bounding box center [943, 293] width 38 height 32
click at [938, 284] on input "10" at bounding box center [943, 293] width 38 height 32
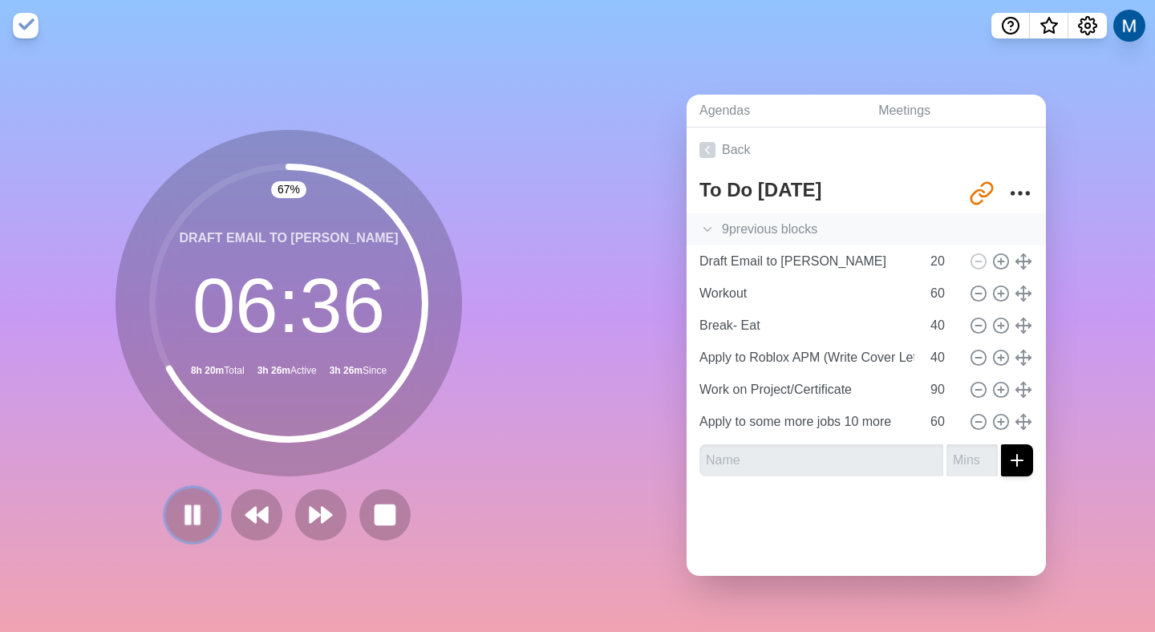
click at [195, 511] on rect at bounding box center [197, 515] width 5 height 18
